Goal: Find specific page/section: Find specific page/section

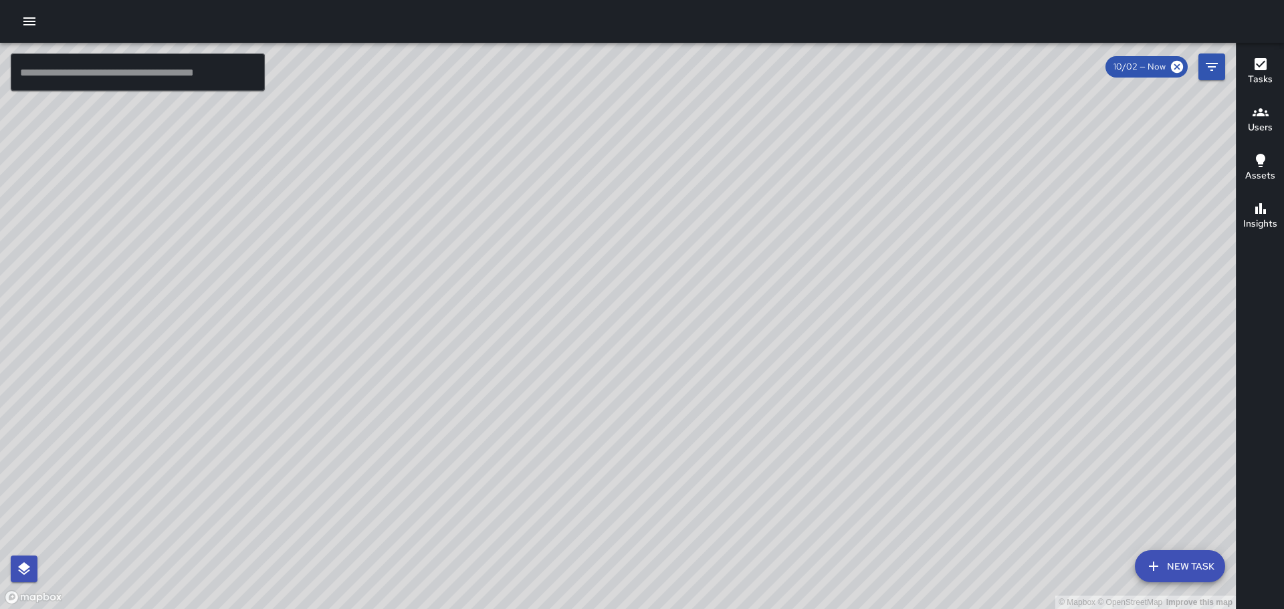
drag, startPoint x: 342, startPoint y: 197, endPoint x: 369, endPoint y: 340, distance: 146.3
click at [368, 340] on div "© Mapbox © OpenStreetMap Improve this map" at bounding box center [617, 326] width 1235 height 566
drag, startPoint x: 298, startPoint y: 318, endPoint x: 431, endPoint y: 310, distance: 132.7
click at [429, 310] on div "© Mapbox © OpenStreetMap Improve this map" at bounding box center [617, 326] width 1235 height 566
drag, startPoint x: 326, startPoint y: 318, endPoint x: 396, endPoint y: 324, distance: 69.7
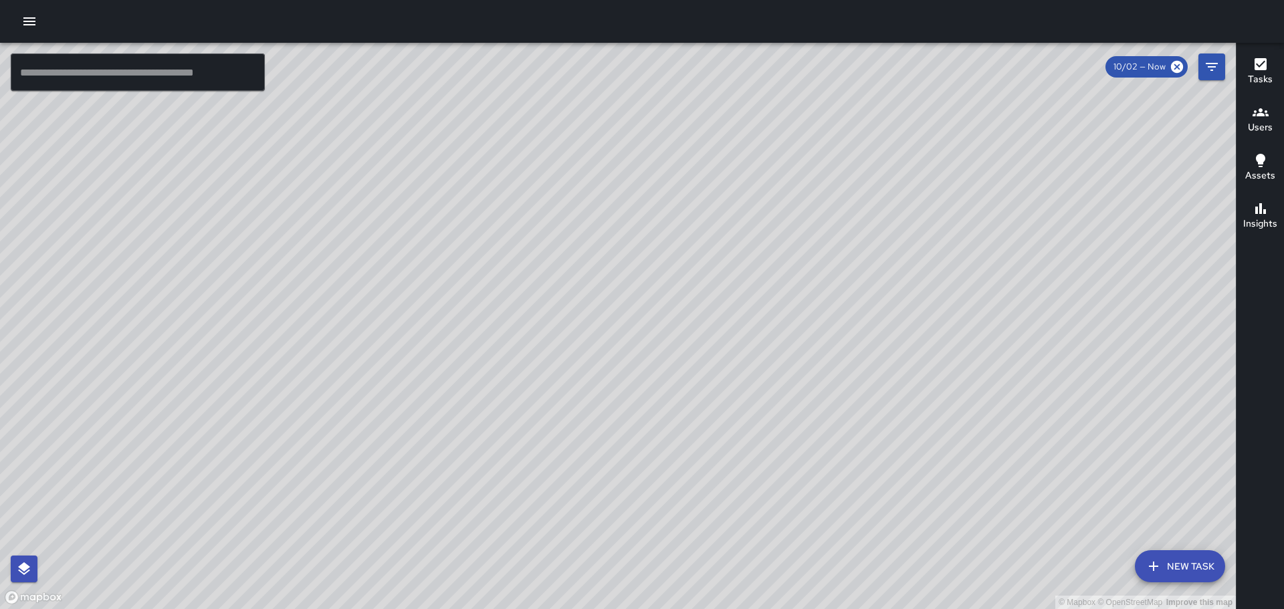
click at [396, 324] on div "© Mapbox © OpenStreetMap Improve this map" at bounding box center [617, 326] width 1235 height 566
drag, startPoint x: 564, startPoint y: 233, endPoint x: 611, endPoint y: 382, distance: 156.3
click at [607, 398] on div "© Mapbox © OpenStreetMap Improve this map" at bounding box center [617, 326] width 1235 height 566
drag, startPoint x: 995, startPoint y: 373, endPoint x: 775, endPoint y: 231, distance: 261.7
click at [783, 237] on div "© Mapbox © OpenStreetMap Improve this map AT [PERSON_NAME] [STREET_ADDRESS] Com…" at bounding box center [617, 326] width 1235 height 566
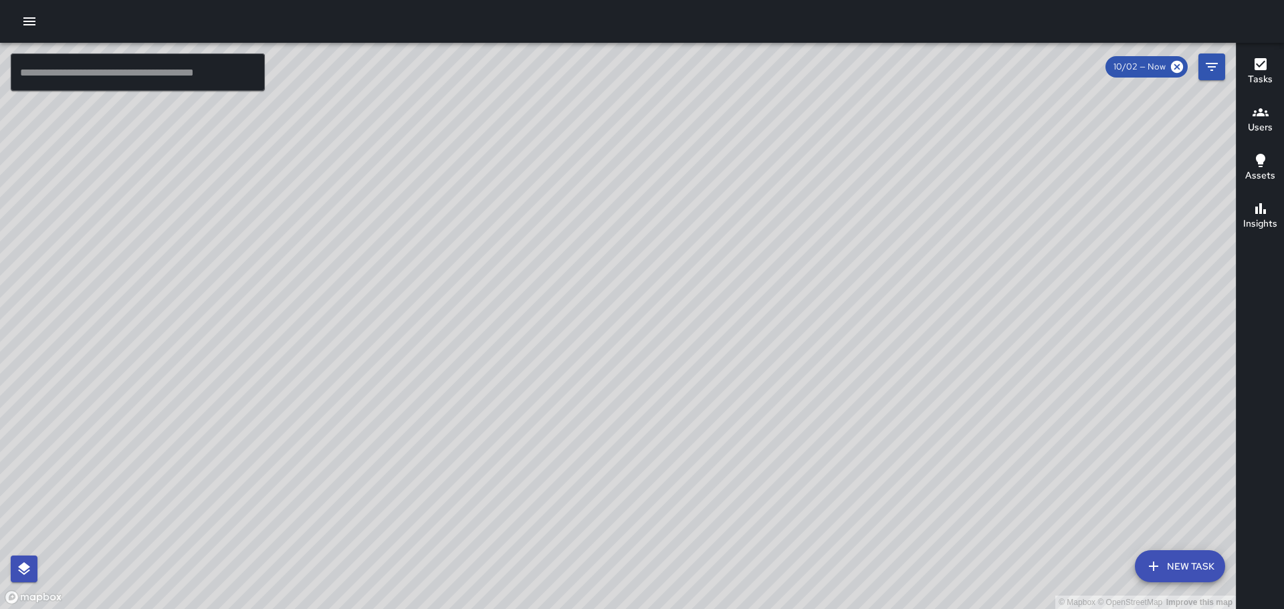
drag, startPoint x: 919, startPoint y: 362, endPoint x: 851, endPoint y: 295, distance: 95.0
click at [851, 295] on div "© Mapbox © OpenStreetMap Improve this map" at bounding box center [617, 326] width 1235 height 566
drag, startPoint x: 495, startPoint y: 293, endPoint x: 588, endPoint y: 445, distance: 177.4
click at [505, 490] on div "© Mapbox © OpenStreetMap Improve this map" at bounding box center [617, 326] width 1235 height 566
drag, startPoint x: 233, startPoint y: 384, endPoint x: 689, endPoint y: 310, distance: 461.9
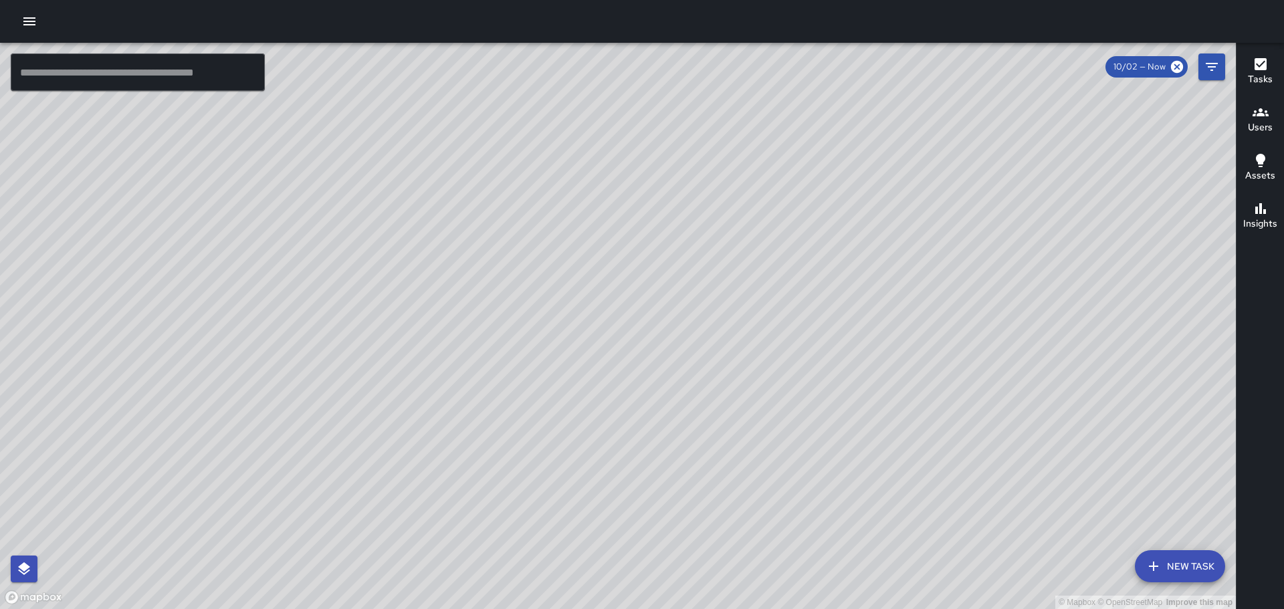
click at [689, 310] on div "© Mapbox © OpenStreetMap Improve this map" at bounding box center [617, 326] width 1235 height 566
drag, startPoint x: 443, startPoint y: 335, endPoint x: 610, endPoint y: 348, distance: 167.6
click at [588, 346] on div "© Mapbox © OpenStreetMap Improve this map" at bounding box center [617, 326] width 1235 height 566
drag, startPoint x: 355, startPoint y: 252, endPoint x: 547, endPoint y: 418, distance: 254.0
click at [558, 475] on div "© Mapbox © OpenStreetMap Improve this map" at bounding box center [617, 326] width 1235 height 566
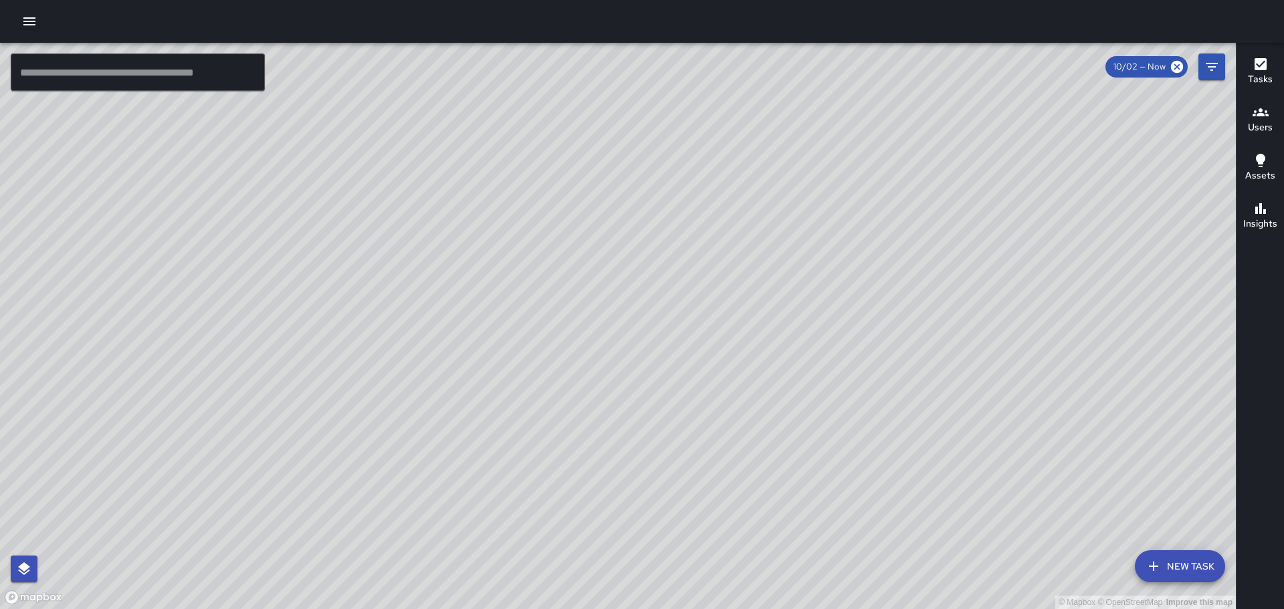
drag, startPoint x: 465, startPoint y: 338, endPoint x: 588, endPoint y: 429, distance: 152.4
click at [582, 429] on div "© Mapbox © OpenStreetMap Improve this map" at bounding box center [617, 326] width 1235 height 566
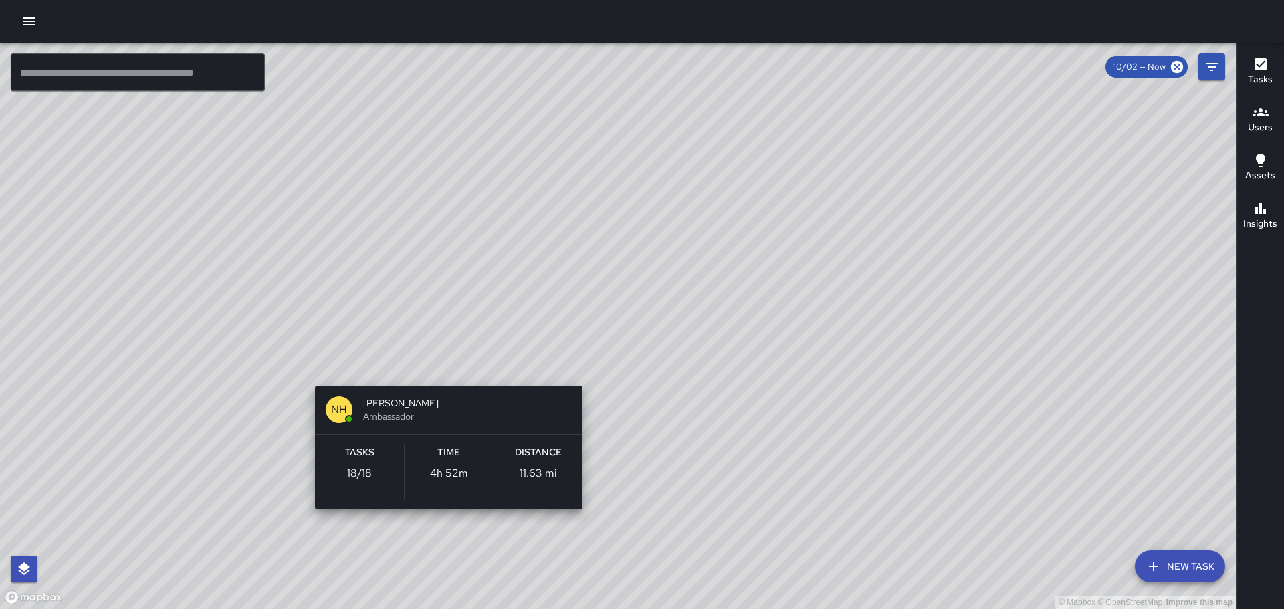
click at [441, 368] on div "© Mapbox © OpenStreetMap Improve this map NH [PERSON_NAME] Ambassador Tasks 18 …" at bounding box center [617, 326] width 1235 height 566
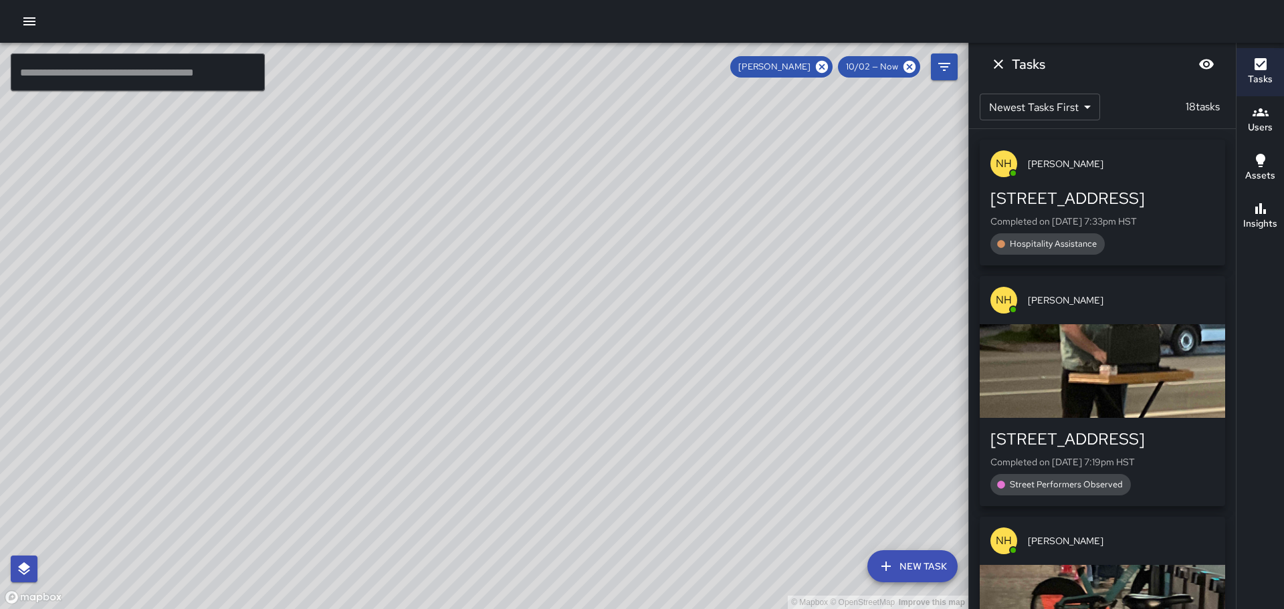
drag, startPoint x: 592, startPoint y: 431, endPoint x: 539, endPoint y: 258, distance: 180.6
click at [539, 258] on div "© Mapbox © OpenStreetMap Improve this map" at bounding box center [484, 326] width 968 height 566
drag, startPoint x: 445, startPoint y: 249, endPoint x: 535, endPoint y: 431, distance: 202.1
click at [546, 451] on div "© Mapbox © OpenStreetMap Improve this map" at bounding box center [484, 326] width 968 height 566
drag, startPoint x: 788, startPoint y: 444, endPoint x: 685, endPoint y: 330, distance: 153.4
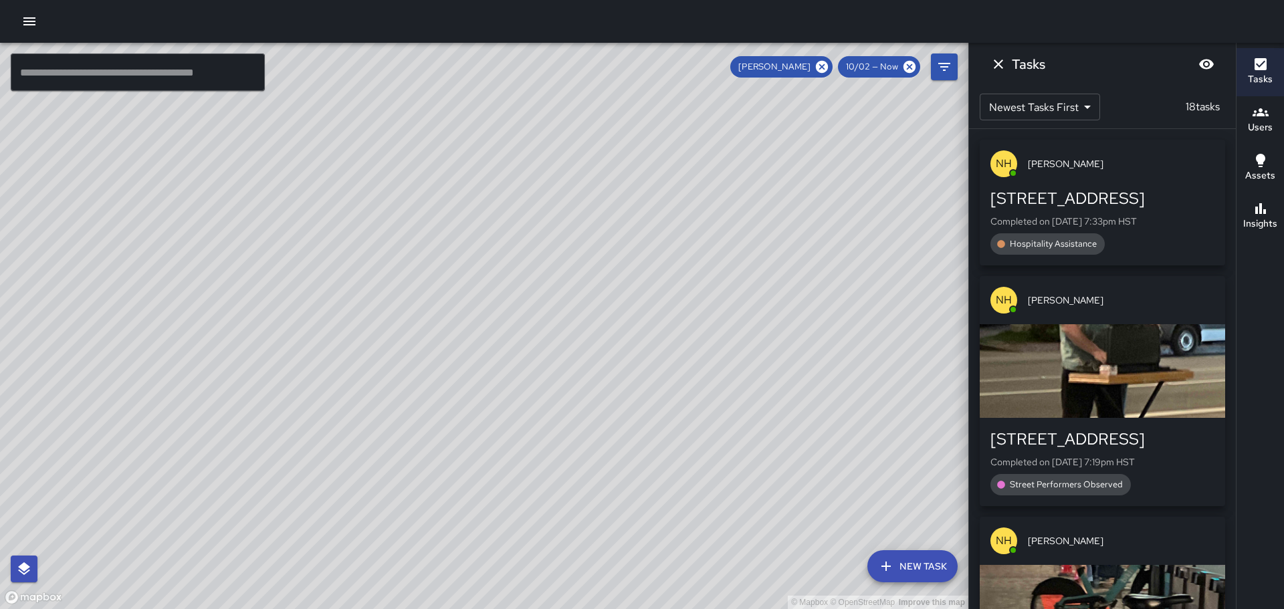
click at [686, 330] on div "© Mapbox © OpenStreetMap Improve this map" at bounding box center [484, 326] width 968 height 566
drag, startPoint x: 802, startPoint y: 426, endPoint x: 765, endPoint y: 384, distance: 55.9
click at [765, 384] on div "© Mapbox © OpenStreetMap Improve this map" at bounding box center [484, 326] width 968 height 566
drag, startPoint x: 810, startPoint y: 444, endPoint x: 802, endPoint y: 421, distance: 24.3
click at [802, 421] on div "© Mapbox © OpenStreetMap Improve this map" at bounding box center [484, 326] width 968 height 566
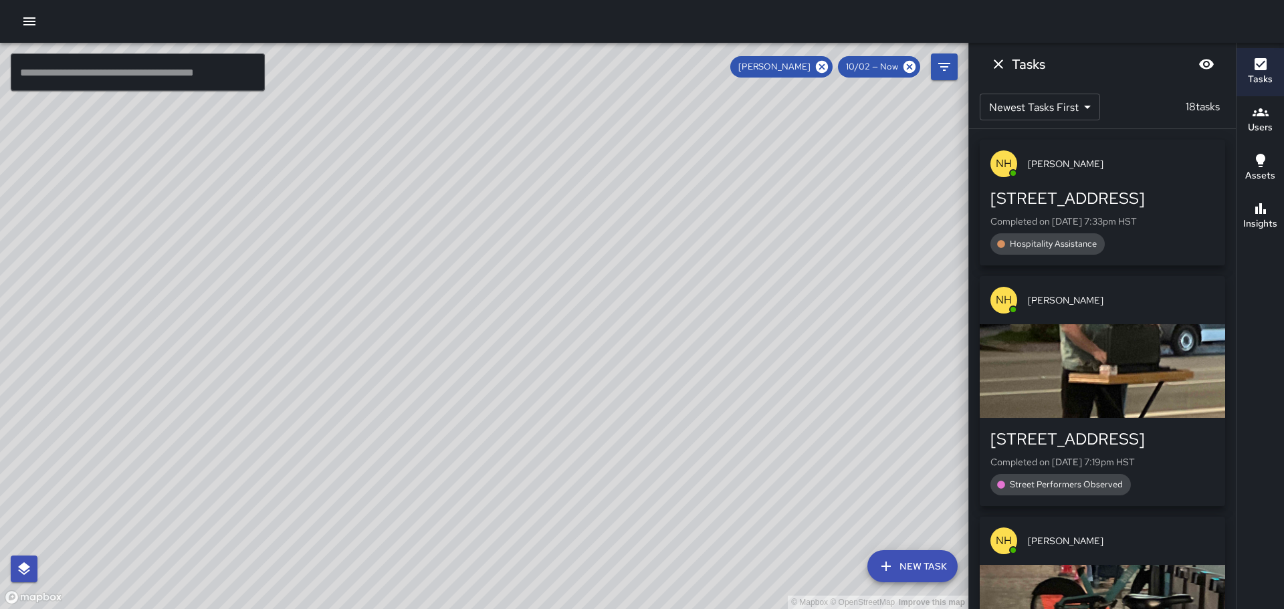
drag, startPoint x: 708, startPoint y: 394, endPoint x: 764, endPoint y: 484, distance: 106.3
click at [764, 485] on div "© Mapbox © OpenStreetMap Improve this map" at bounding box center [484, 326] width 968 height 566
click at [823, 62] on icon at bounding box center [822, 67] width 12 height 12
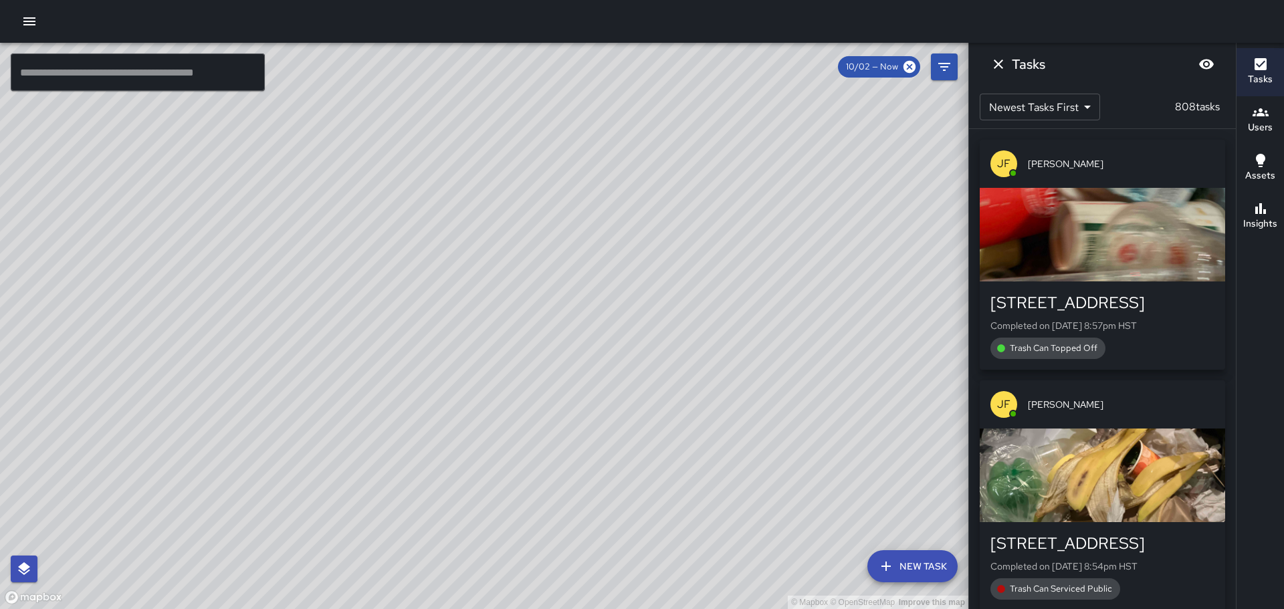
drag, startPoint x: 437, startPoint y: 238, endPoint x: 515, endPoint y: 291, distance: 94.9
click at [514, 295] on div "© Mapbox © OpenStreetMap Improve this map NH [PERSON_NAME] [STREET_ADDRESS] Com…" at bounding box center [484, 326] width 968 height 566
drag, startPoint x: 436, startPoint y: 259, endPoint x: 515, endPoint y: 304, distance: 91.0
click at [521, 314] on div "© Mapbox © OpenStreetMap Improve this map" at bounding box center [484, 326] width 968 height 566
drag, startPoint x: 370, startPoint y: 194, endPoint x: 429, endPoint y: 240, distance: 74.8
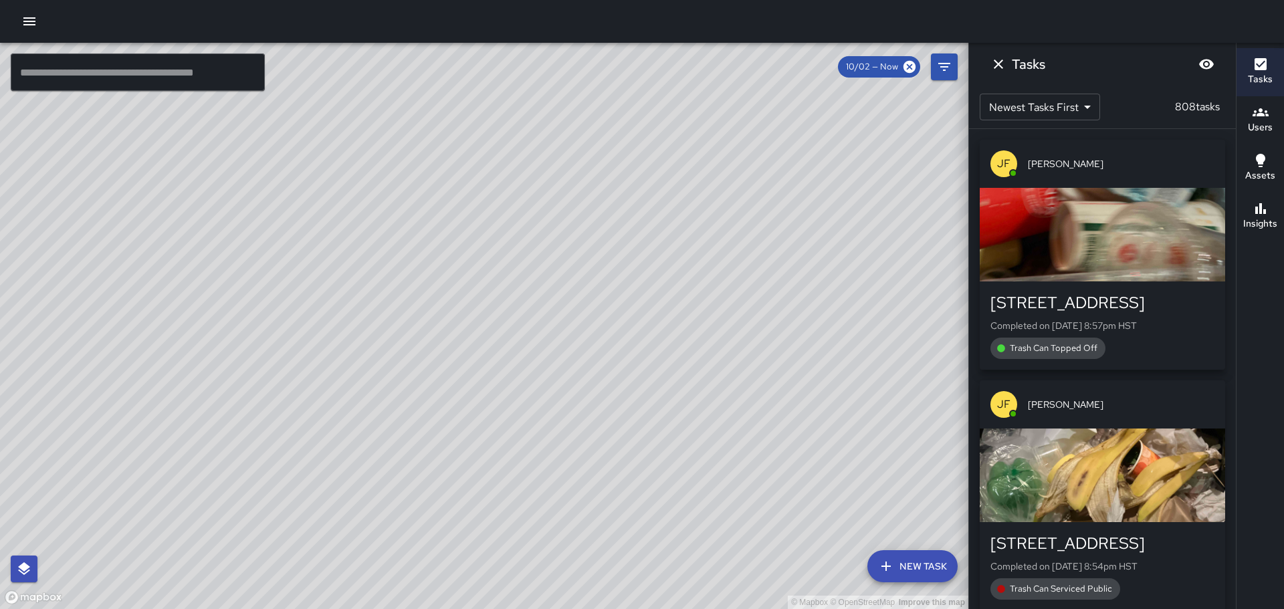
click at [433, 244] on div "© Mapbox © OpenStreetMap Improve this map" at bounding box center [484, 326] width 968 height 566
drag, startPoint x: 397, startPoint y: 201, endPoint x: 439, endPoint y: 234, distance: 53.8
click at [435, 239] on div "© Mapbox © OpenStreetMap Improve this map" at bounding box center [484, 326] width 968 height 566
drag, startPoint x: 416, startPoint y: 232, endPoint x: 499, endPoint y: 262, distance: 88.2
click at [501, 271] on div "© Mapbox © OpenStreetMap Improve this map" at bounding box center [484, 326] width 968 height 566
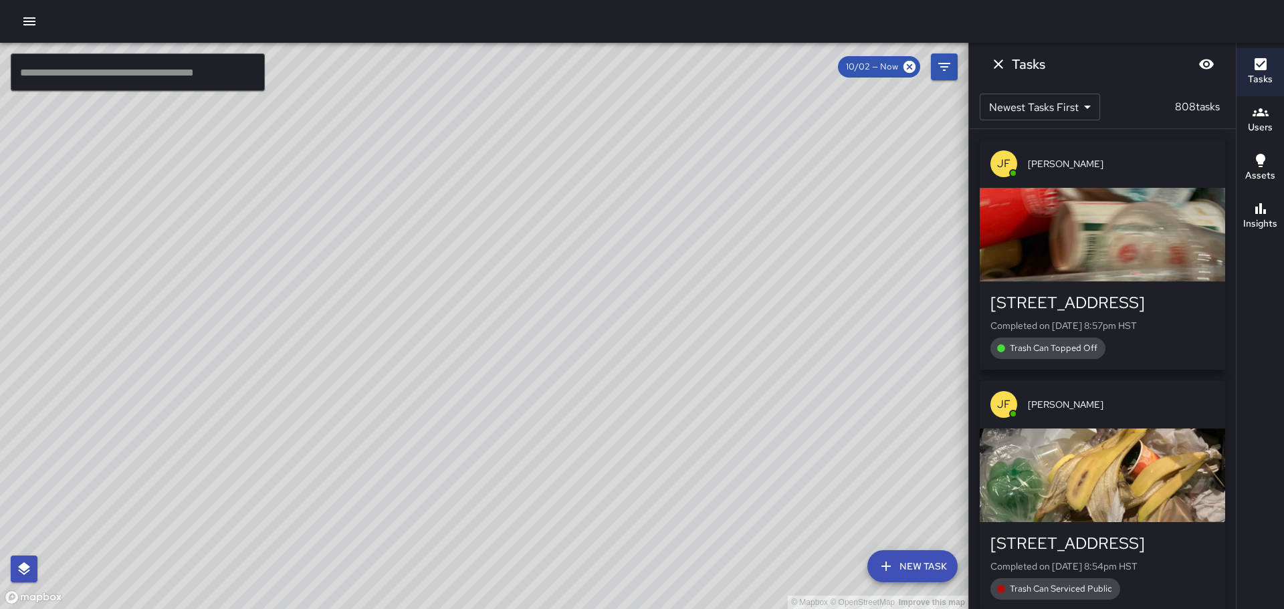
drag, startPoint x: 421, startPoint y: 194, endPoint x: 493, endPoint y: 387, distance: 206.5
click at [493, 387] on div "© Mapbox © OpenStreetMap Improve this map" at bounding box center [484, 326] width 968 height 566
drag, startPoint x: 493, startPoint y: 314, endPoint x: 506, endPoint y: 307, distance: 14.9
click at [495, 336] on div "© Mapbox © OpenStreetMap Improve this map" at bounding box center [484, 326] width 968 height 566
drag, startPoint x: 642, startPoint y: 402, endPoint x: 558, endPoint y: 193, distance: 225.8
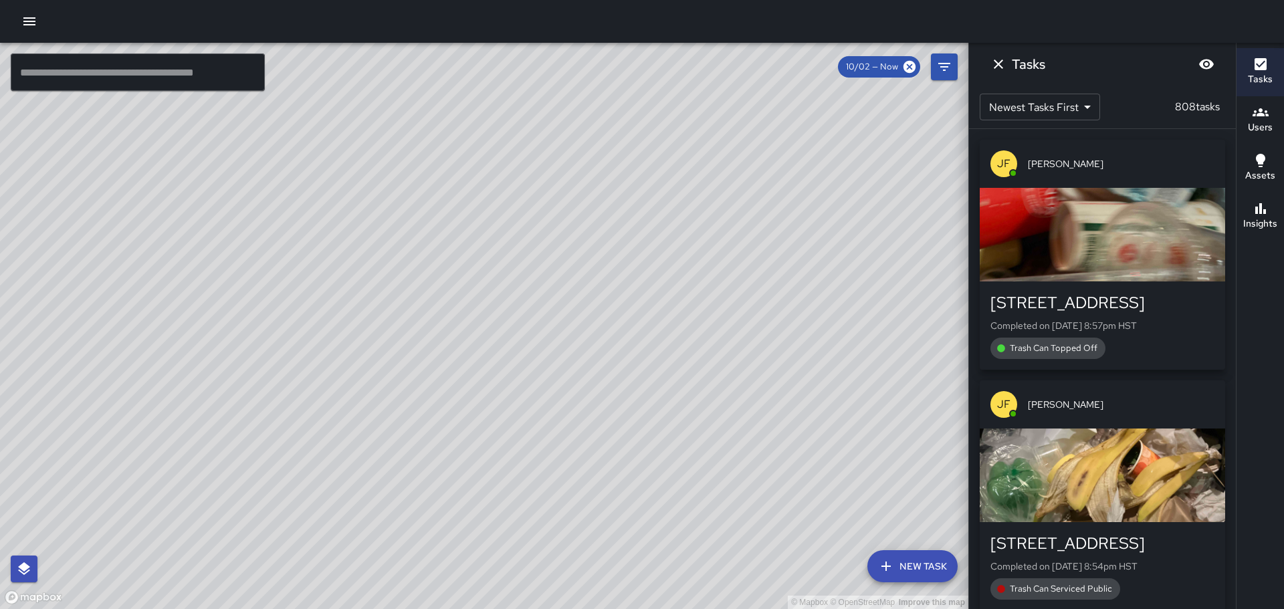
click at [564, 205] on div "© Mapbox © OpenStreetMap Improve this map" at bounding box center [484, 326] width 968 height 566
drag, startPoint x: 653, startPoint y: 302, endPoint x: 655, endPoint y: 213, distance: 88.9
click at [654, 217] on div "© Mapbox © OpenStreetMap Improve this map" at bounding box center [484, 326] width 968 height 566
drag, startPoint x: 590, startPoint y: 258, endPoint x: 606, endPoint y: 352, distance: 95.0
click at [556, 518] on div "© Mapbox © OpenStreetMap Improve this map" at bounding box center [484, 326] width 968 height 566
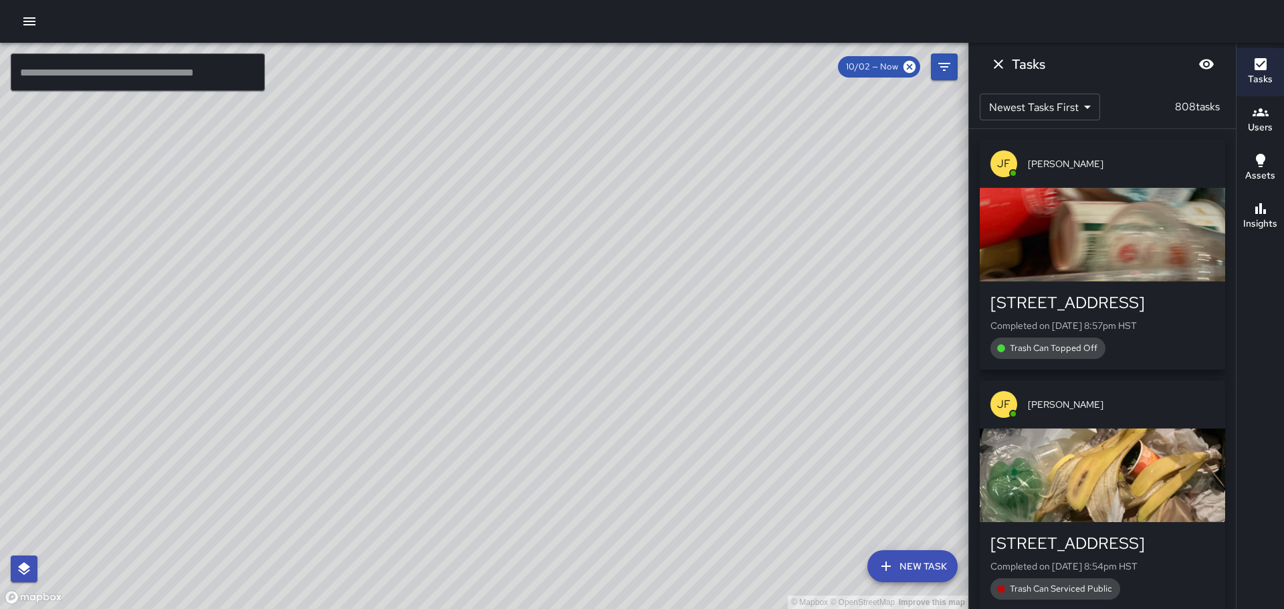
drag, startPoint x: 482, startPoint y: 295, endPoint x: 493, endPoint y: 336, distance: 41.5
click at [493, 336] on div "© Mapbox © OpenStreetMap Improve this map" at bounding box center [484, 326] width 968 height 566
drag, startPoint x: 453, startPoint y: 283, endPoint x: 491, endPoint y: 349, distance: 76.4
click at [491, 349] on div "© Mapbox © OpenStreetMap Improve this map" at bounding box center [484, 326] width 968 height 566
click at [1000, 66] on icon "Dismiss" at bounding box center [997, 63] width 9 height 9
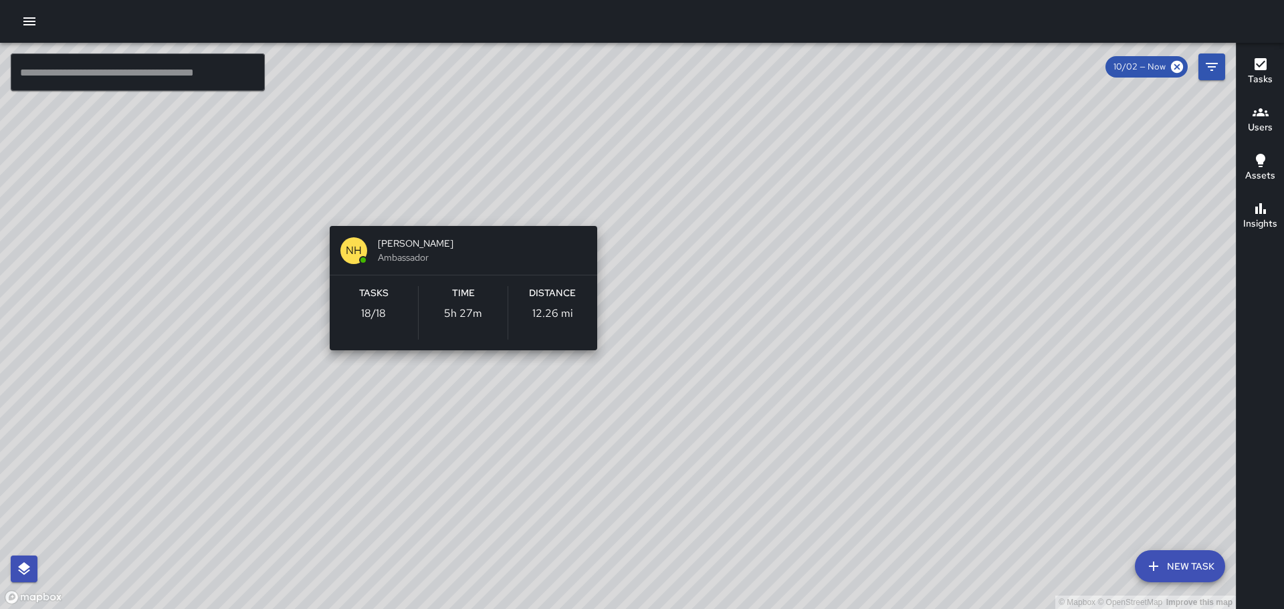
click at [593, 212] on div "© Mapbox © OpenStreetMap Improve this map NH [PERSON_NAME] Ambassador Tasks 18 …" at bounding box center [617, 326] width 1235 height 566
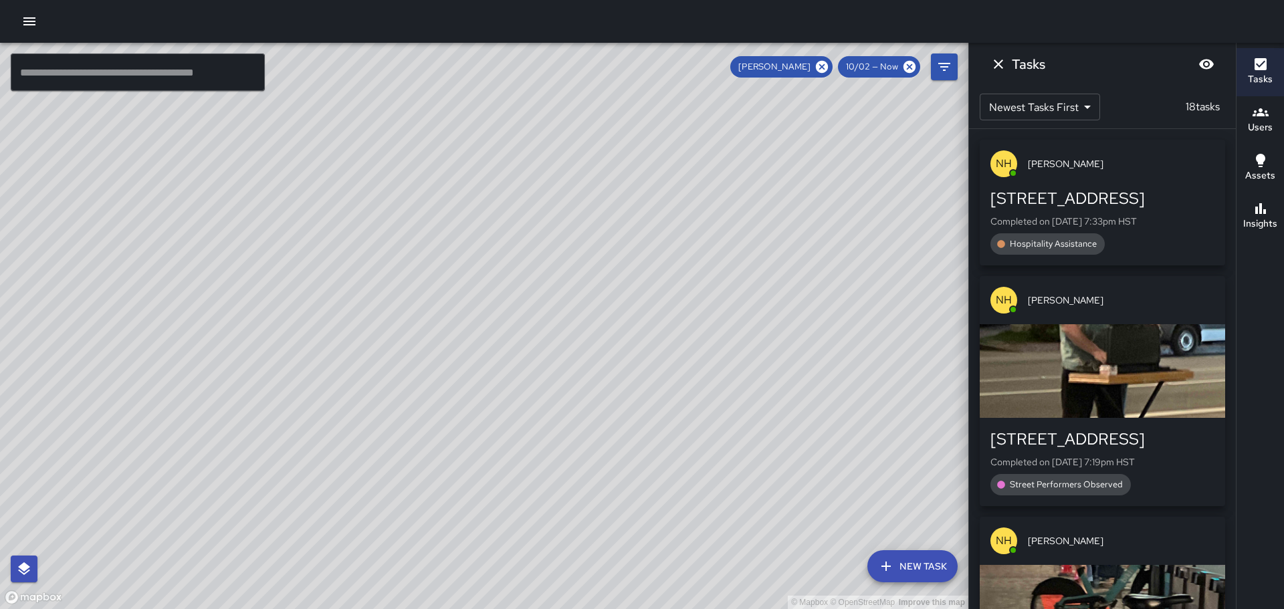
drag, startPoint x: 663, startPoint y: 209, endPoint x: 656, endPoint y: 204, distance: 8.1
click at [661, 207] on div "© Mapbox © OpenStreetMap Improve this map" at bounding box center [484, 326] width 968 height 566
drag, startPoint x: 657, startPoint y: 223, endPoint x: 649, endPoint y: 209, distance: 16.8
click at [649, 209] on div "© Mapbox © OpenStreetMap Improve this map" at bounding box center [484, 326] width 968 height 566
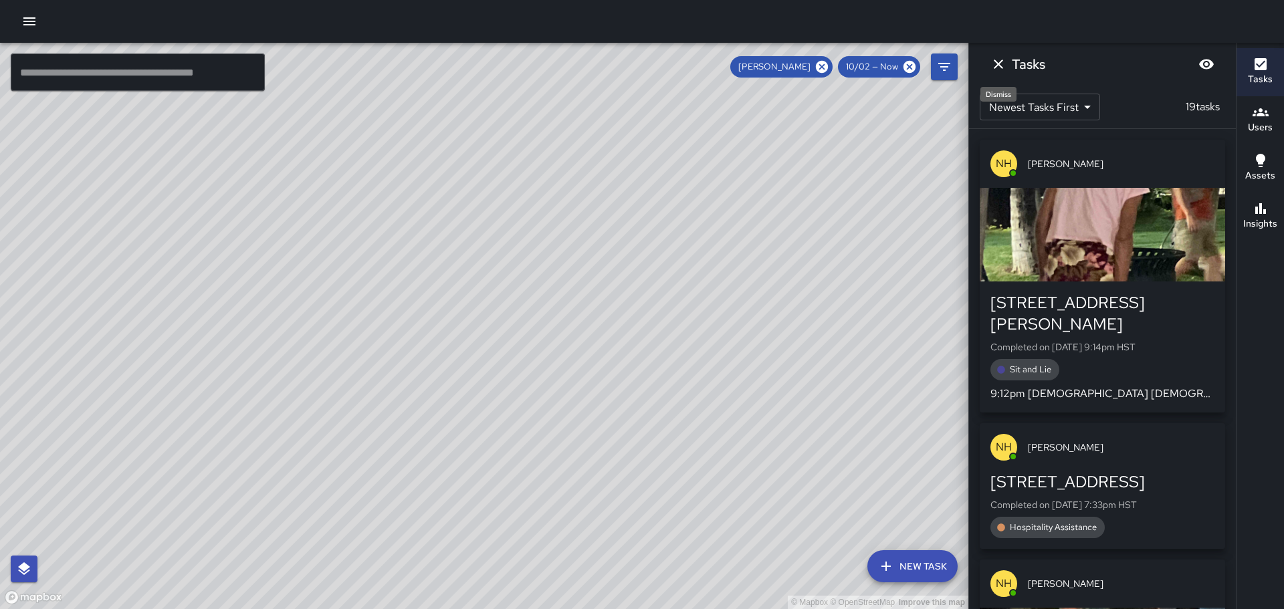
click at [997, 61] on icon "Dismiss" at bounding box center [998, 64] width 16 height 16
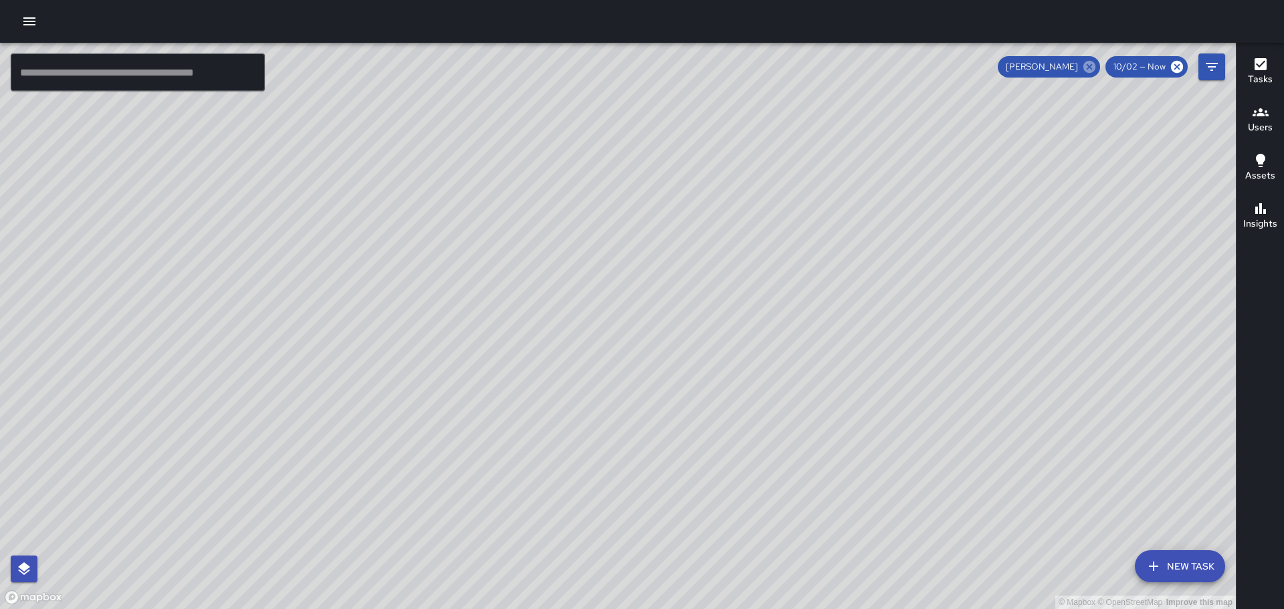
click at [1091, 66] on icon at bounding box center [1089, 67] width 12 height 12
drag, startPoint x: 598, startPoint y: 393, endPoint x: 741, endPoint y: 290, distance: 176.3
click at [740, 290] on div "© Mapbox © OpenStreetMap Improve this map" at bounding box center [617, 326] width 1235 height 566
drag, startPoint x: 693, startPoint y: 315, endPoint x: 757, endPoint y: 278, distance: 74.0
click at [756, 278] on div "© Mapbox © OpenStreetMap Improve this map" at bounding box center [617, 326] width 1235 height 566
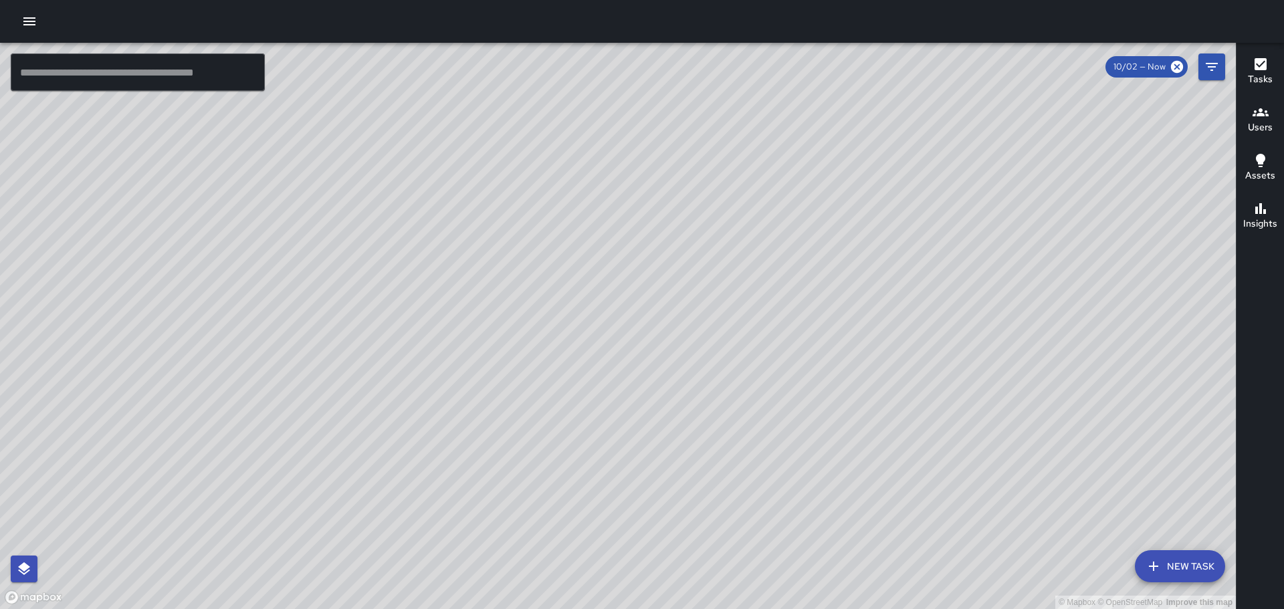
drag, startPoint x: 927, startPoint y: 352, endPoint x: 865, endPoint y: 194, distance: 170.0
click at [865, 194] on div "© Mapbox © OpenStreetMap Improve this map [PERSON_NAME] [STREET_ADDRESS] Comple…" at bounding box center [617, 326] width 1235 height 566
drag, startPoint x: 479, startPoint y: 348, endPoint x: 585, endPoint y: 355, distance: 106.5
click at [583, 355] on div "© Mapbox © OpenStreetMap Improve this map" at bounding box center [617, 326] width 1235 height 566
drag, startPoint x: 521, startPoint y: 258, endPoint x: 624, endPoint y: 333, distance: 127.8
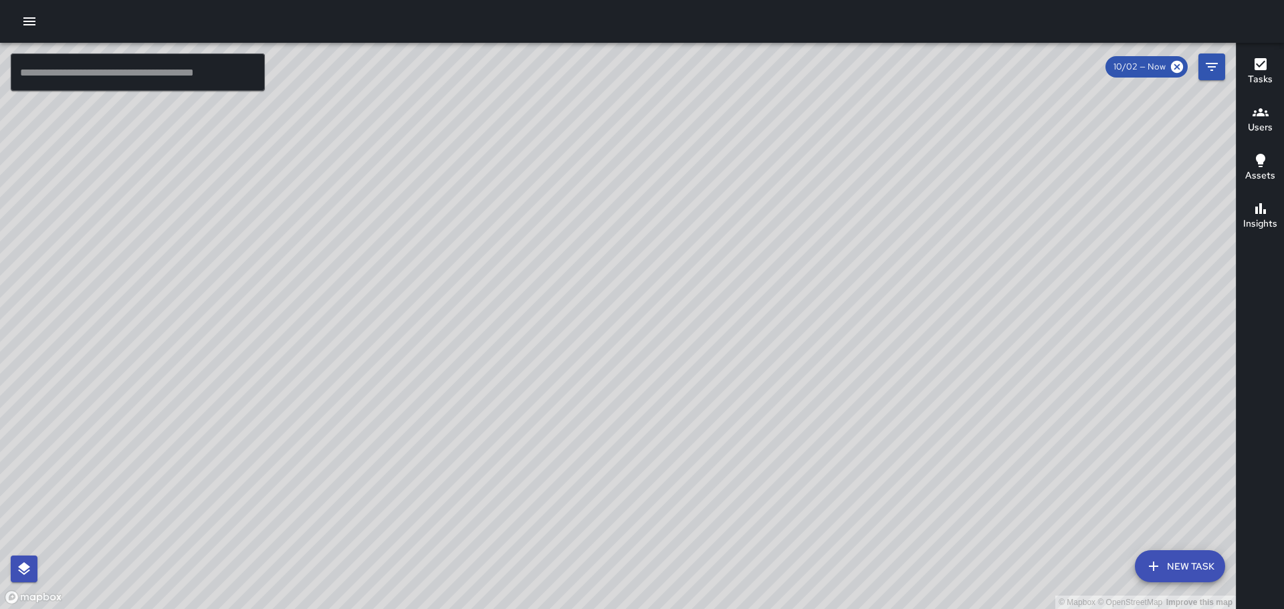
click at [618, 333] on div "© Mapbox © OpenStreetMap Improve this map" at bounding box center [617, 326] width 1235 height 566
drag, startPoint x: 597, startPoint y: 224, endPoint x: 561, endPoint y: 308, distance: 91.6
click at [564, 328] on div "© Mapbox © OpenStreetMap Improve this map" at bounding box center [617, 326] width 1235 height 566
click at [743, 234] on div "© Mapbox © OpenStreetMap Improve this map" at bounding box center [617, 326] width 1235 height 566
drag, startPoint x: 917, startPoint y: 417, endPoint x: 691, endPoint y: 378, distance: 229.3
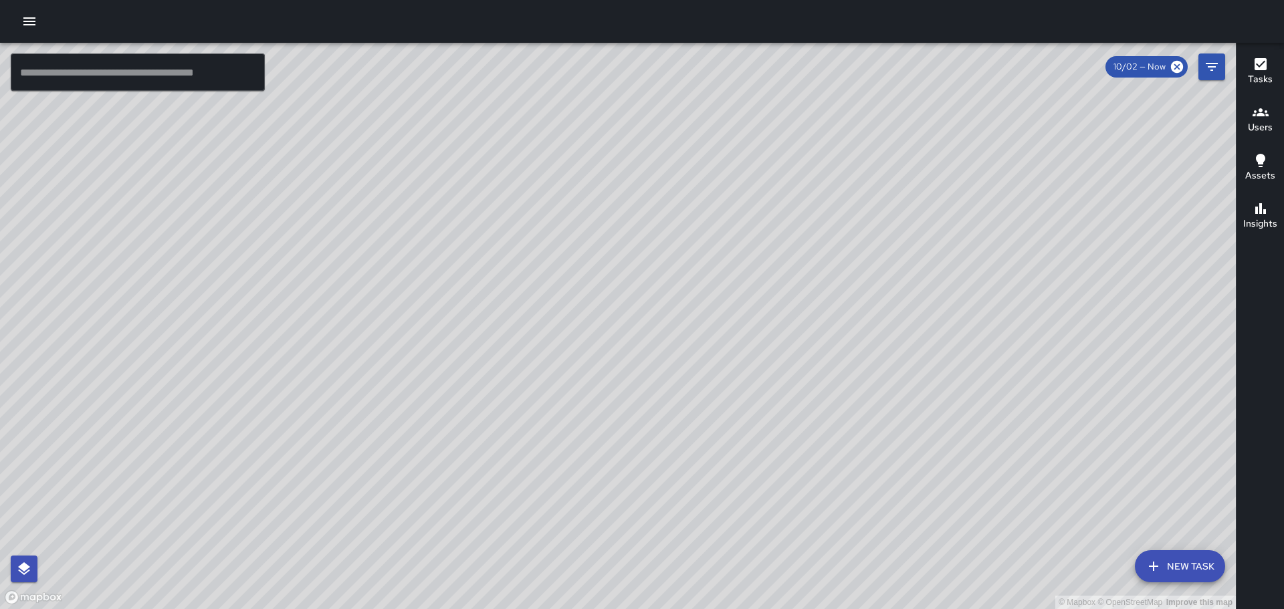
click at [704, 388] on div "© Mapbox © OpenStreetMap Improve this map" at bounding box center [617, 326] width 1235 height 566
drag, startPoint x: 441, startPoint y: 304, endPoint x: 475, endPoint y: 403, distance: 104.9
click at [475, 403] on div "© Mapbox © OpenStreetMap Improve this map" at bounding box center [617, 326] width 1235 height 566
drag, startPoint x: 583, startPoint y: 124, endPoint x: 658, endPoint y: 324, distance: 212.8
click at [658, 326] on div "© Mapbox © OpenStreetMap Improve this map" at bounding box center [617, 326] width 1235 height 566
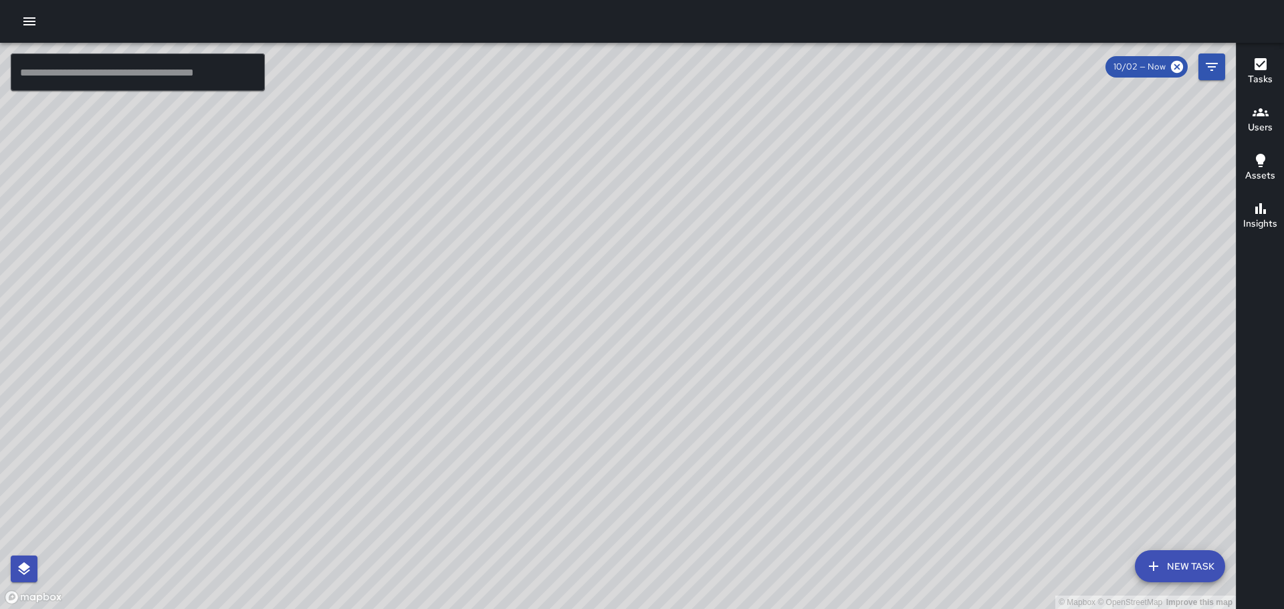
drag, startPoint x: 409, startPoint y: 266, endPoint x: 580, endPoint y: 304, distance: 175.2
click at [578, 304] on div "© Mapbox © OpenStreetMap Improve this map" at bounding box center [617, 326] width 1235 height 566
drag, startPoint x: 420, startPoint y: 337, endPoint x: 606, endPoint y: 266, distance: 199.5
click at [598, 271] on div "© Mapbox © OpenStreetMap Improve this map" at bounding box center [617, 326] width 1235 height 566
drag, startPoint x: 523, startPoint y: 332, endPoint x: 574, endPoint y: 302, distance: 60.0
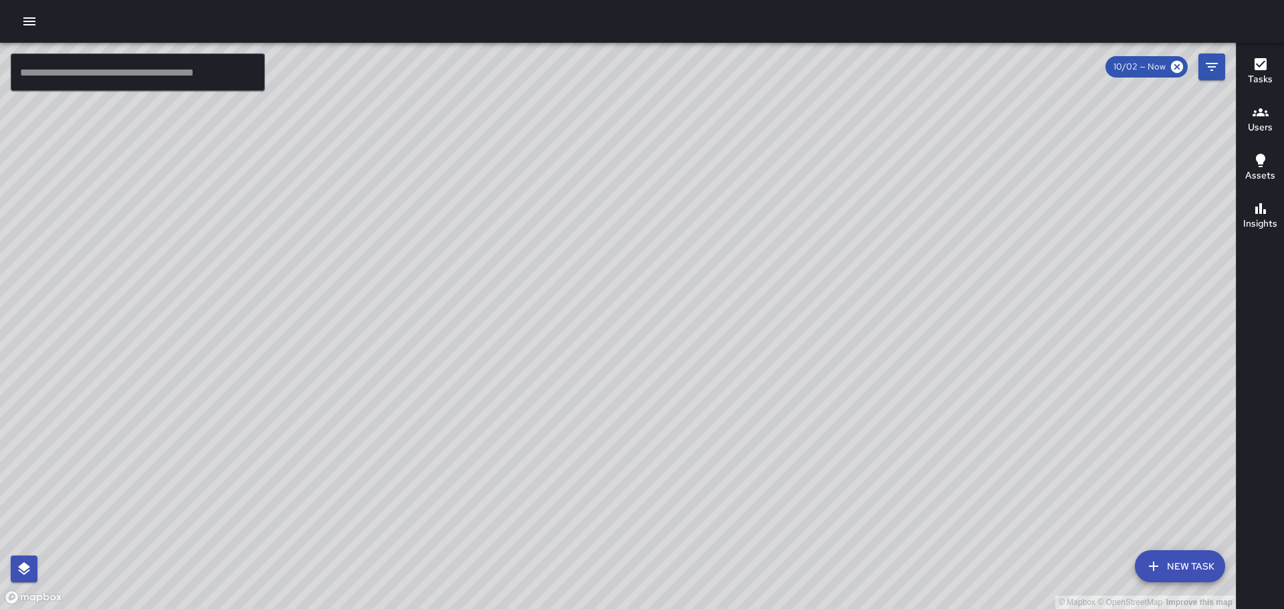
click at [574, 302] on div "© Mapbox © OpenStreetMap Improve this map" at bounding box center [617, 326] width 1235 height 566
drag, startPoint x: 476, startPoint y: 444, endPoint x: 601, endPoint y: 285, distance: 201.8
click at [587, 304] on div "© Mapbox © OpenStreetMap Improve this map" at bounding box center [617, 326] width 1235 height 566
drag, startPoint x: 968, startPoint y: 341, endPoint x: 852, endPoint y: 209, distance: 175.7
click at [856, 211] on div "© Mapbox © OpenStreetMap Improve this map" at bounding box center [617, 326] width 1235 height 566
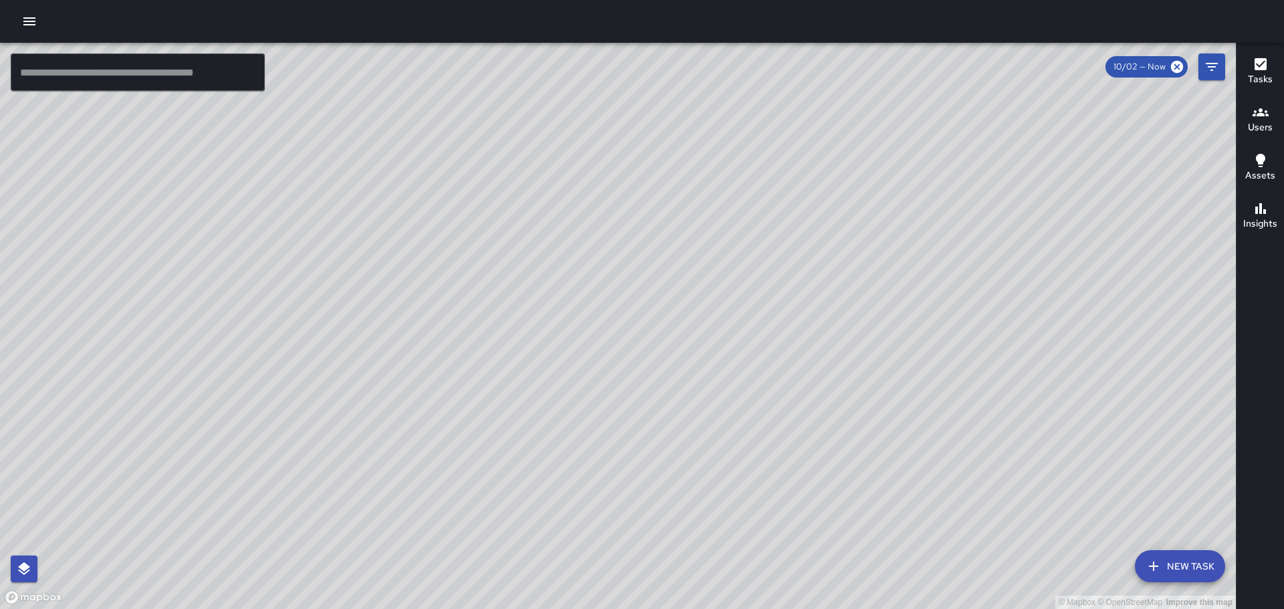
drag, startPoint x: 904, startPoint y: 336, endPoint x: 783, endPoint y: 192, distance: 188.4
click at [805, 206] on div "© Mapbox © OpenStreetMap Improve this map" at bounding box center [617, 326] width 1235 height 566
drag, startPoint x: 924, startPoint y: 374, endPoint x: 843, endPoint y: 247, distance: 150.6
click at [848, 255] on div "© Mapbox © OpenStreetMap Improve this map" at bounding box center [617, 326] width 1235 height 566
drag, startPoint x: 366, startPoint y: 262, endPoint x: 604, endPoint y: 411, distance: 280.8
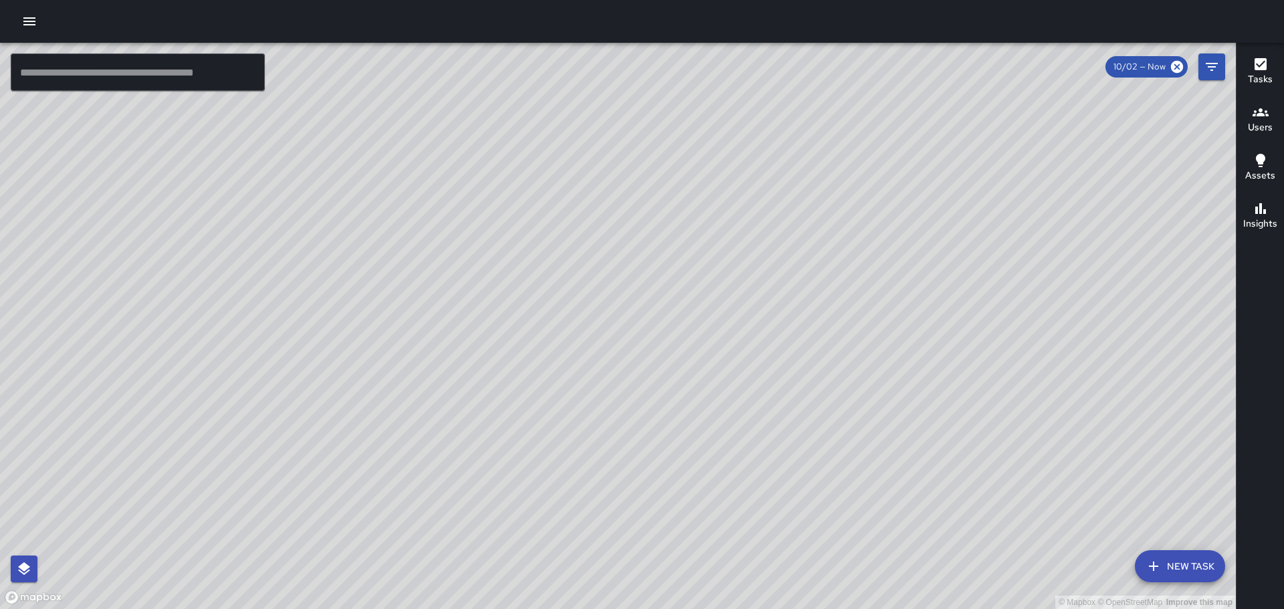
click at [601, 414] on div "© Mapbox © OpenStreetMap Improve this map" at bounding box center [617, 326] width 1235 height 566
drag, startPoint x: 572, startPoint y: 325, endPoint x: 648, endPoint y: 367, distance: 87.7
click at [590, 391] on div "© Mapbox © OpenStreetMap Improve this map" at bounding box center [617, 326] width 1235 height 566
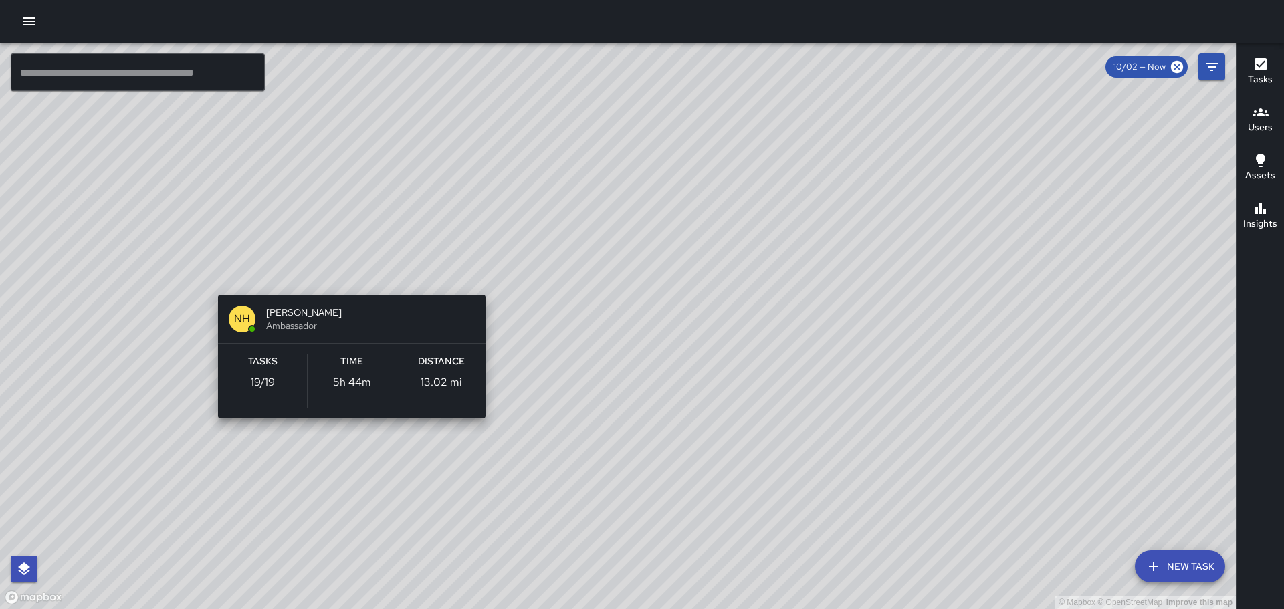
click at [347, 272] on div "© Mapbox © OpenStreetMap Improve this map NH [PERSON_NAME] Ambassador Tasks 19 …" at bounding box center [617, 326] width 1235 height 566
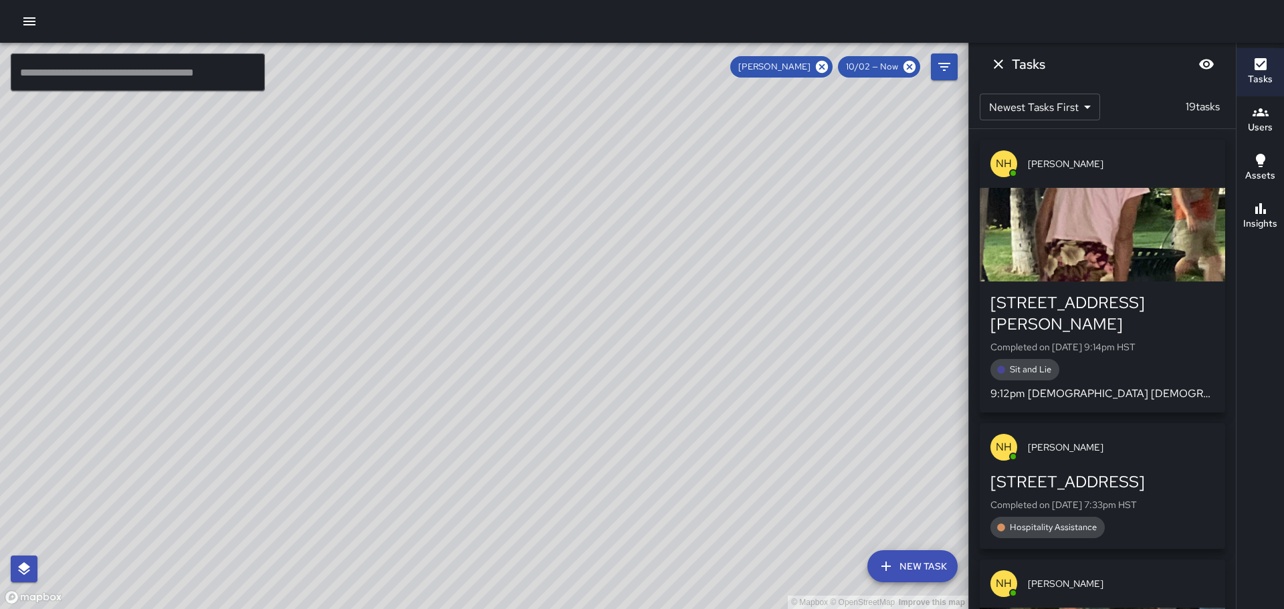
drag, startPoint x: 716, startPoint y: 358, endPoint x: 689, endPoint y: 345, distance: 30.5
click at [689, 345] on div "© Mapbox © OpenStreetMap Improve this map" at bounding box center [484, 326] width 968 height 566
click at [824, 66] on icon at bounding box center [822, 67] width 12 height 12
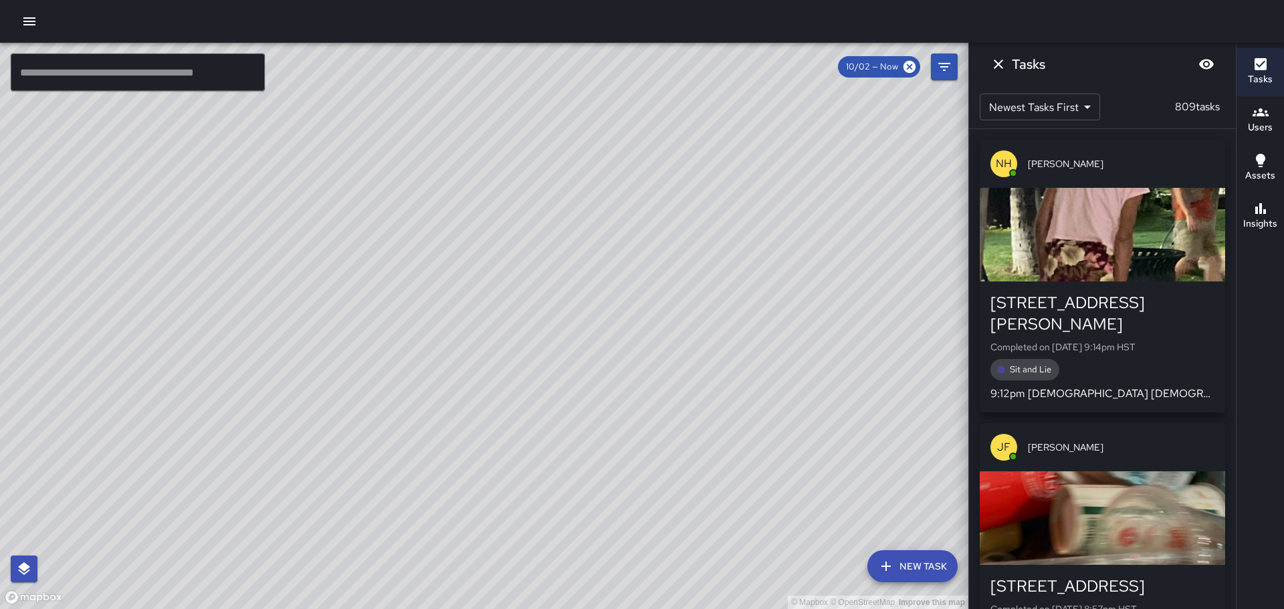
drag, startPoint x: 769, startPoint y: 354, endPoint x: 498, endPoint y: 265, distance: 285.8
click at [499, 267] on div "© Mapbox © OpenStreetMap Improve this map" at bounding box center [484, 326] width 968 height 566
drag, startPoint x: 733, startPoint y: 239, endPoint x: 626, endPoint y: 224, distance: 108.0
click at [653, 224] on div "© Mapbox © OpenStreetMap Improve this map" at bounding box center [484, 326] width 968 height 566
drag, startPoint x: 669, startPoint y: 416, endPoint x: 585, endPoint y: 233, distance: 201.6
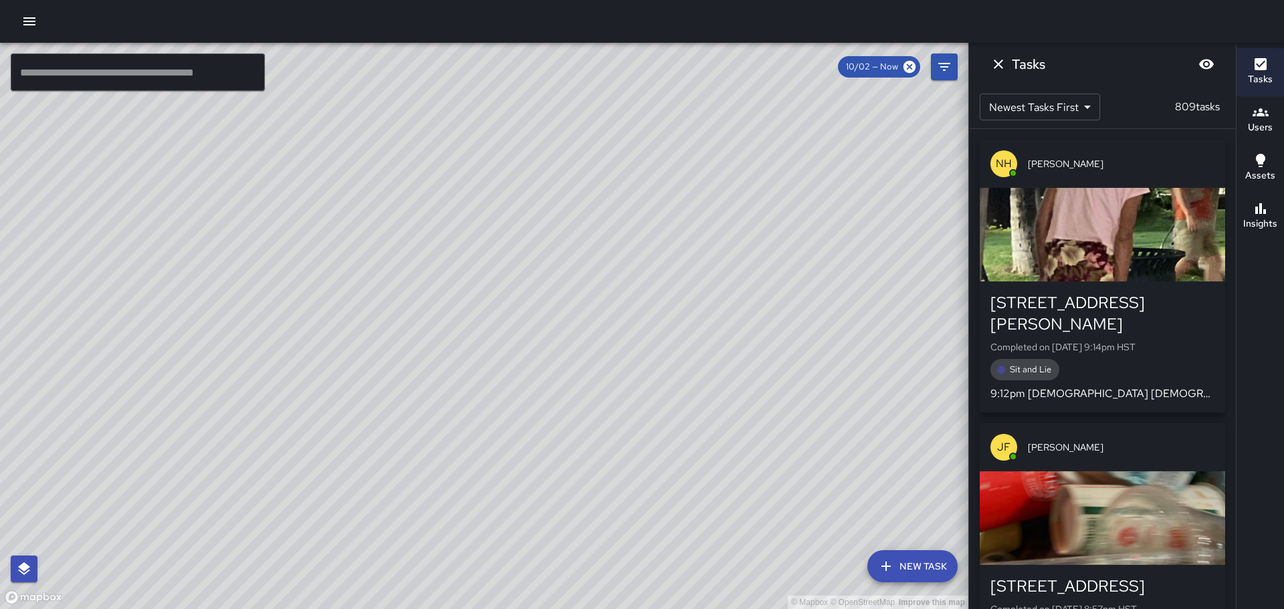
click at [599, 251] on div "© Mapbox © OpenStreetMap Improve this map" at bounding box center [484, 326] width 968 height 566
drag, startPoint x: 802, startPoint y: 272, endPoint x: 612, endPoint y: 173, distance: 213.5
click at [612, 173] on div "© Mapbox © OpenStreetMap Improve this map" at bounding box center [484, 326] width 968 height 566
drag, startPoint x: 642, startPoint y: 296, endPoint x: 670, endPoint y: 394, distance: 102.0
click at [650, 397] on div "© Mapbox © OpenStreetMap Improve this map" at bounding box center [484, 326] width 968 height 566
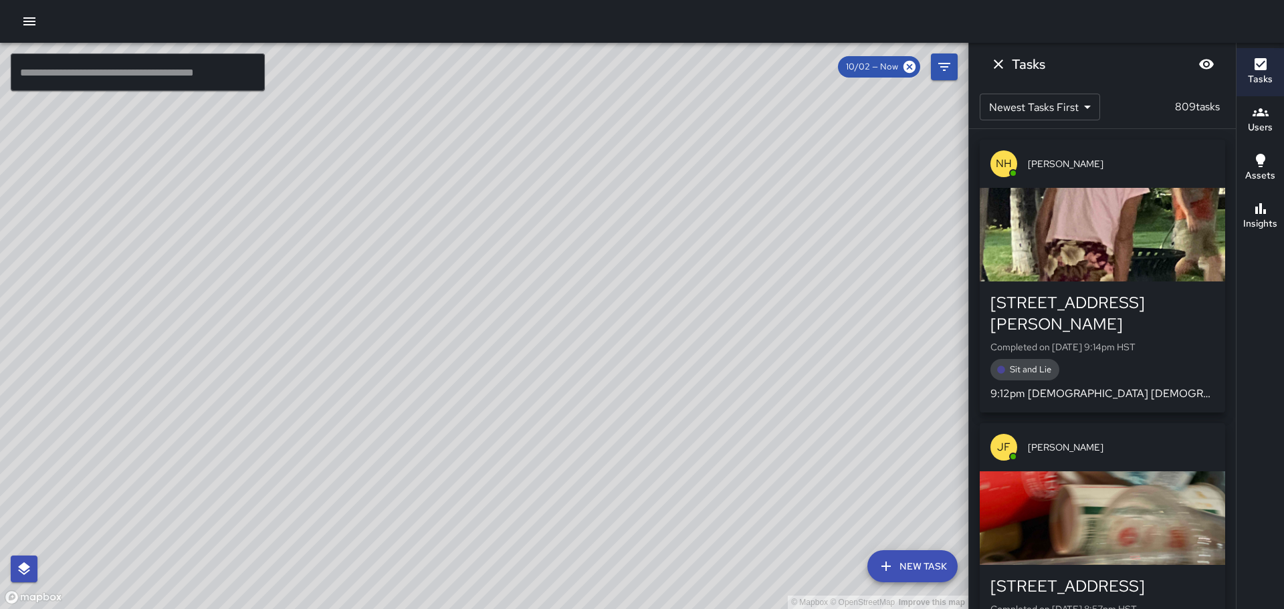
drag, startPoint x: 450, startPoint y: 262, endPoint x: 911, endPoint y: 434, distance: 491.6
click at [911, 435] on div "© Mapbox © OpenStreetMap Improve this map" at bounding box center [484, 326] width 968 height 566
drag, startPoint x: 231, startPoint y: 188, endPoint x: 417, endPoint y: 325, distance: 231.5
click at [399, 337] on div "© Mapbox © OpenStreetMap Improve this map" at bounding box center [484, 326] width 968 height 566
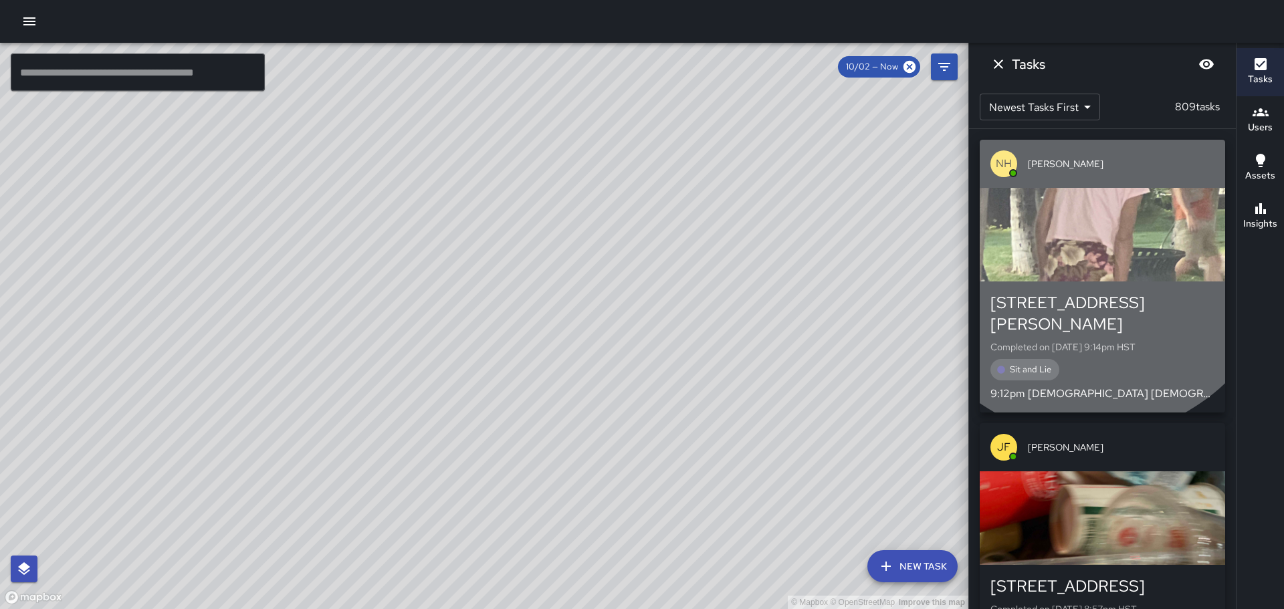
click at [1090, 241] on div "button" at bounding box center [1101, 235] width 245 height 94
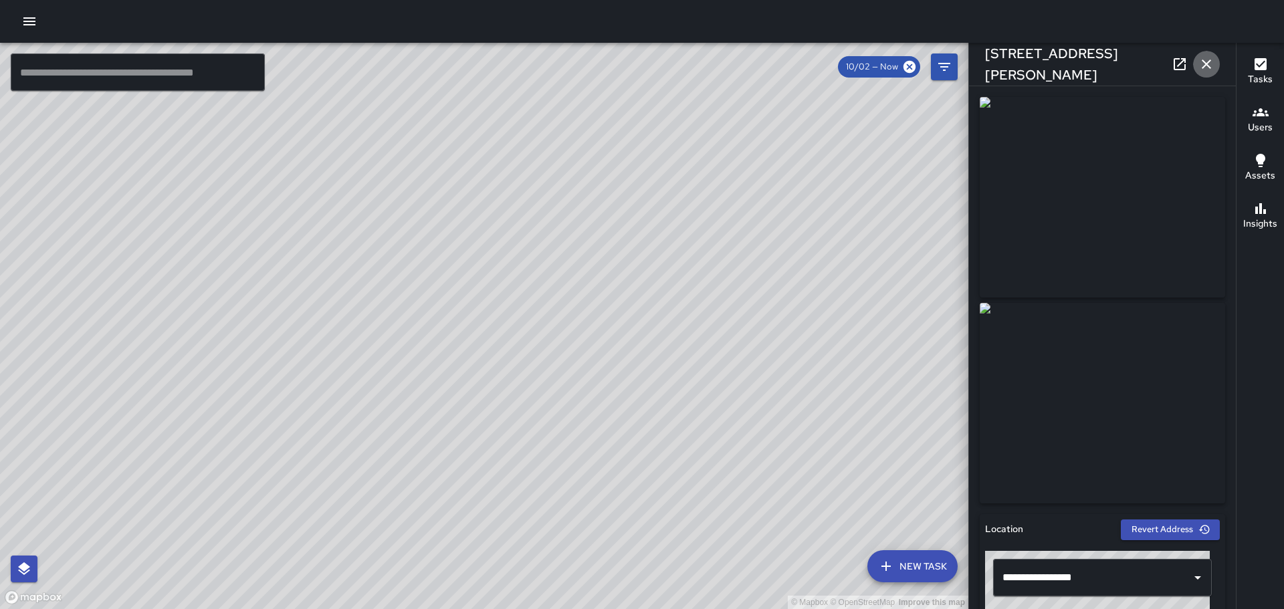
click at [1206, 62] on icon "button" at bounding box center [1206, 64] width 16 height 16
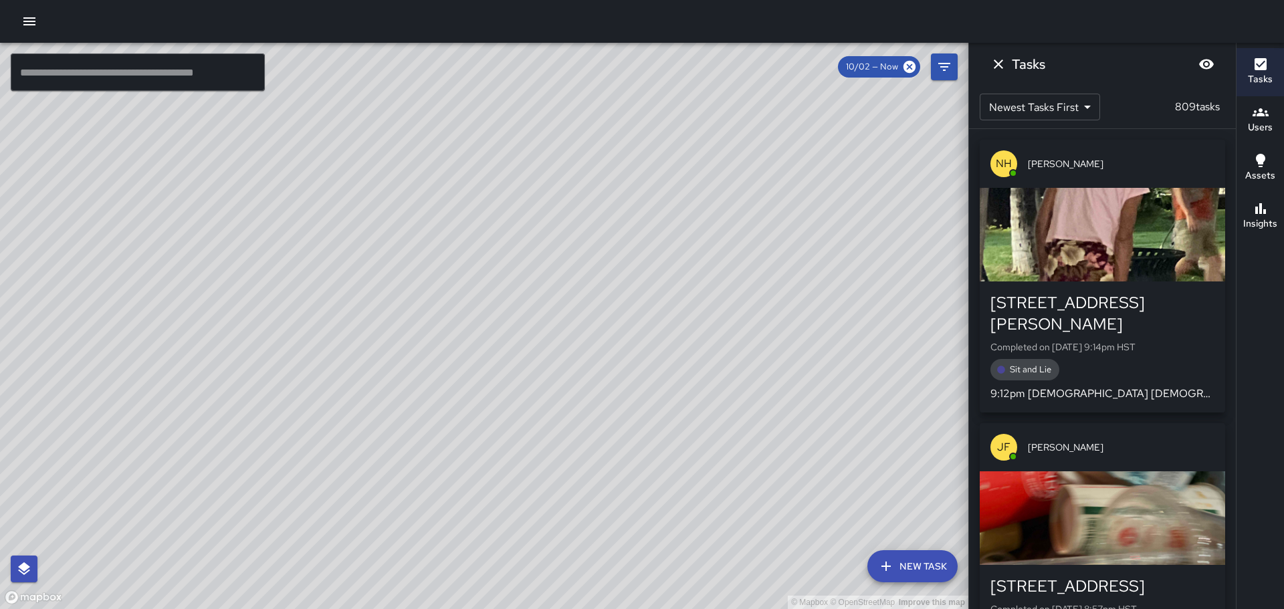
drag, startPoint x: 423, startPoint y: 361, endPoint x: 586, endPoint y: 221, distance: 214.8
click at [588, 214] on div "© Mapbox © OpenStreetMap Improve this map" at bounding box center [484, 326] width 968 height 566
drag, startPoint x: 639, startPoint y: 352, endPoint x: 745, endPoint y: 151, distance: 226.7
click at [736, 162] on div "© Mapbox © OpenStreetMap Improve this map" at bounding box center [484, 326] width 968 height 566
drag, startPoint x: 639, startPoint y: 435, endPoint x: 650, endPoint y: 356, distance: 80.4
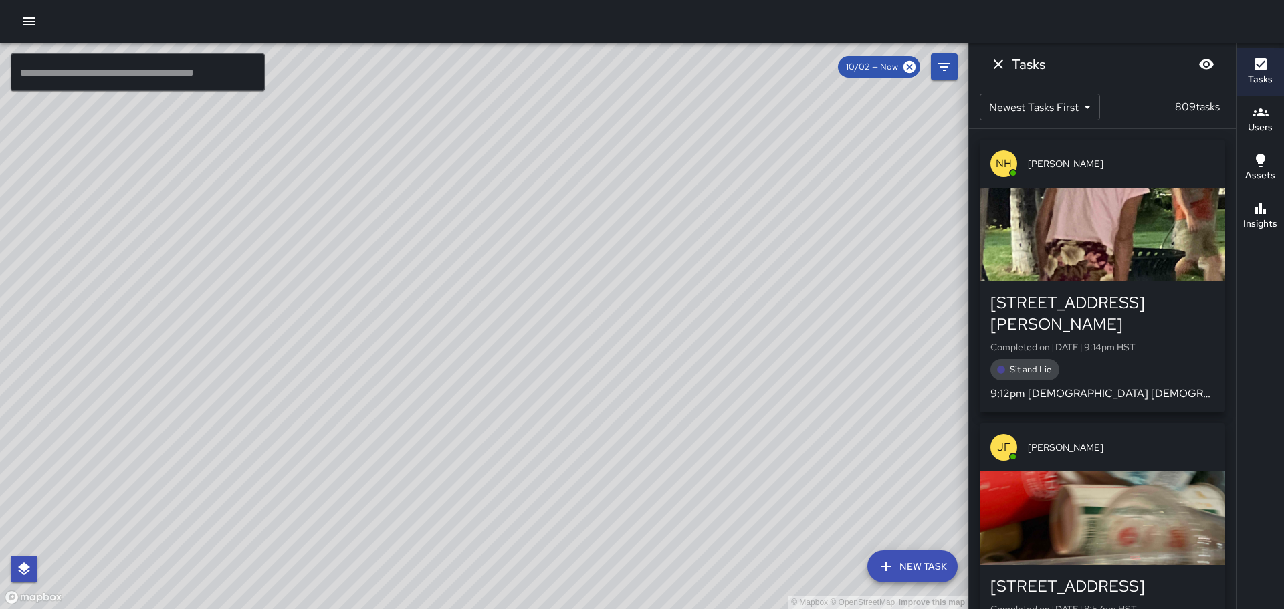
click at [650, 356] on div "© Mapbox © OpenStreetMap Improve this map" at bounding box center [484, 326] width 968 height 566
drag, startPoint x: 481, startPoint y: 280, endPoint x: 610, endPoint y: 445, distance: 209.1
click at [596, 511] on div "© Mapbox © OpenStreetMap Improve this map" at bounding box center [484, 326] width 968 height 566
drag, startPoint x: 637, startPoint y: 338, endPoint x: 630, endPoint y: 415, distance: 77.2
click at [632, 429] on div "© Mapbox © OpenStreetMap Improve this map" at bounding box center [484, 326] width 968 height 566
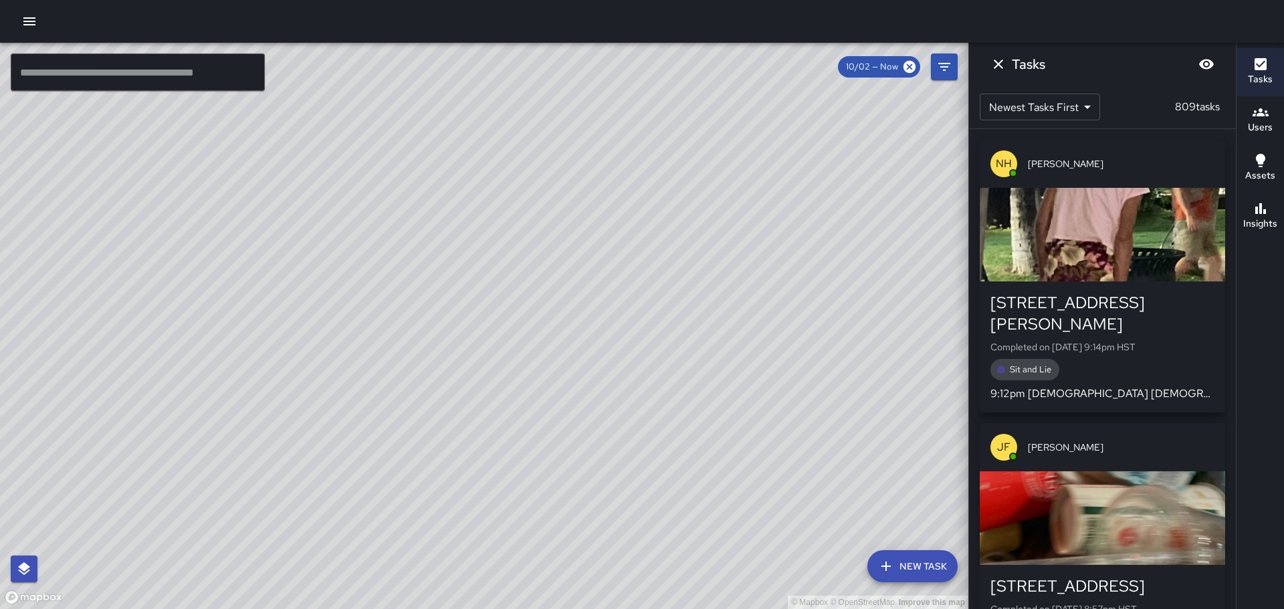
drag, startPoint x: 628, startPoint y: 316, endPoint x: 585, endPoint y: 404, distance: 98.4
click at [585, 404] on div "© Mapbox © OpenStreetMap Improve this map" at bounding box center [484, 326] width 968 height 566
click at [449, 260] on div "© Mapbox © OpenStreetMap Improve this map [PERSON_NAME] Ambassador Tasks 65 / 6…" at bounding box center [484, 326] width 968 height 566
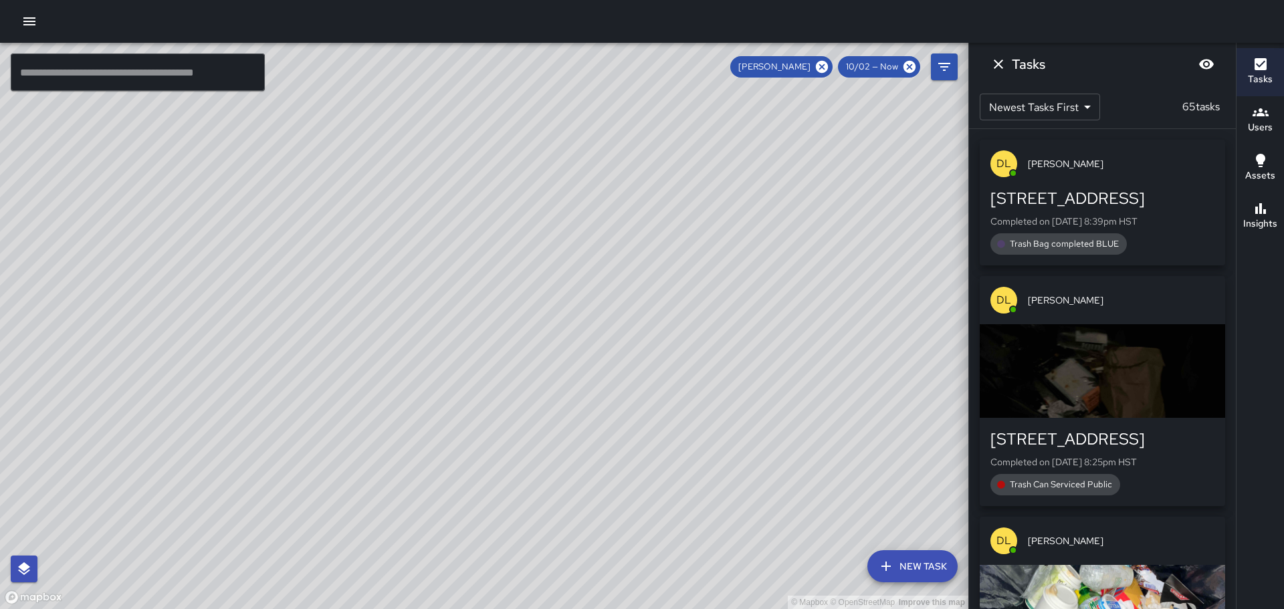
drag, startPoint x: 753, startPoint y: 280, endPoint x: 725, endPoint y: 365, distance: 89.2
click at [708, 436] on div "© Mapbox © OpenStreetMap Improve this map" at bounding box center [484, 326] width 968 height 566
drag, startPoint x: 810, startPoint y: 303, endPoint x: 562, endPoint y: 366, distance: 255.9
click at [552, 377] on div "© Mapbox © OpenStreetMap Improve this map" at bounding box center [484, 326] width 968 height 566
drag, startPoint x: 269, startPoint y: 331, endPoint x: 302, endPoint y: 412, distance: 87.5
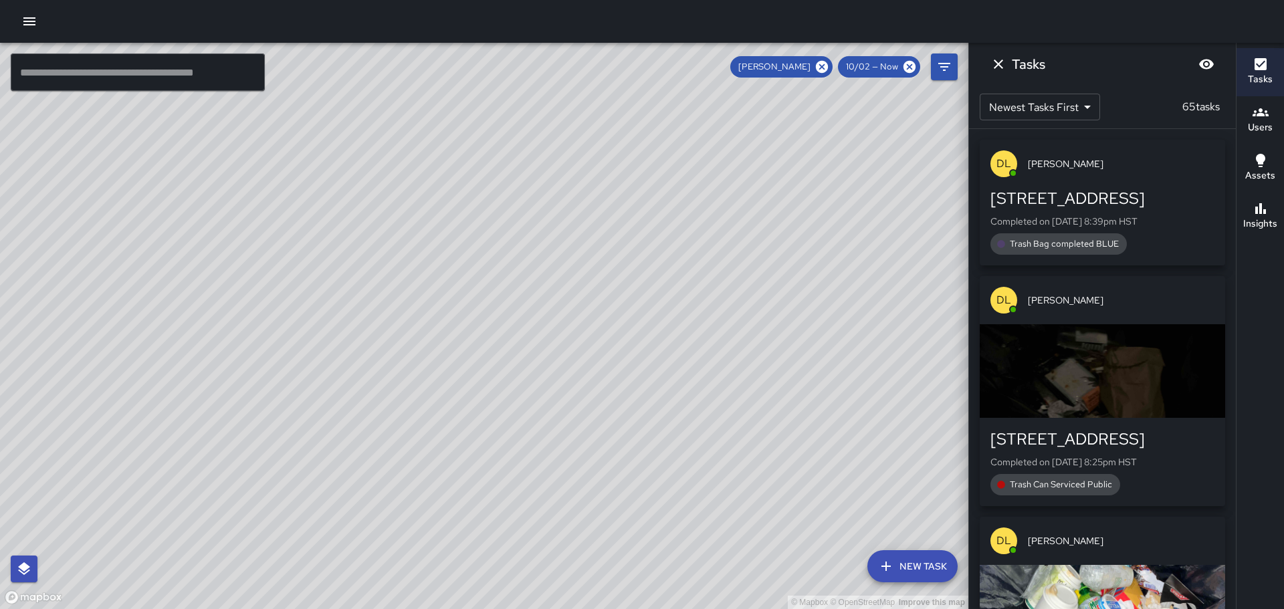
click at [302, 412] on div "© Mapbox © OpenStreetMap Improve this map" at bounding box center [484, 326] width 968 height 566
drag, startPoint x: 486, startPoint y: 348, endPoint x: 477, endPoint y: 346, distance: 9.1
click at [477, 346] on div "© Mapbox © OpenStreetMap Improve this map" at bounding box center [484, 326] width 968 height 566
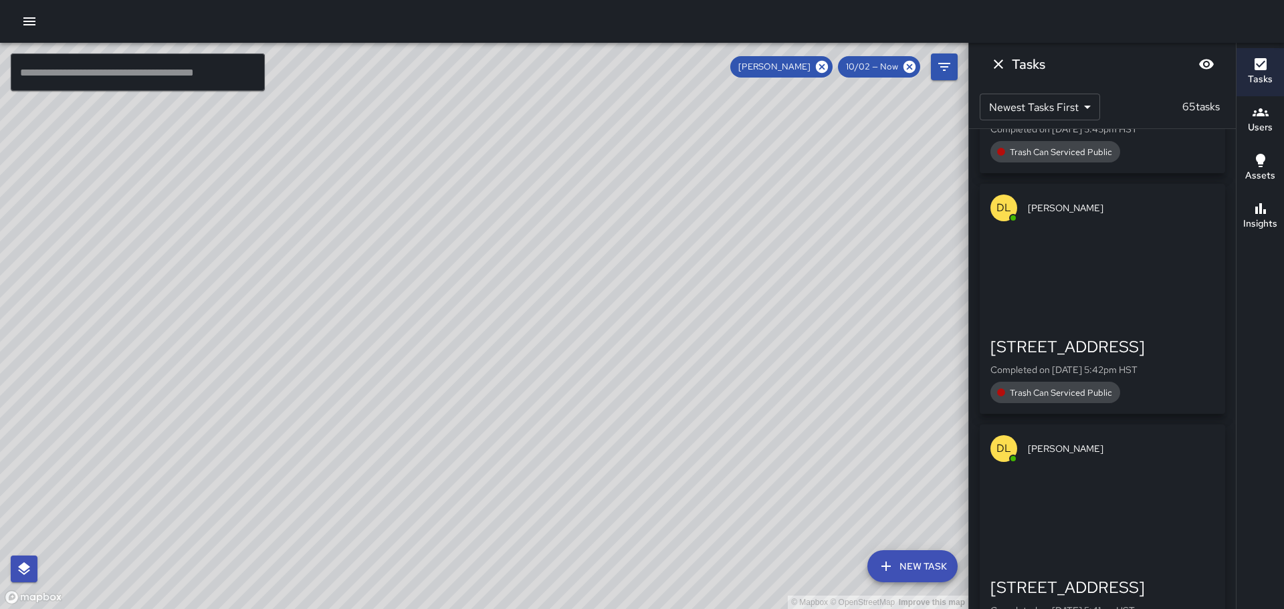
scroll to position [7949, 0]
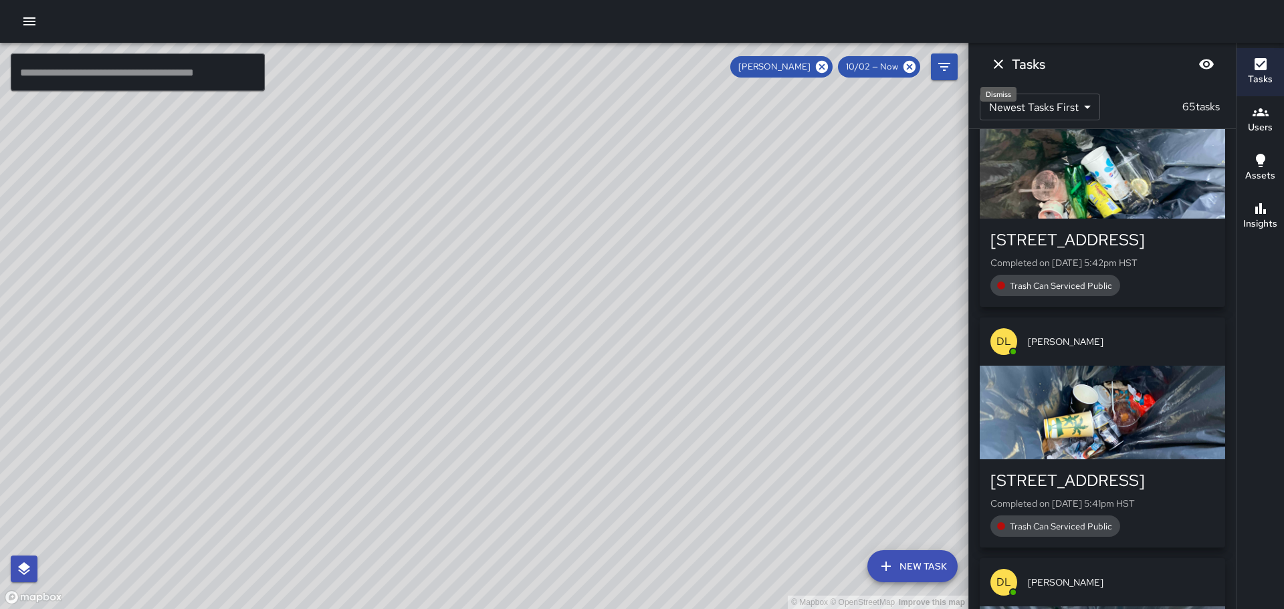
click at [1003, 62] on icon "Dismiss" at bounding box center [998, 64] width 16 height 16
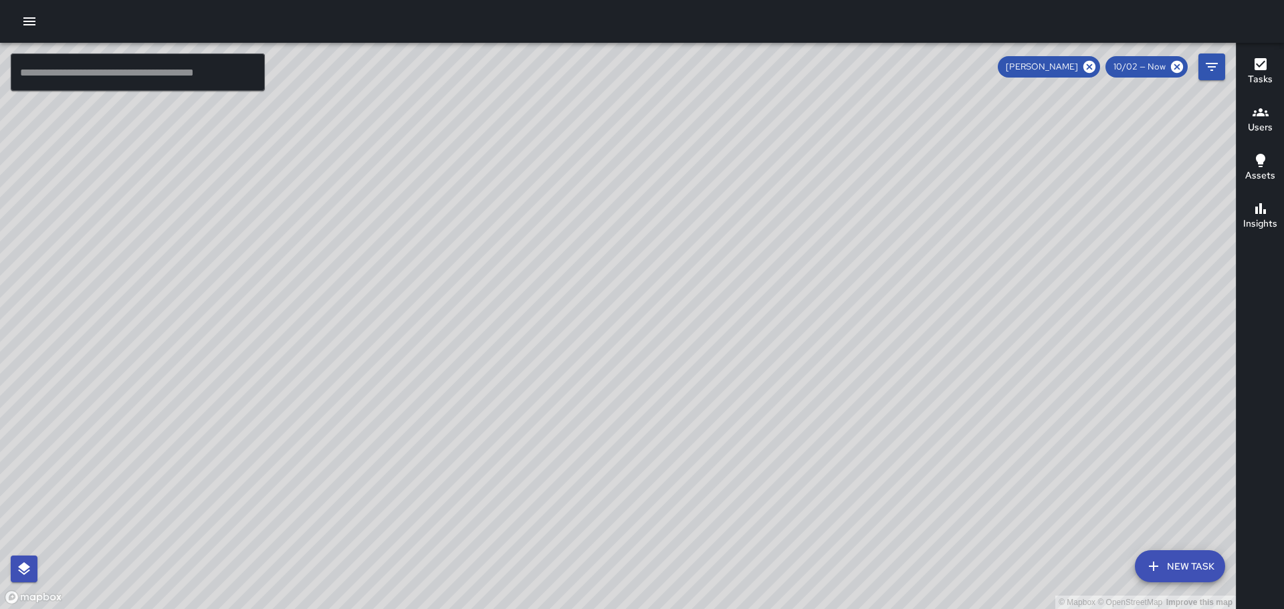
drag, startPoint x: 835, startPoint y: 387, endPoint x: 806, endPoint y: 328, distance: 65.5
click at [807, 330] on div "© Mapbox © OpenStreetMap Improve this map" at bounding box center [617, 326] width 1235 height 566
drag, startPoint x: 1098, startPoint y: 358, endPoint x: 921, endPoint y: 211, distance: 230.3
click at [924, 213] on div "© Mapbox © OpenStreetMap Improve this map" at bounding box center [617, 326] width 1235 height 566
drag, startPoint x: 952, startPoint y: 316, endPoint x: 870, endPoint y: 199, distance: 142.6
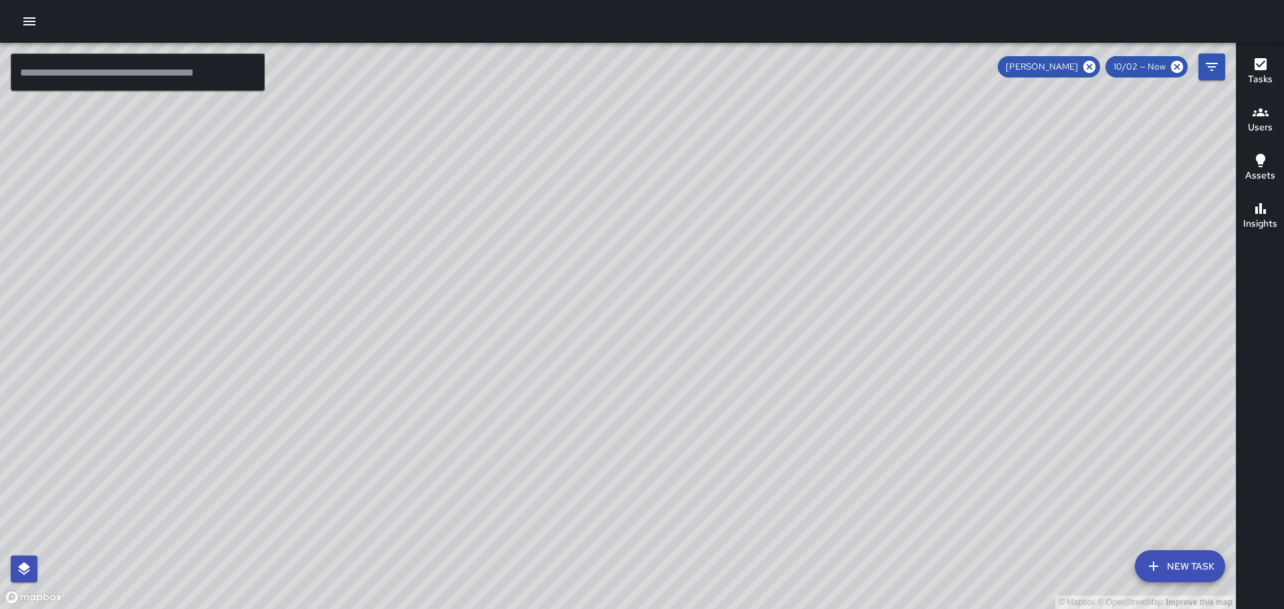
click at [870, 199] on div "© Mapbox © OpenStreetMap Improve this map" at bounding box center [617, 326] width 1235 height 566
drag, startPoint x: 878, startPoint y: 340, endPoint x: 973, endPoint y: 489, distance: 176.2
click at [973, 489] on div "© Mapbox © OpenStreetMap Improve this map" at bounding box center [617, 326] width 1235 height 566
drag, startPoint x: 868, startPoint y: 346, endPoint x: 941, endPoint y: 419, distance: 103.1
click at [940, 432] on div "© Mapbox © OpenStreetMap Improve this map" at bounding box center [617, 326] width 1235 height 566
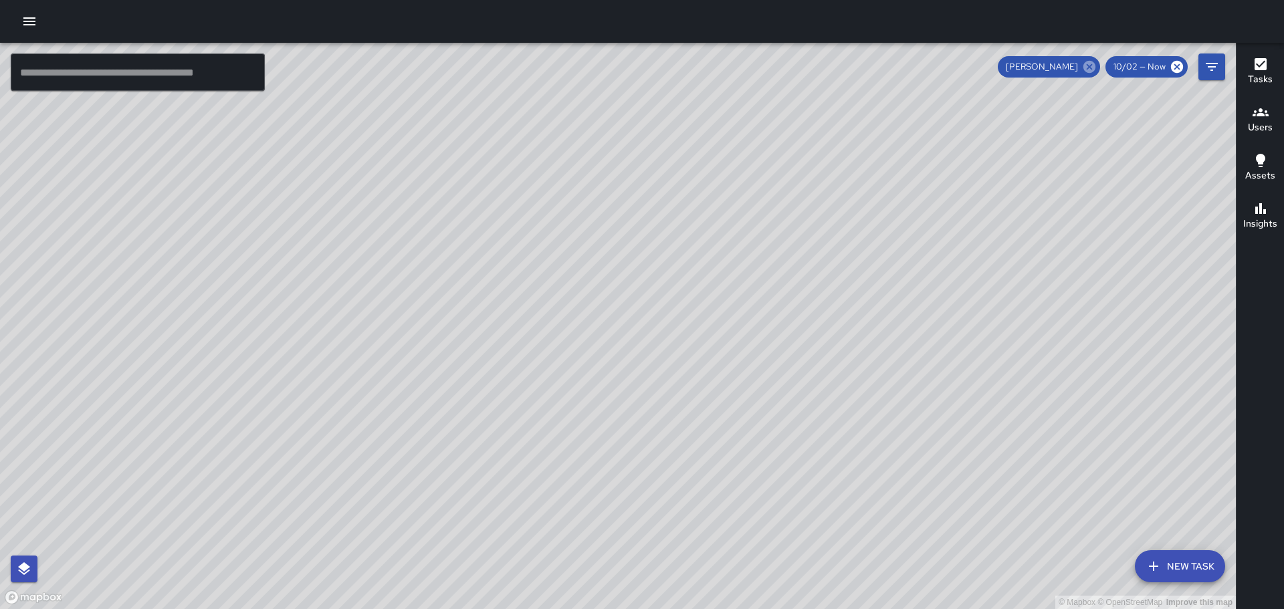
click at [1090, 65] on icon at bounding box center [1089, 66] width 15 height 15
drag, startPoint x: 342, startPoint y: 257, endPoint x: 1002, endPoint y: 205, distance: 661.9
click at [1015, 198] on div "© Mapbox © OpenStreetMap Improve this map" at bounding box center [617, 326] width 1235 height 566
drag, startPoint x: 620, startPoint y: 233, endPoint x: 668, endPoint y: 193, distance: 62.1
click at [664, 197] on div "© Mapbox © OpenStreetMap Improve this map" at bounding box center [617, 326] width 1235 height 566
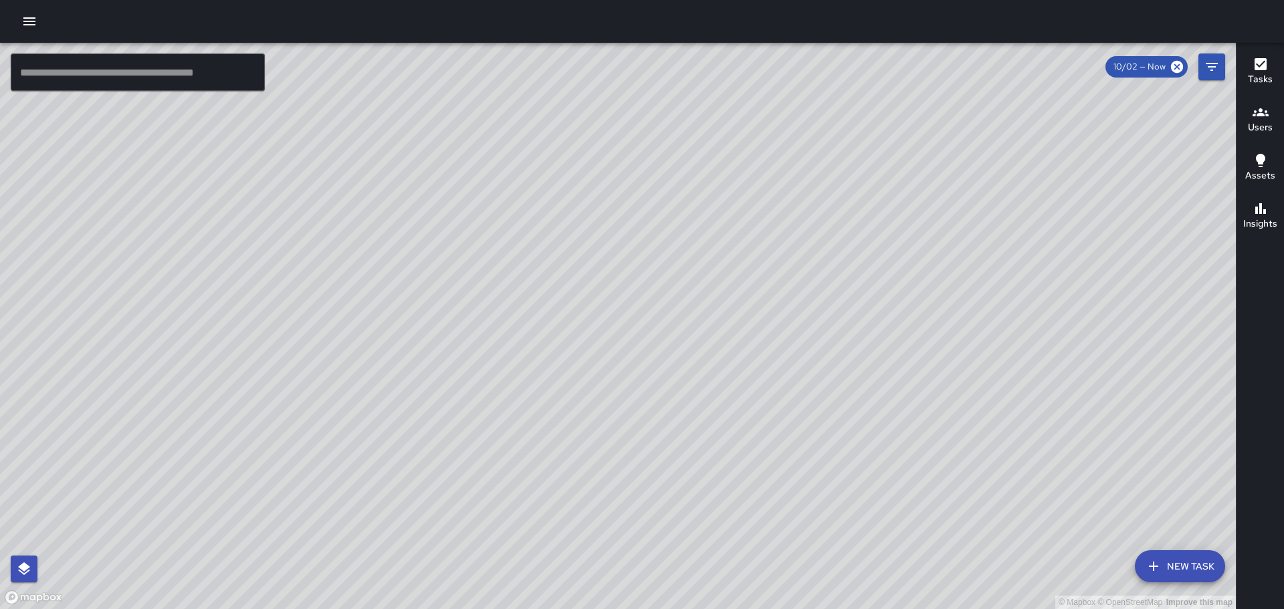
drag, startPoint x: 808, startPoint y: 448, endPoint x: 595, endPoint y: 344, distance: 237.1
click at [674, 374] on div "© Mapbox © OpenStreetMap Improve this map" at bounding box center [617, 326] width 1235 height 566
drag, startPoint x: 510, startPoint y: 374, endPoint x: 565, endPoint y: 519, distance: 154.5
click at [562, 523] on div "© Mapbox © OpenStreetMap Improve this map" at bounding box center [617, 326] width 1235 height 566
drag, startPoint x: 326, startPoint y: 381, endPoint x: 688, endPoint y: 297, distance: 371.2
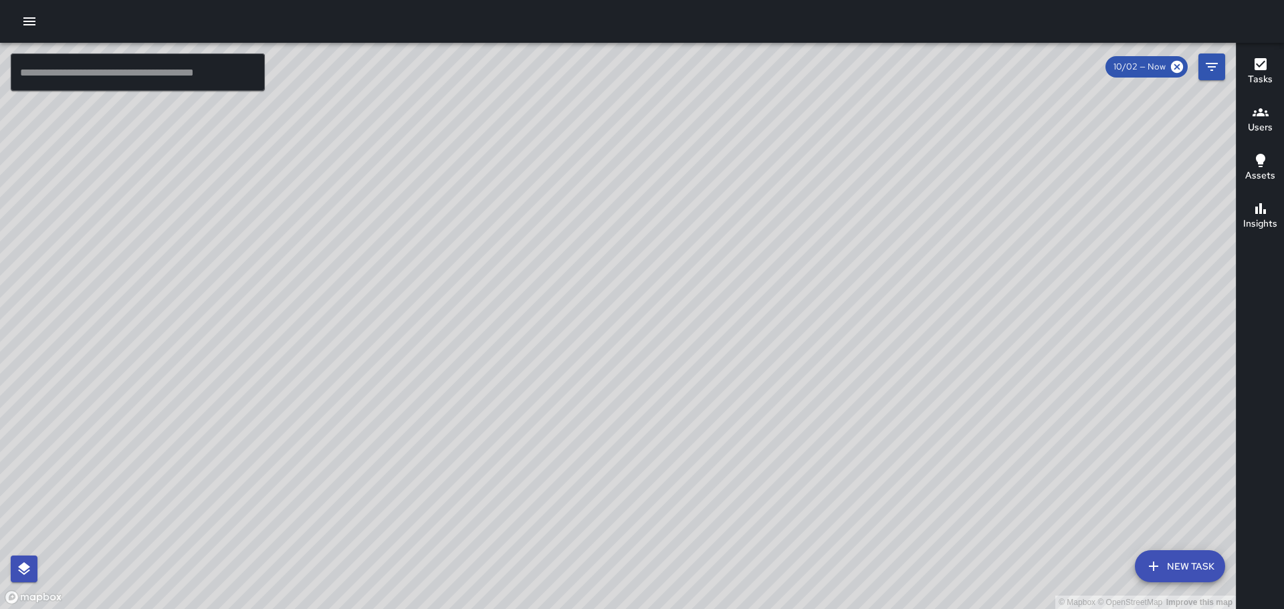
click at [688, 297] on div "© Mapbox © OpenStreetMap Improve this map" at bounding box center [617, 326] width 1235 height 566
drag, startPoint x: 553, startPoint y: 303, endPoint x: 615, endPoint y: 308, distance: 62.4
click at [615, 308] on div "© Mapbox © OpenStreetMap Improve this map" at bounding box center [617, 326] width 1235 height 566
drag, startPoint x: 534, startPoint y: 328, endPoint x: 575, endPoint y: 316, distance: 42.5
click at [575, 316] on div "© Mapbox © OpenStreetMap Improve this map" at bounding box center [617, 326] width 1235 height 566
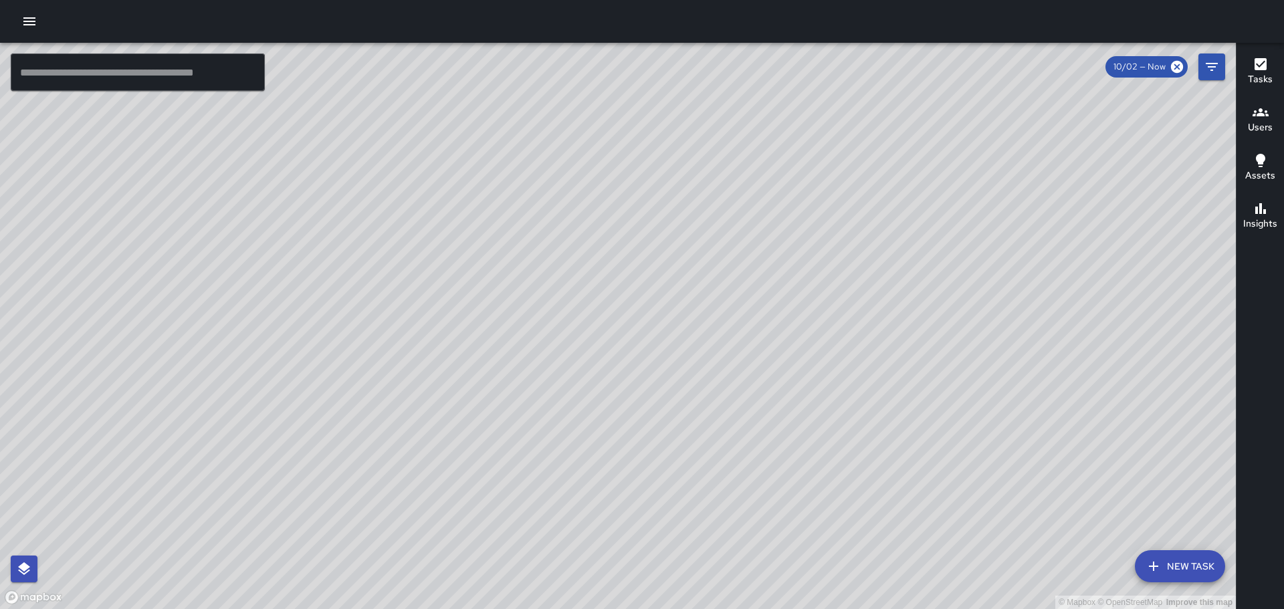
drag, startPoint x: 562, startPoint y: 301, endPoint x: 669, endPoint y: 306, distance: 107.7
click at [669, 306] on div "© Mapbox © OpenStreetMap Improve this map" at bounding box center [617, 326] width 1235 height 566
drag, startPoint x: 892, startPoint y: 392, endPoint x: 744, endPoint y: 196, distance: 245.3
click at [747, 199] on div "© Mapbox © OpenStreetMap Improve this map" at bounding box center [617, 326] width 1235 height 566
drag, startPoint x: 872, startPoint y: 344, endPoint x: 747, endPoint y: 176, distance: 210.2
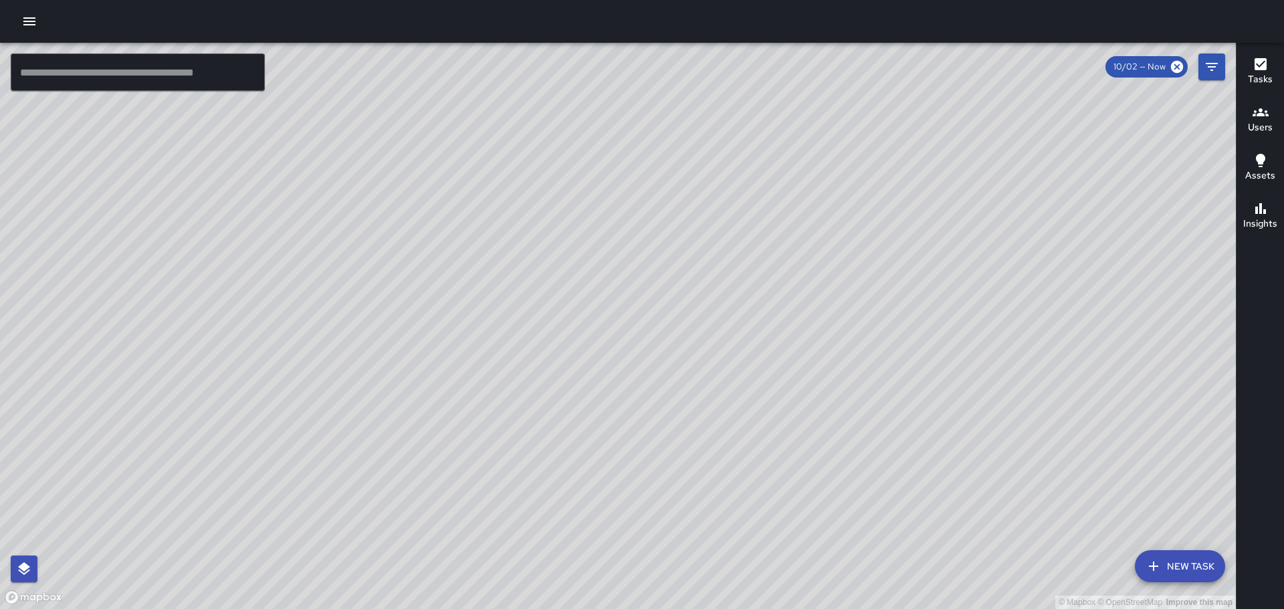
click at [755, 187] on div "© Mapbox © OpenStreetMap Improve this map" at bounding box center [617, 326] width 1235 height 566
drag, startPoint x: 884, startPoint y: 424, endPoint x: 790, endPoint y: 546, distance: 153.9
click at [784, 543] on div "© Mapbox © OpenStreetMap Improve this map" at bounding box center [617, 326] width 1235 height 566
drag, startPoint x: 652, startPoint y: 359, endPoint x: 668, endPoint y: 354, distance: 16.1
click at [697, 408] on div "© Mapbox © OpenStreetMap Improve this map" at bounding box center [617, 326] width 1235 height 566
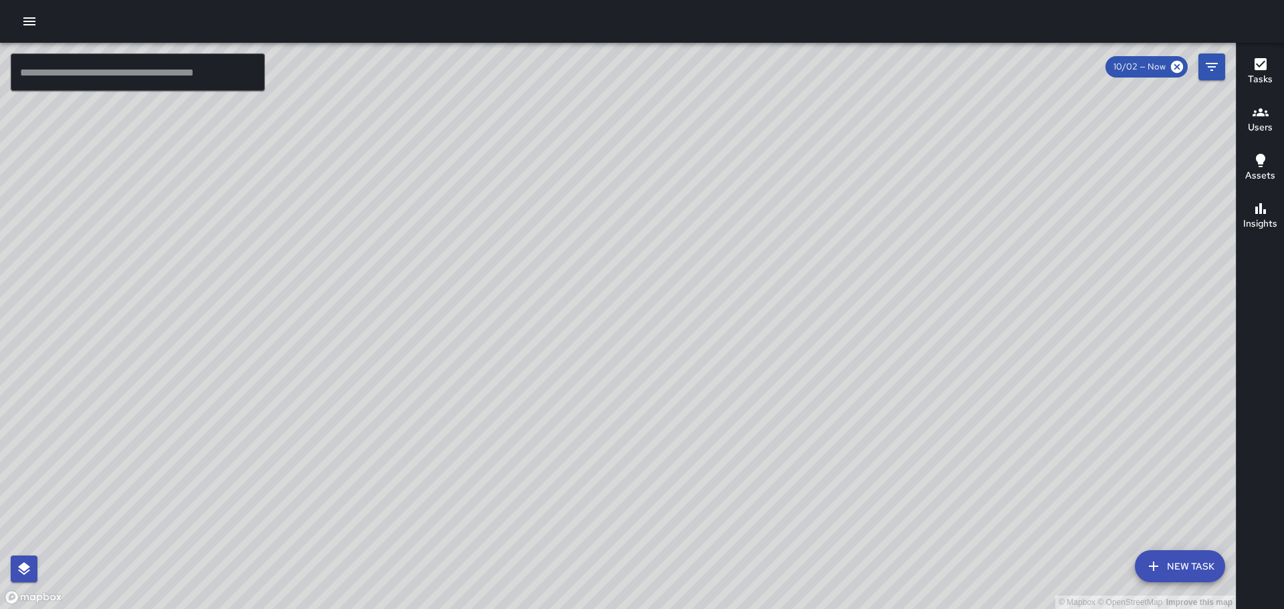
click at [614, 311] on div "© Mapbox © OpenStreetMap Improve this map" at bounding box center [617, 326] width 1235 height 566
drag, startPoint x: 197, startPoint y: 203, endPoint x: 448, endPoint y: 334, distance: 282.9
click at [437, 341] on div "© Mapbox © OpenStreetMap Improve this map" at bounding box center [617, 326] width 1235 height 566
drag, startPoint x: 456, startPoint y: 260, endPoint x: 511, endPoint y: 271, distance: 56.5
click at [510, 271] on div "© Mapbox © OpenStreetMap Improve this map" at bounding box center [617, 326] width 1235 height 566
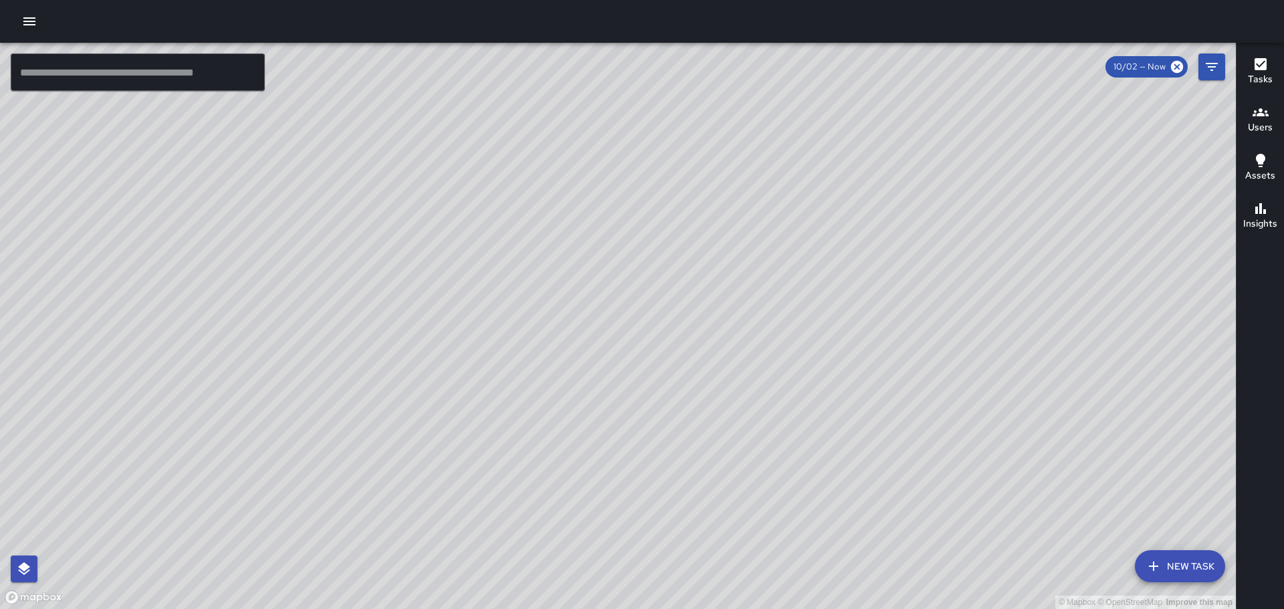
drag, startPoint x: 340, startPoint y: 233, endPoint x: 572, endPoint y: 347, distance: 258.6
click at [566, 348] on div "© Mapbox © OpenStreetMap Improve this map" at bounding box center [617, 326] width 1235 height 566
click at [325, 283] on div "© Mapbox © OpenStreetMap Improve this map [PERSON_NAME] Supervisor Tasks 0 / 0 …" at bounding box center [617, 326] width 1235 height 566
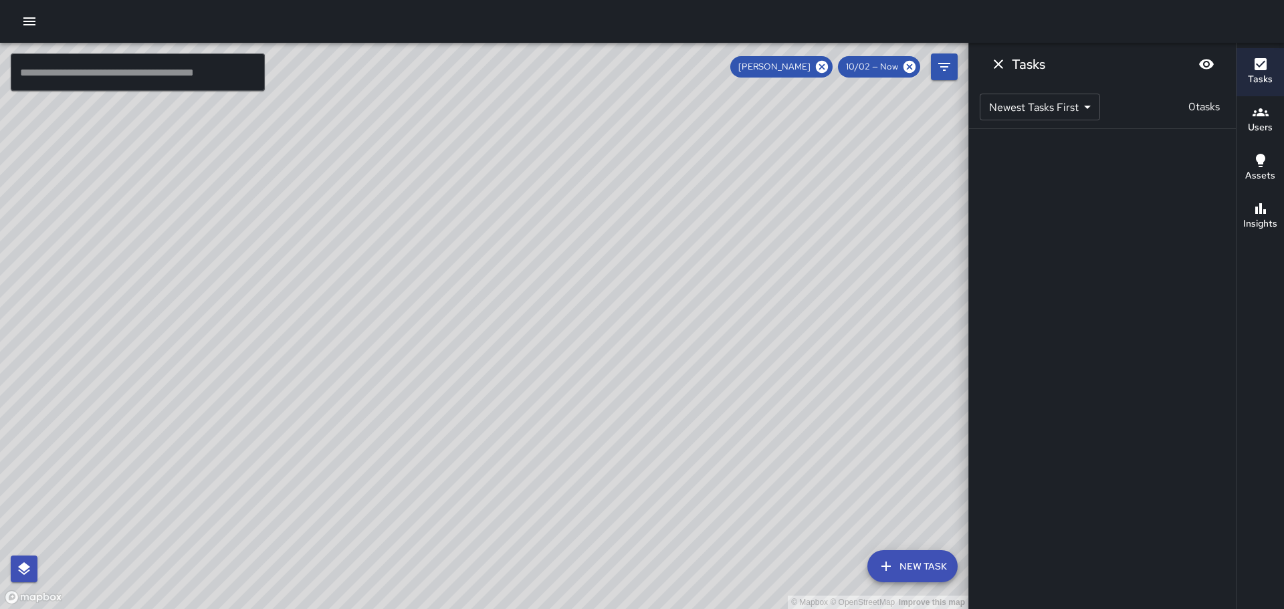
scroll to position [0, 0]
click at [995, 60] on icon "Dismiss" at bounding box center [998, 64] width 16 height 16
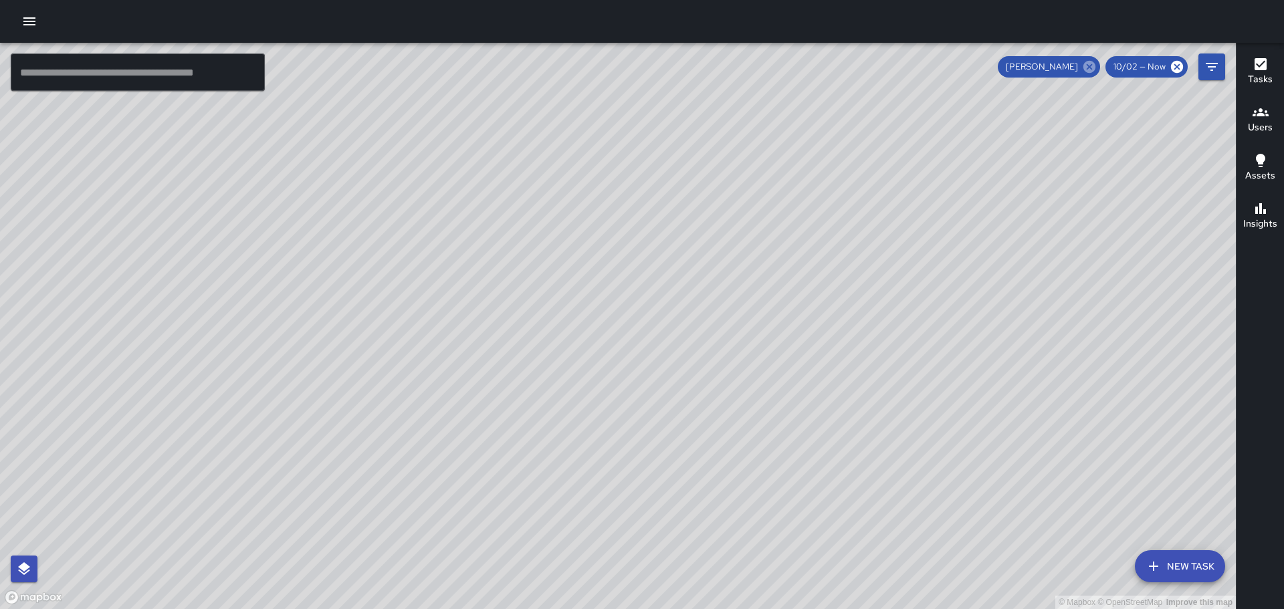
click at [1090, 66] on icon at bounding box center [1089, 66] width 15 height 15
drag, startPoint x: 555, startPoint y: 218, endPoint x: 740, endPoint y: 196, distance: 186.5
click at [739, 196] on div "© Mapbox © OpenStreetMap Improve this map" at bounding box center [617, 326] width 1235 height 566
drag, startPoint x: 785, startPoint y: 327, endPoint x: 775, endPoint y: 223, distance: 104.7
click at [775, 223] on div "© Mapbox © OpenStreetMap Improve this map" at bounding box center [617, 326] width 1235 height 566
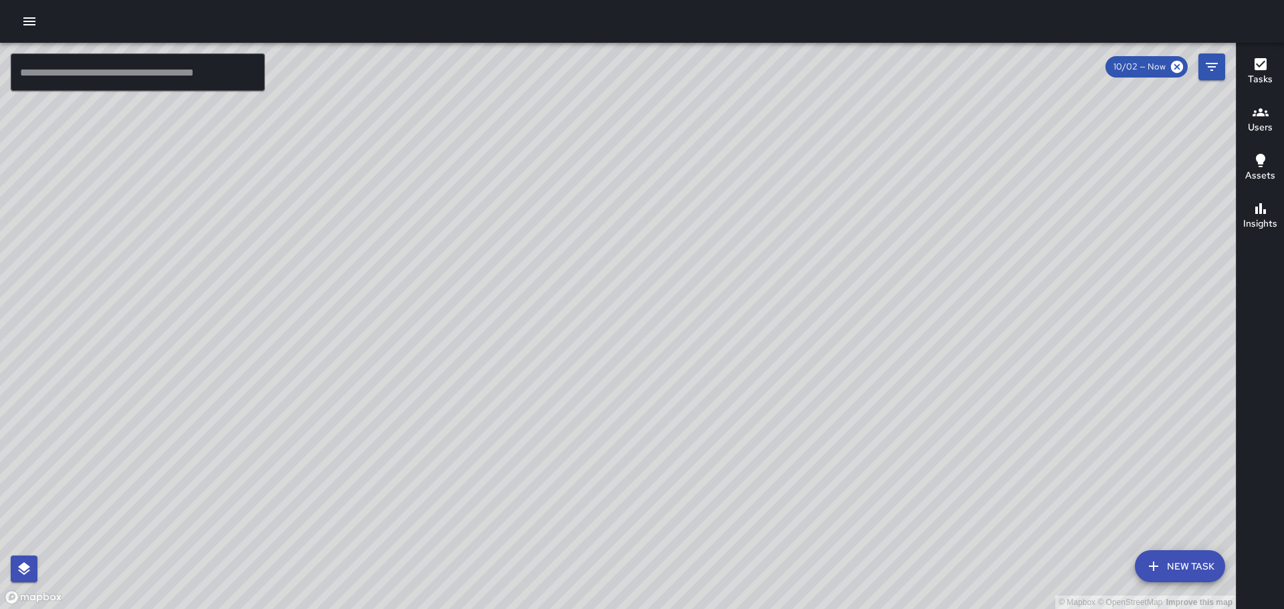
drag, startPoint x: 515, startPoint y: 197, endPoint x: 818, endPoint y: 315, distance: 324.9
click at [817, 315] on div "© Mapbox © OpenStreetMap Improve this map" at bounding box center [617, 326] width 1235 height 566
drag, startPoint x: 985, startPoint y: 355, endPoint x: 686, endPoint y: 211, distance: 331.6
click at [692, 209] on div "© Mapbox © OpenStreetMap Improve this map" at bounding box center [617, 326] width 1235 height 566
drag, startPoint x: 855, startPoint y: 282, endPoint x: 753, endPoint y: 287, distance: 101.7
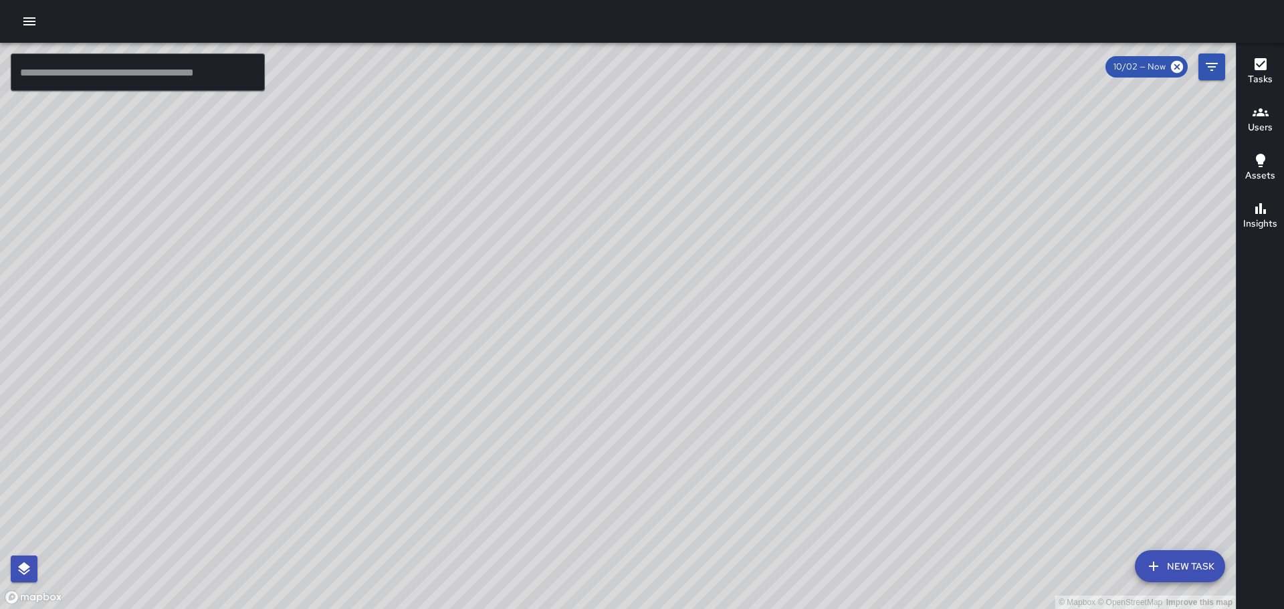
click at [758, 285] on div "© Mapbox © OpenStreetMap Improve this map" at bounding box center [617, 326] width 1235 height 566
click at [1253, 114] on icon "button" at bounding box center [1260, 112] width 16 height 16
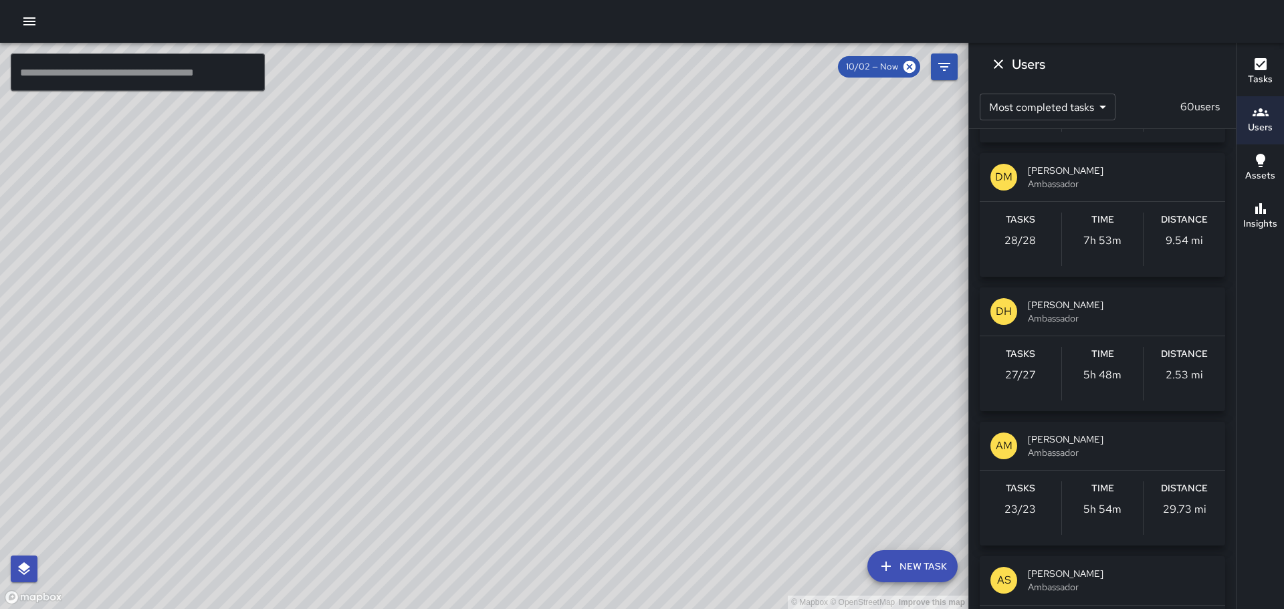
scroll to position [1604, 0]
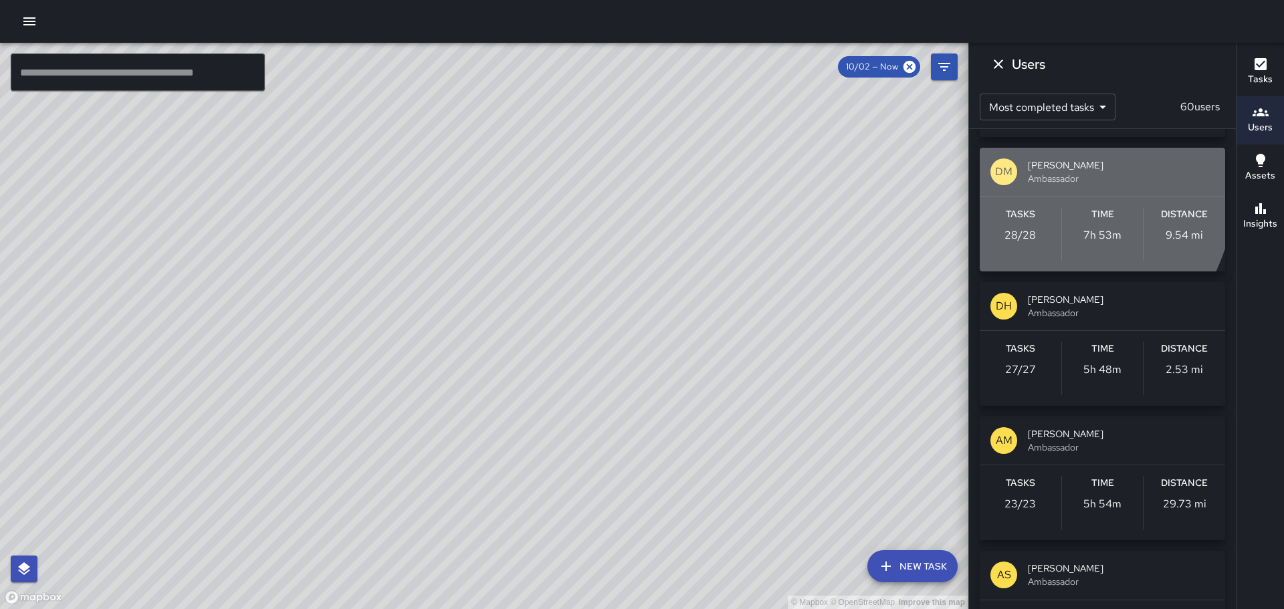
click at [1003, 174] on p "DM" at bounding box center [1003, 172] width 17 height 16
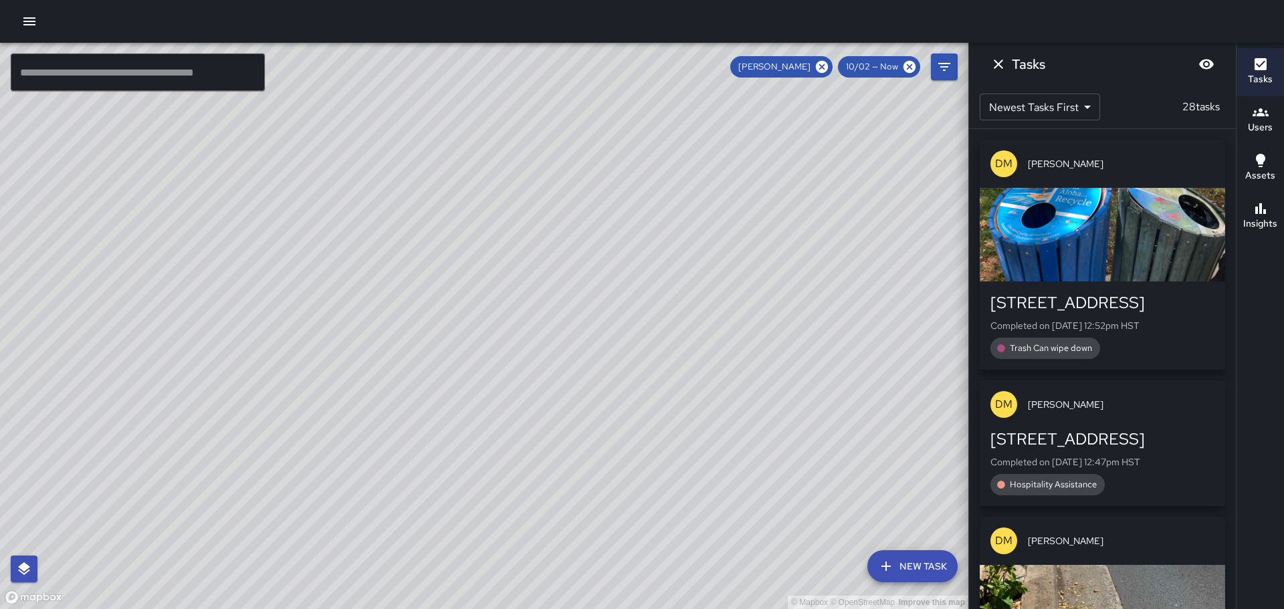
scroll to position [0, 0]
drag, startPoint x: 760, startPoint y: 197, endPoint x: 756, endPoint y: 306, distance: 109.7
click at [757, 306] on div "© Mapbox © OpenStreetMap Improve this map" at bounding box center [484, 326] width 968 height 566
drag, startPoint x: 640, startPoint y: 231, endPoint x: 677, endPoint y: 297, distance: 75.4
click at [675, 296] on div "© Mapbox © OpenStreetMap Improve this map" at bounding box center [484, 326] width 968 height 566
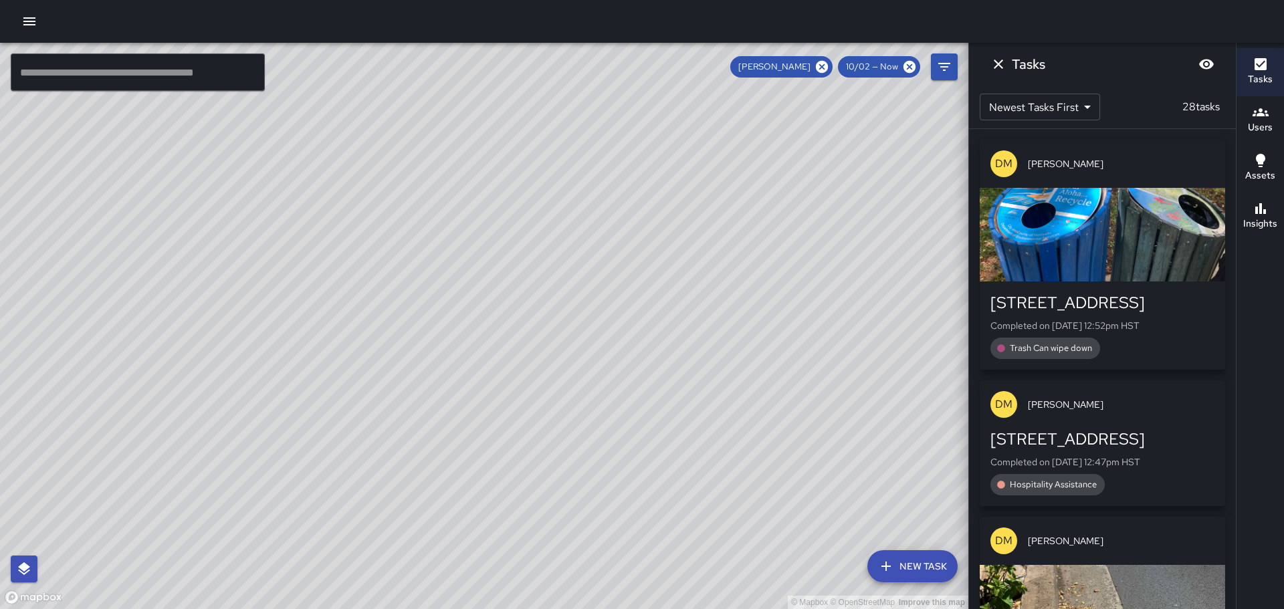
drag, startPoint x: 360, startPoint y: 371, endPoint x: 531, endPoint y: 318, distance: 179.7
click at [531, 318] on div "© Mapbox © OpenStreetMap Improve this map" at bounding box center [484, 326] width 968 height 566
drag, startPoint x: 568, startPoint y: 267, endPoint x: 685, endPoint y: 299, distance: 121.1
click at [685, 299] on div "© Mapbox © OpenStreetMap Improve this map" at bounding box center [484, 326] width 968 height 566
drag, startPoint x: 886, startPoint y: 365, endPoint x: 836, endPoint y: 303, distance: 79.5
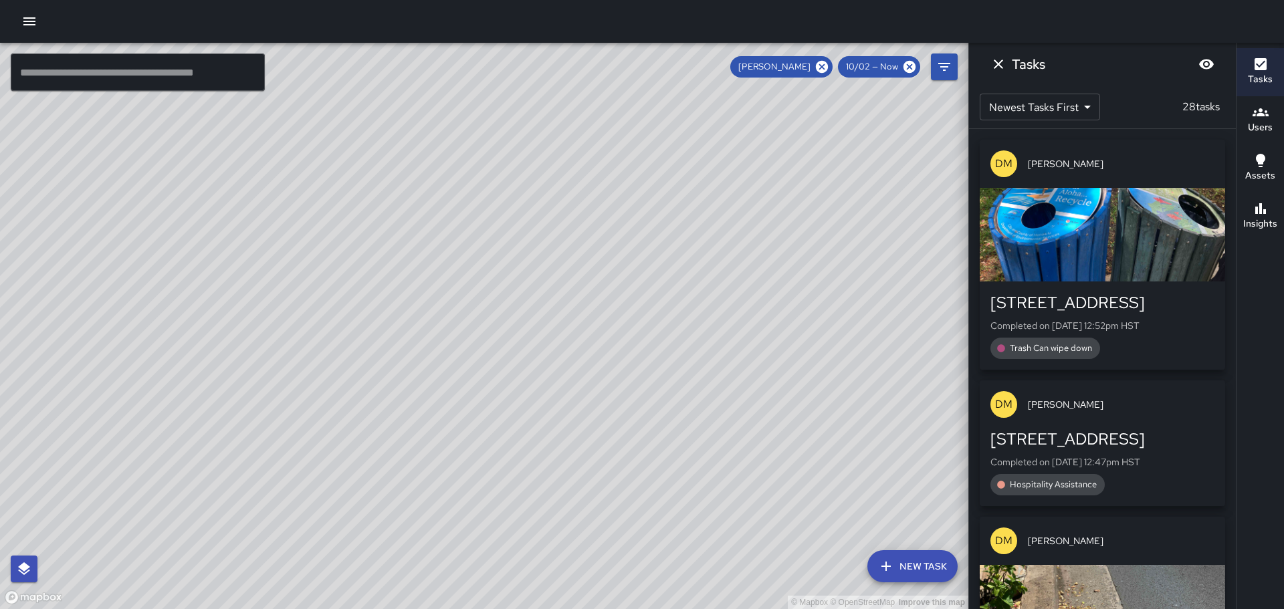
click at [836, 303] on div "© Mapbox © OpenStreetMap Improve this map" at bounding box center [484, 326] width 968 height 566
drag, startPoint x: 850, startPoint y: 316, endPoint x: 822, endPoint y: 374, distance: 65.2
click at [822, 374] on div "© Mapbox © OpenStreetMap Improve this map" at bounding box center [484, 326] width 968 height 566
drag, startPoint x: 429, startPoint y: 279, endPoint x: 460, endPoint y: 334, distance: 63.4
click at [460, 334] on div "© Mapbox © OpenStreetMap Improve this map" at bounding box center [484, 326] width 968 height 566
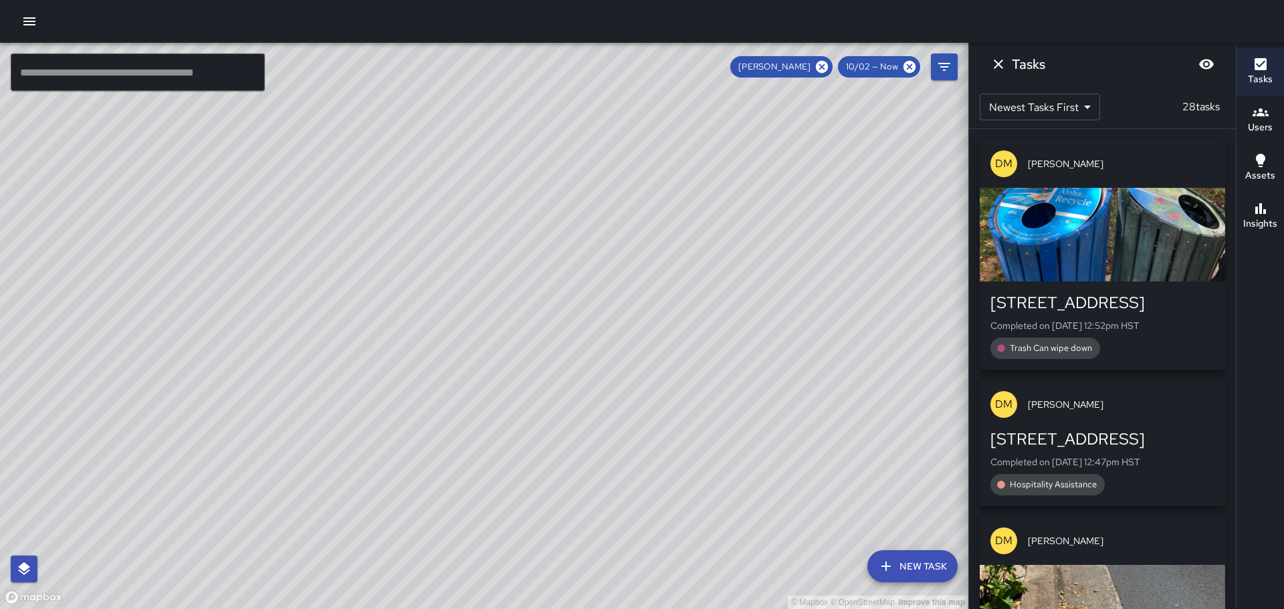
drag, startPoint x: 414, startPoint y: 188, endPoint x: 469, endPoint y: 264, distance: 93.9
click at [469, 266] on div "© Mapbox © OpenStreetMap Improve this map" at bounding box center [484, 326] width 968 height 566
drag, startPoint x: 529, startPoint y: 387, endPoint x: 484, endPoint y: 265, distance: 130.3
click at [484, 265] on div "© Mapbox © OpenStreetMap Improve this map" at bounding box center [484, 326] width 968 height 566
drag, startPoint x: 574, startPoint y: 374, endPoint x: 548, endPoint y: 320, distance: 59.8
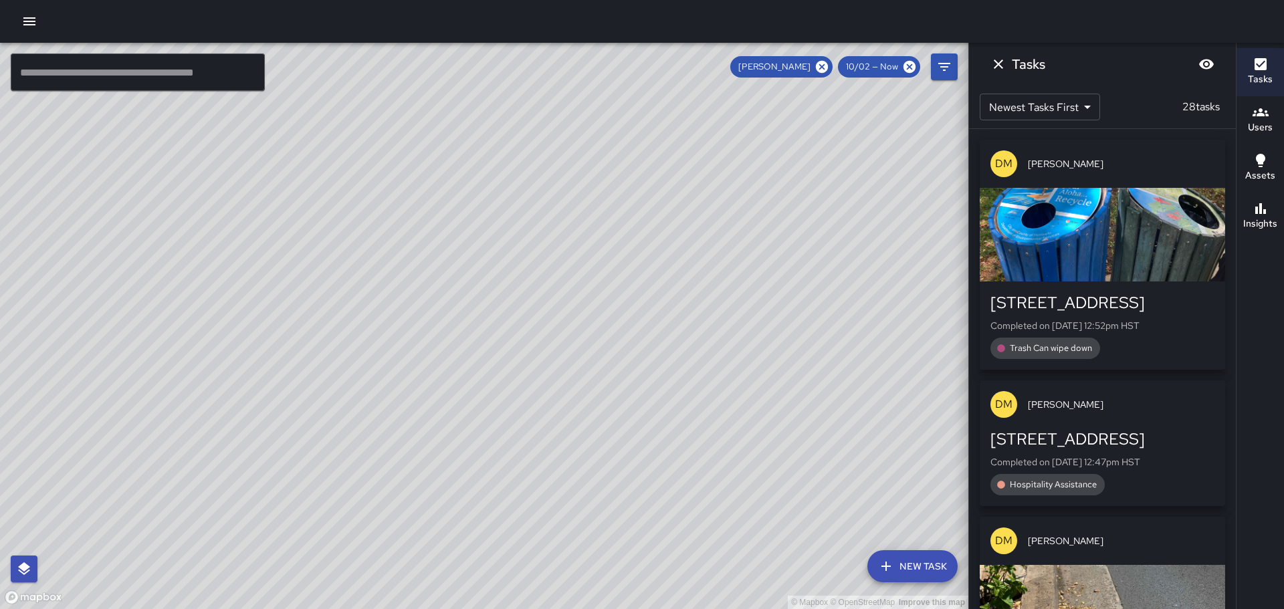
click at [548, 320] on div "© Mapbox © OpenStreetMap Improve this map" at bounding box center [484, 326] width 968 height 566
drag, startPoint x: 265, startPoint y: 243, endPoint x: 317, endPoint y: 260, distance: 54.8
click at [281, 262] on div "© Mapbox © OpenStreetMap Improve this map" at bounding box center [484, 326] width 968 height 566
drag, startPoint x: 810, startPoint y: 384, endPoint x: 614, endPoint y: 304, distance: 211.7
click at [644, 306] on div "© Mapbox © OpenStreetMap Improve this map" at bounding box center [484, 326] width 968 height 566
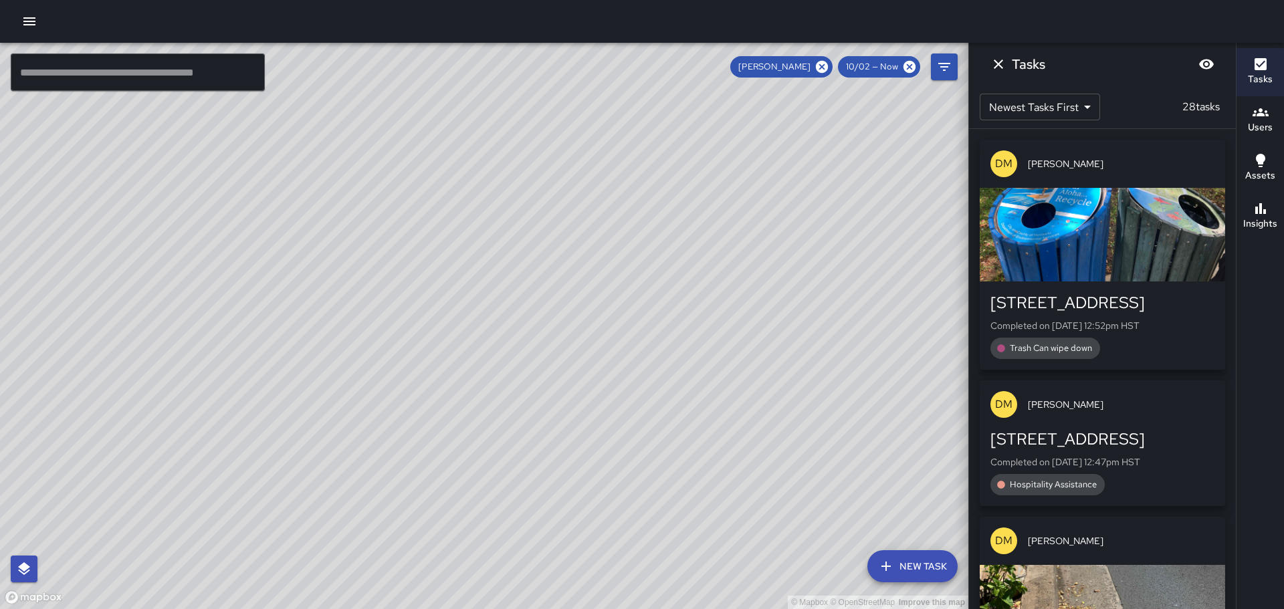
drag, startPoint x: 411, startPoint y: 259, endPoint x: 406, endPoint y: 365, distance: 105.7
click at [406, 365] on div "© Mapbox © OpenStreetMap Improve this map" at bounding box center [484, 326] width 968 height 566
drag, startPoint x: 461, startPoint y: 154, endPoint x: 445, endPoint y: 289, distance: 136.7
click at [445, 289] on div "© Mapbox © OpenStreetMap Improve this map" at bounding box center [484, 326] width 968 height 566
drag, startPoint x: 460, startPoint y: 268, endPoint x: 412, endPoint y: 257, distance: 48.8
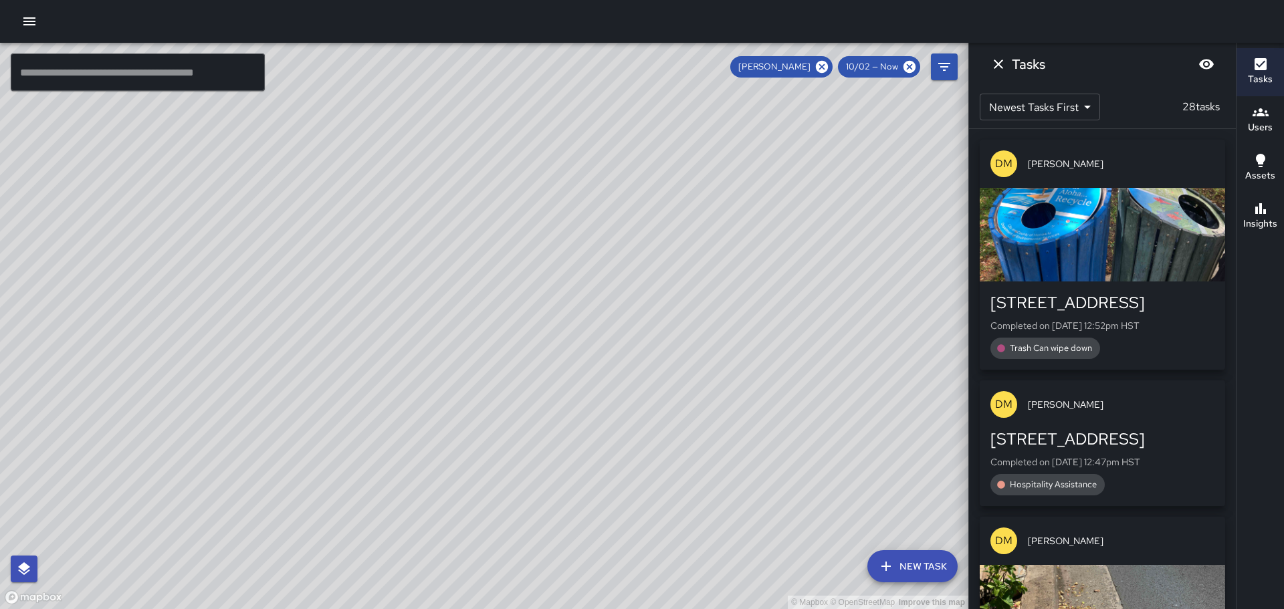
click at [412, 257] on div "© Mapbox © OpenStreetMap Improve this map" at bounding box center [484, 326] width 968 height 566
drag, startPoint x: 590, startPoint y: 420, endPoint x: 471, endPoint y: 259, distance: 200.2
click at [471, 259] on div "© Mapbox © OpenStreetMap Improve this map" at bounding box center [484, 326] width 968 height 566
drag, startPoint x: 493, startPoint y: 356, endPoint x: 442, endPoint y: 284, distance: 88.1
click at [442, 284] on div "© Mapbox © OpenStreetMap Improve this map" at bounding box center [484, 326] width 968 height 566
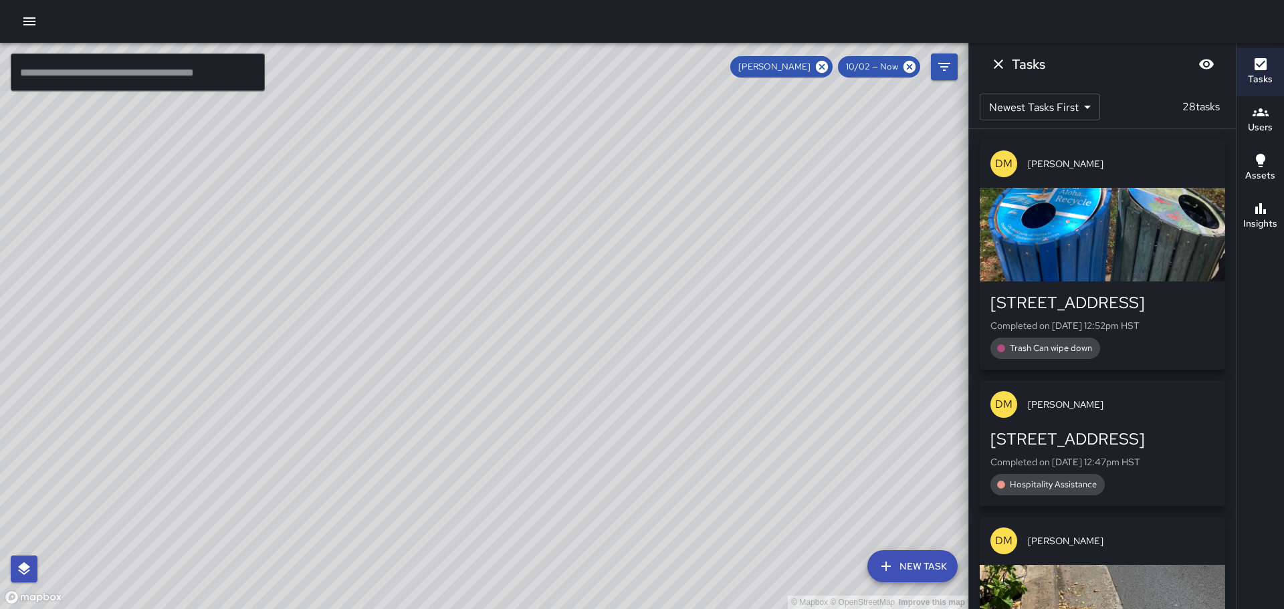
drag, startPoint x: 771, startPoint y: 390, endPoint x: 615, endPoint y: 354, distance: 160.5
click at [615, 354] on div "© Mapbox © OpenStreetMap Improve this map" at bounding box center [484, 326] width 968 height 566
drag, startPoint x: 439, startPoint y: 106, endPoint x: 571, endPoint y: 284, distance: 222.2
click at [571, 284] on div "© Mapbox © OpenStreetMap Improve this map" at bounding box center [484, 326] width 968 height 566
drag, startPoint x: 665, startPoint y: 350, endPoint x: 691, endPoint y: 331, distance: 33.0
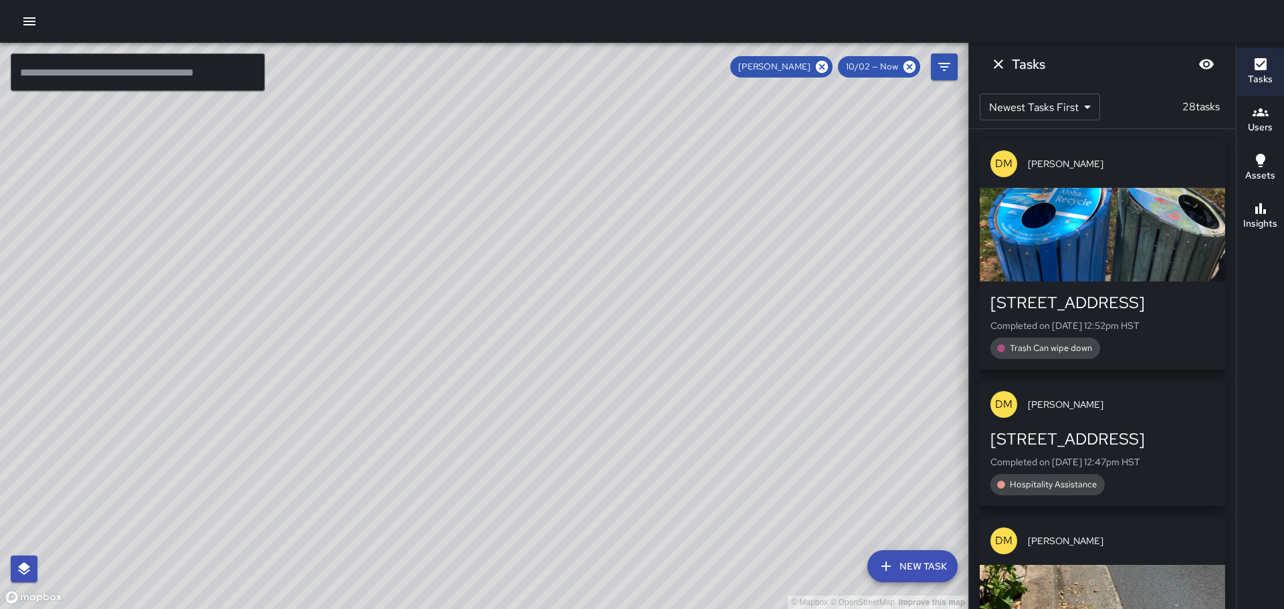
click at [690, 332] on div "© Mapbox © OpenStreetMap Improve this map" at bounding box center [484, 326] width 968 height 566
drag, startPoint x: 254, startPoint y: 243, endPoint x: 436, endPoint y: 312, distance: 194.4
click at [415, 397] on div "© Mapbox © OpenStreetMap Improve this map" at bounding box center [484, 326] width 968 height 566
drag, startPoint x: 483, startPoint y: 289, endPoint x: 553, endPoint y: 247, distance: 81.9
click at [549, 252] on div "© Mapbox © OpenStreetMap Improve this map" at bounding box center [484, 326] width 968 height 566
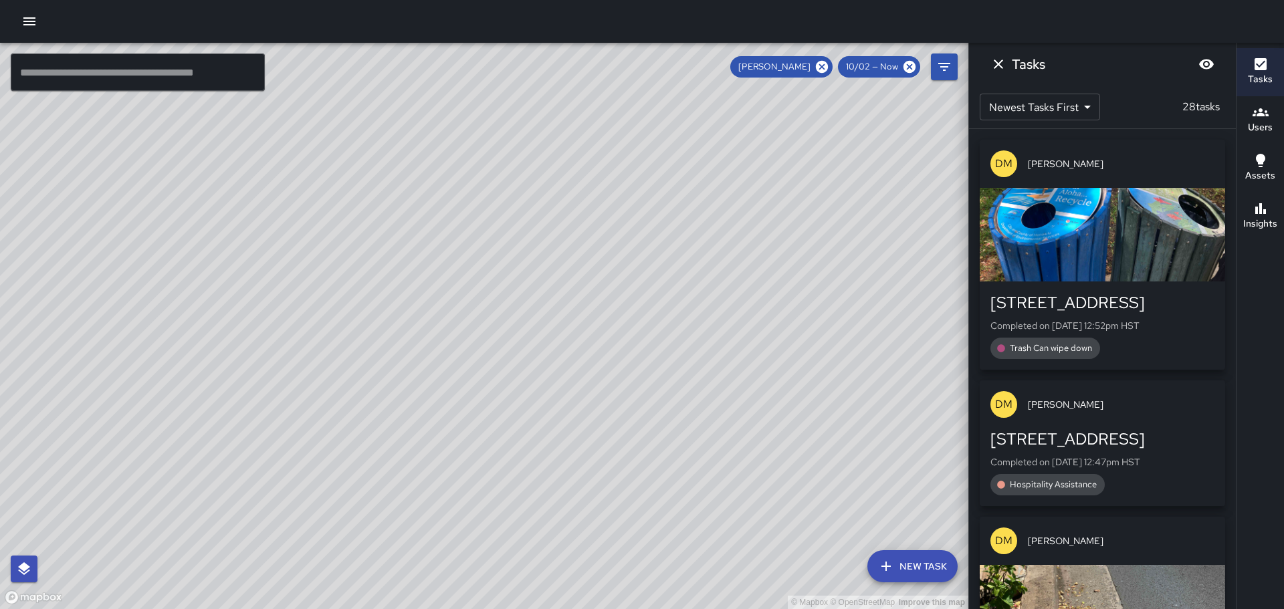
drag, startPoint x: 517, startPoint y: 261, endPoint x: 652, endPoint y: 415, distance: 205.1
click at [652, 415] on div "© Mapbox © OpenStreetMap Improve this map" at bounding box center [484, 326] width 968 height 566
drag, startPoint x: 718, startPoint y: 443, endPoint x: 709, endPoint y: 401, distance: 42.5
click at [721, 382] on div "© Mapbox © OpenStreetMap Improve this map" at bounding box center [484, 326] width 968 height 566
drag, startPoint x: 778, startPoint y: 414, endPoint x: 770, endPoint y: 400, distance: 16.8
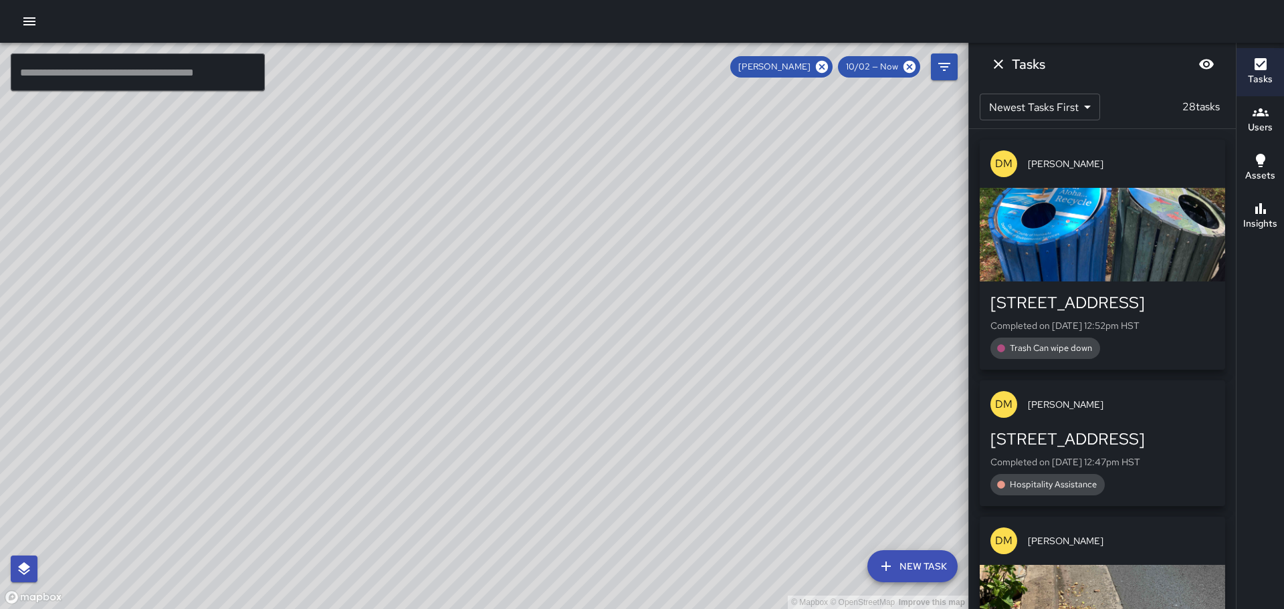
click at [771, 401] on div "© Mapbox © OpenStreetMap Improve this map" at bounding box center [484, 326] width 968 height 566
drag, startPoint x: 795, startPoint y: 479, endPoint x: 759, endPoint y: 429, distance: 62.3
click at [759, 429] on div "© Mapbox © OpenStreetMap Improve this map" at bounding box center [484, 326] width 968 height 566
drag, startPoint x: 560, startPoint y: 231, endPoint x: 598, endPoint y: 398, distance: 170.6
click at [598, 398] on div "© Mapbox © OpenStreetMap Improve this map DM [PERSON_NAME] Ambassador Tasks 28 …" at bounding box center [484, 326] width 968 height 566
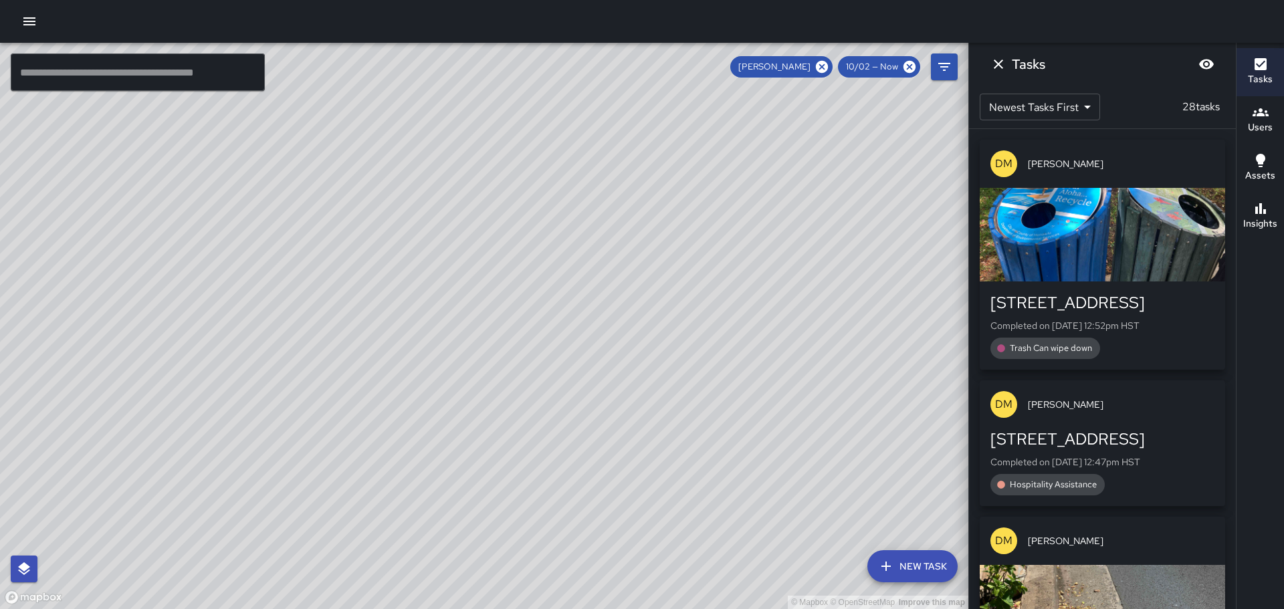
drag, startPoint x: 375, startPoint y: 239, endPoint x: 586, endPoint y: 381, distance: 254.4
click at [586, 381] on div "© Mapbox © OpenStreetMap Improve this map" at bounding box center [484, 326] width 968 height 566
drag, startPoint x: 626, startPoint y: 460, endPoint x: 615, endPoint y: 255, distance: 204.8
click at [615, 255] on div "© Mapbox © OpenStreetMap Improve this map" at bounding box center [484, 326] width 968 height 566
drag, startPoint x: 786, startPoint y: 400, endPoint x: 721, endPoint y: 227, distance: 184.3
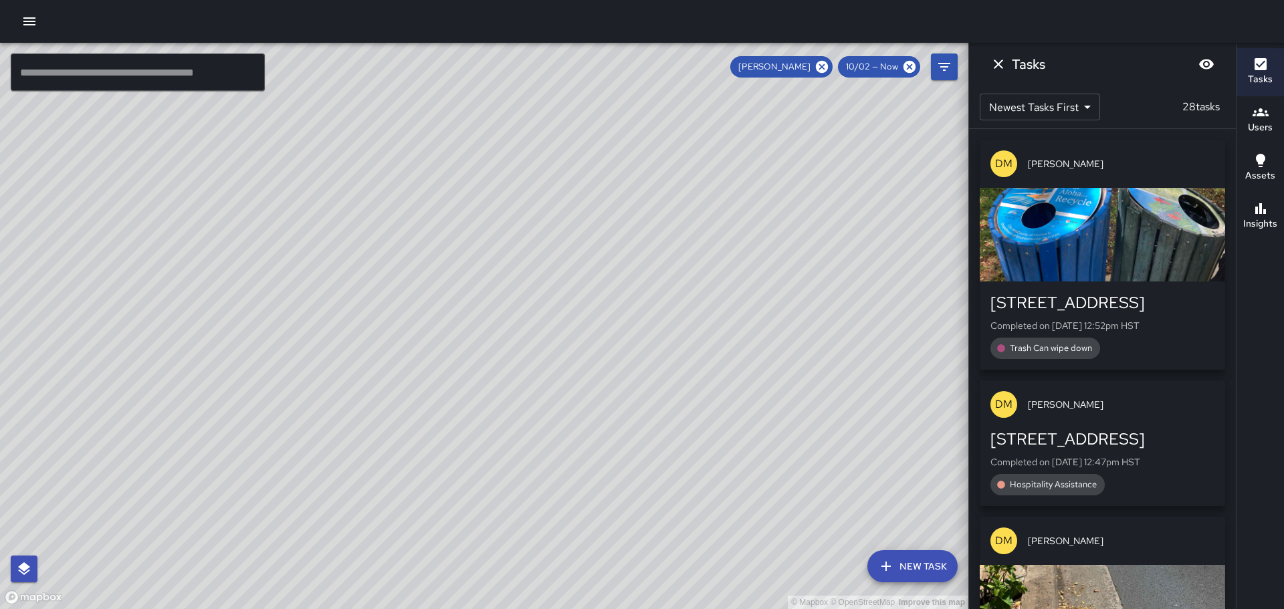
click at [721, 232] on div "© Mapbox © OpenStreetMap Improve this map" at bounding box center [484, 326] width 968 height 566
drag, startPoint x: 852, startPoint y: 436, endPoint x: 754, endPoint y: 271, distance: 191.8
click at [755, 273] on div "© Mapbox © OpenStreetMap Improve this map" at bounding box center [484, 326] width 968 height 566
drag, startPoint x: 822, startPoint y: 452, endPoint x: 763, endPoint y: 341, distance: 125.6
click at [763, 341] on div "© Mapbox © OpenStreetMap Improve this map" at bounding box center [484, 326] width 968 height 566
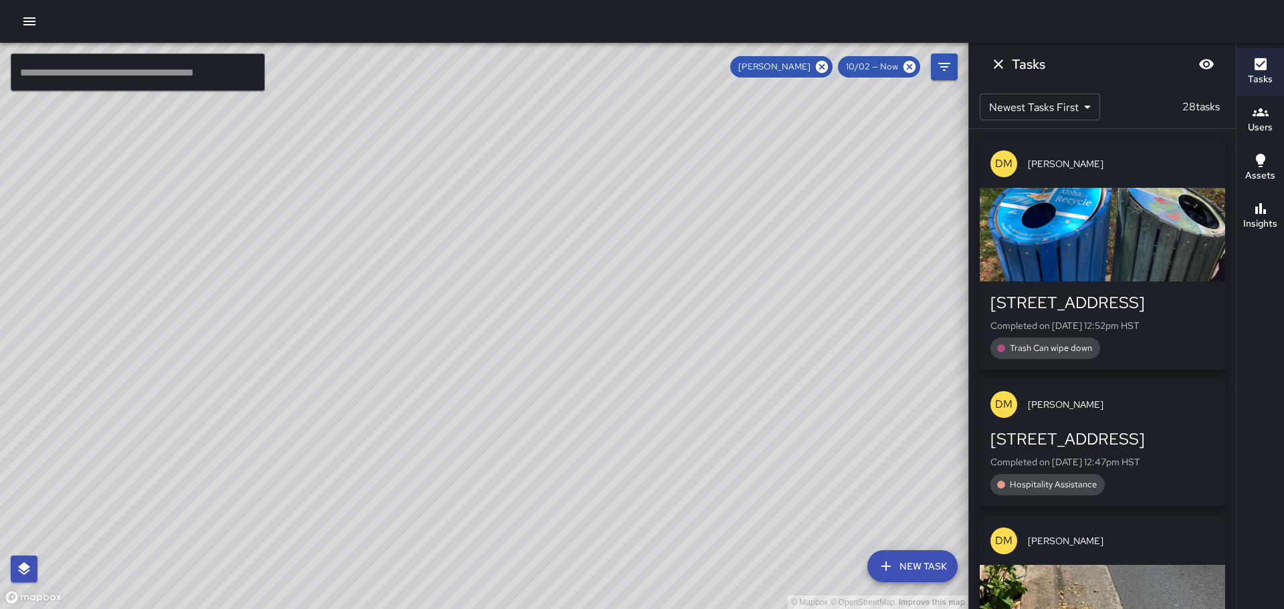
drag, startPoint x: 756, startPoint y: 231, endPoint x: 734, endPoint y: 411, distance: 181.8
click at [734, 417] on div "© Mapbox © OpenStreetMap Improve this map" at bounding box center [484, 326] width 968 height 566
drag, startPoint x: 833, startPoint y: 423, endPoint x: 794, endPoint y: 339, distance: 93.0
click at [794, 342] on div "© Mapbox © OpenStreetMap Improve this map" at bounding box center [484, 326] width 968 height 566
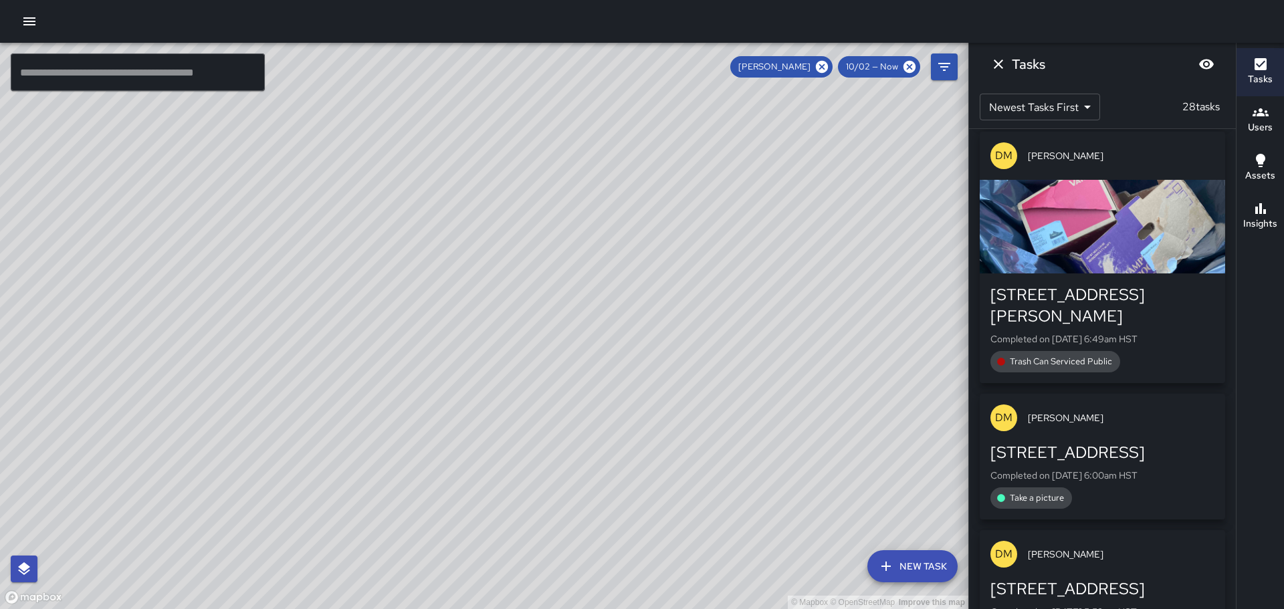
scroll to position [5749, 0]
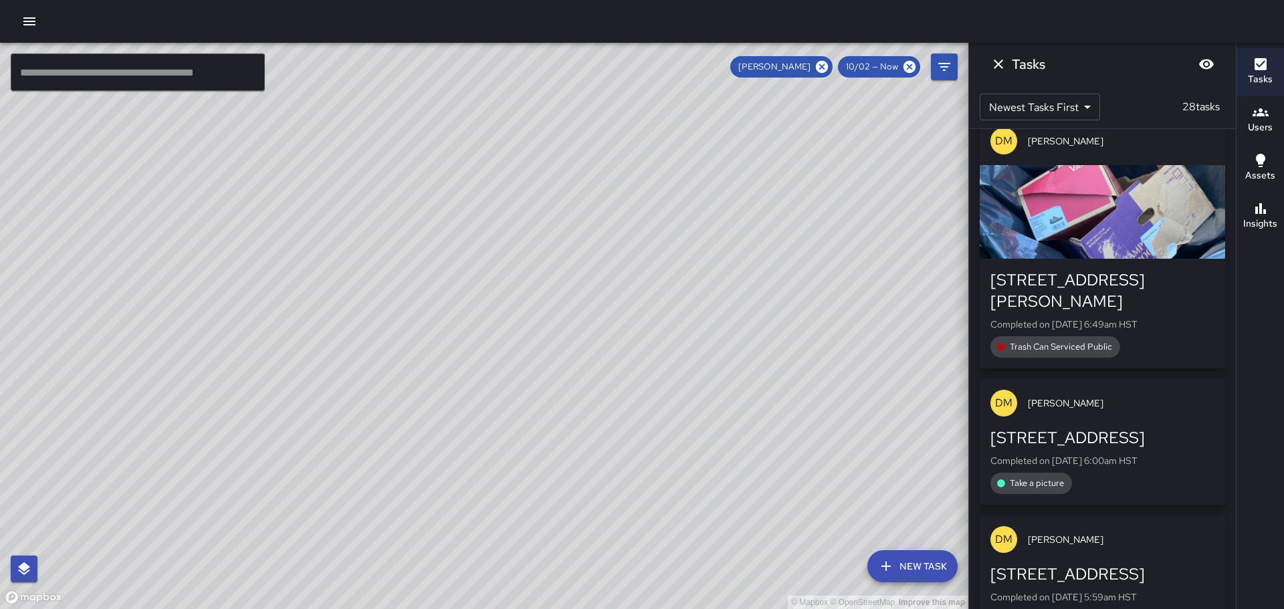
drag, startPoint x: 721, startPoint y: 522, endPoint x: 677, endPoint y: 325, distance: 202.1
click at [681, 326] on div "© Mapbox © OpenStreetMap Improve this map" at bounding box center [484, 326] width 968 height 566
drag, startPoint x: 671, startPoint y: 243, endPoint x: 624, endPoint y: 342, distance: 108.6
click at [625, 348] on div "© Mapbox © OpenStreetMap Improve this map" at bounding box center [484, 326] width 968 height 566
drag, startPoint x: 690, startPoint y: 304, endPoint x: 696, endPoint y: 407, distance: 103.1
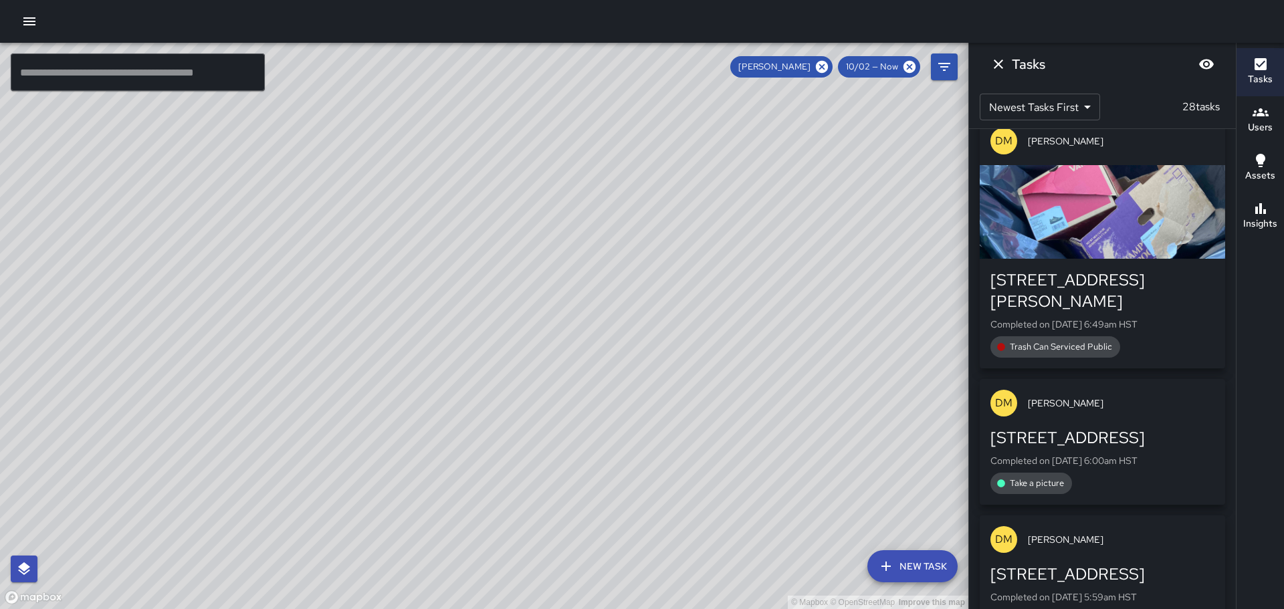
click at [695, 406] on div "© Mapbox © OpenStreetMap Improve this map" at bounding box center [484, 326] width 968 height 566
click at [998, 64] on icon "Dismiss" at bounding box center [997, 63] width 9 height 9
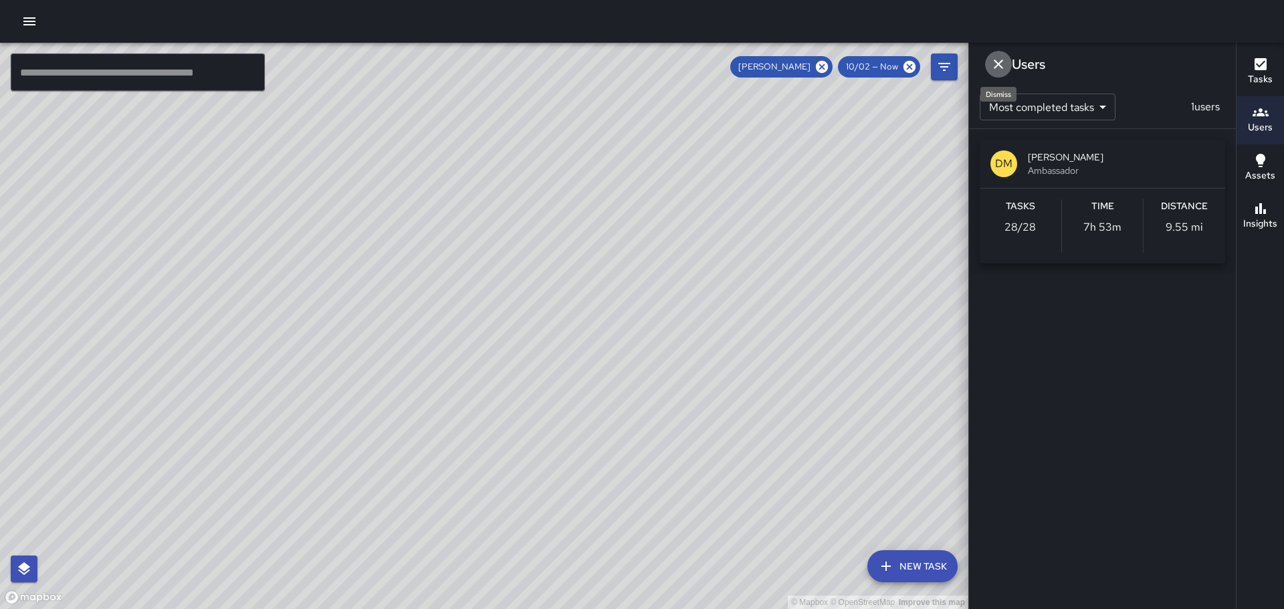
click at [997, 63] on icon "Dismiss" at bounding box center [997, 63] width 9 height 9
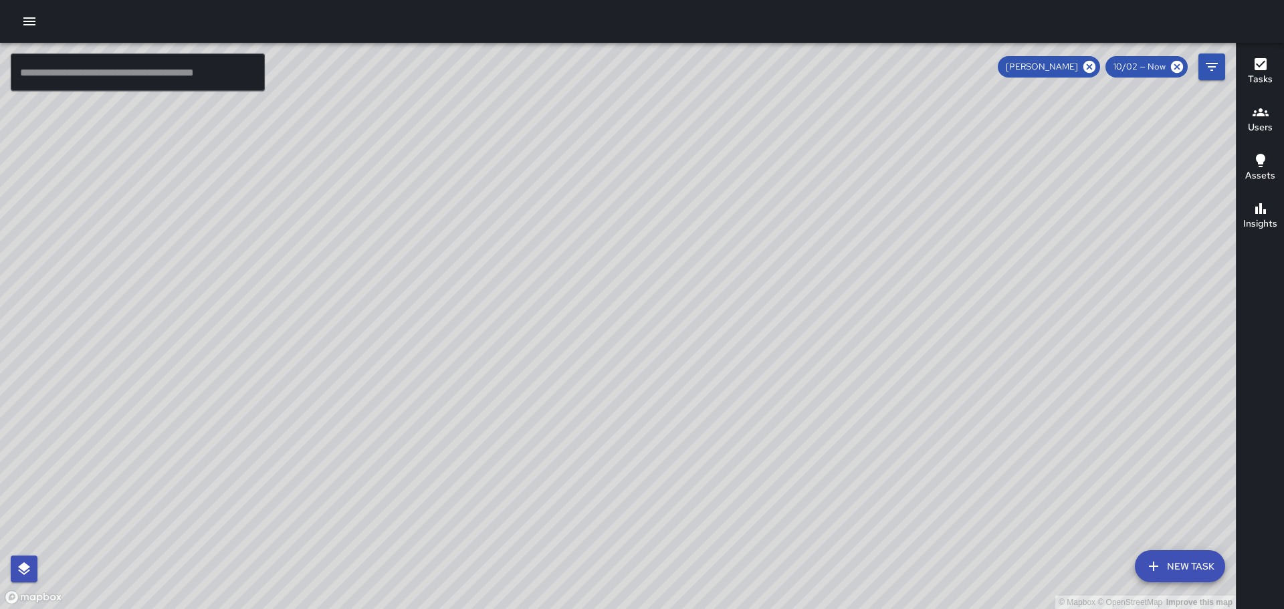
click at [1263, 119] on icon "button" at bounding box center [1260, 112] width 16 height 16
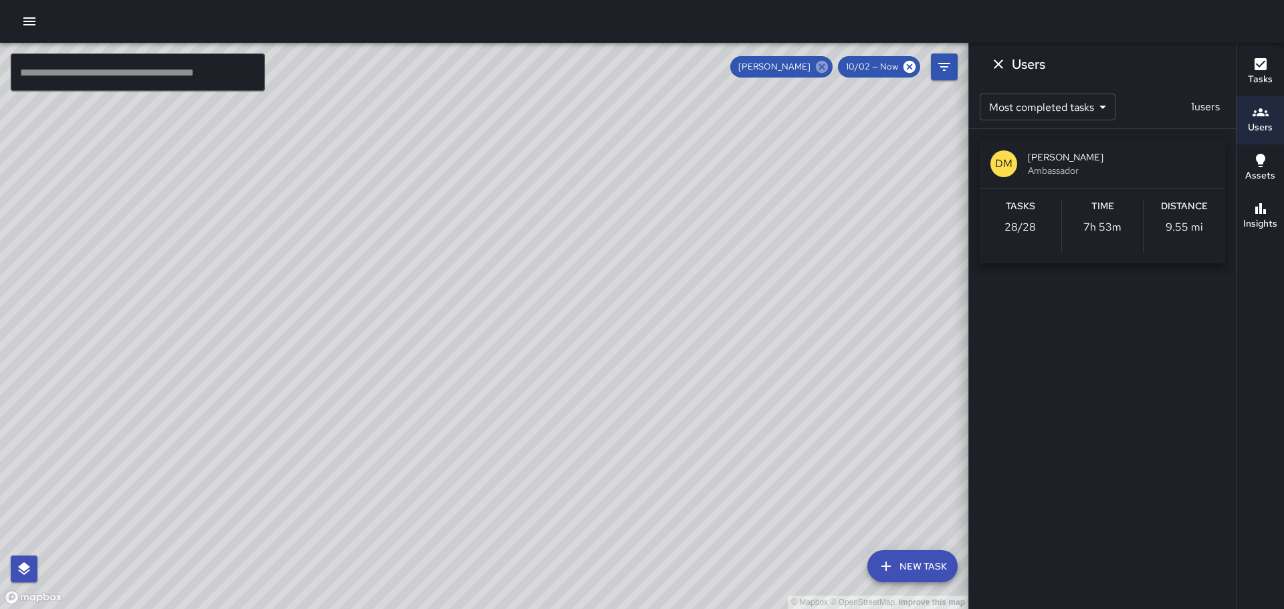
click at [825, 66] on icon at bounding box center [821, 66] width 15 height 15
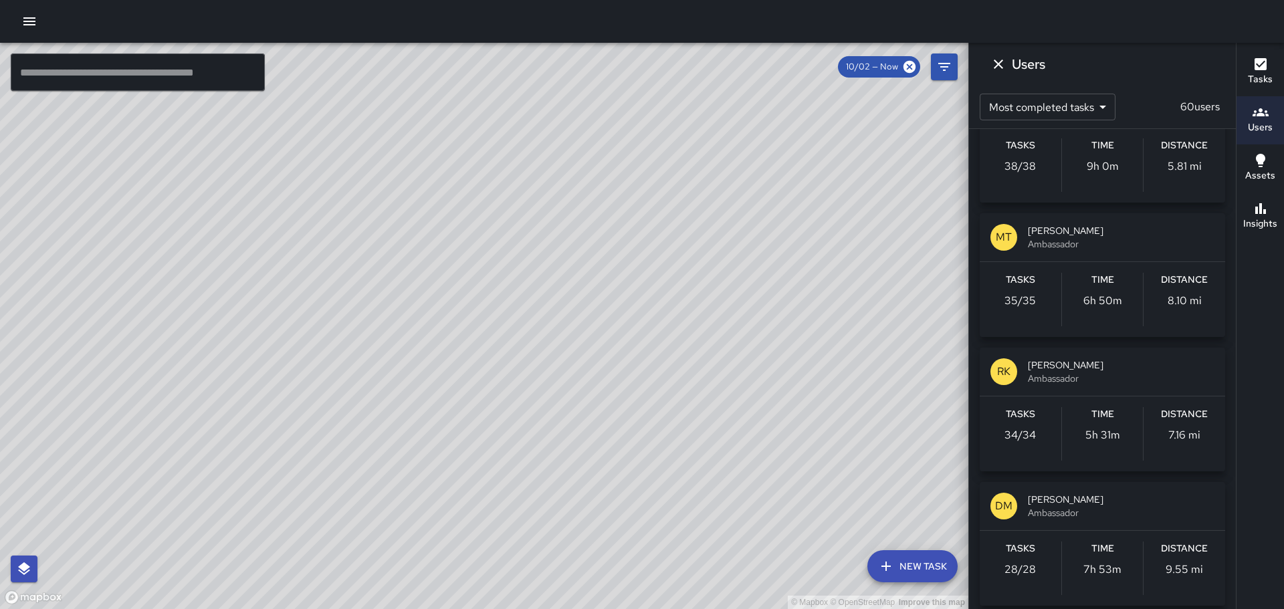
scroll to position [1337, 0]
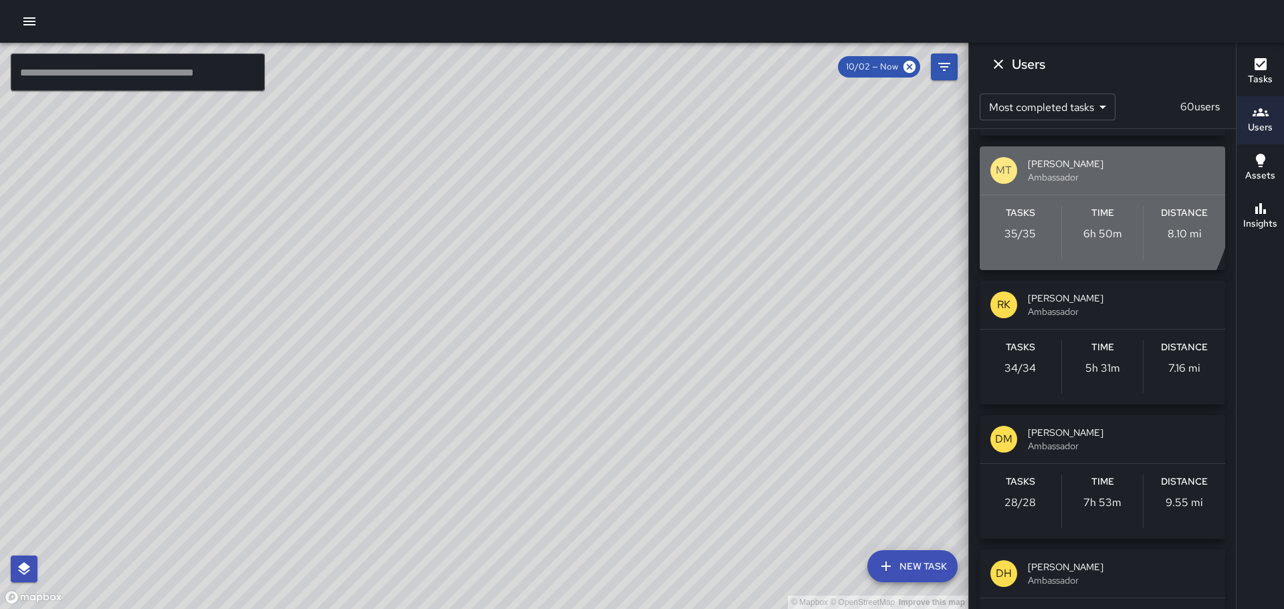
click at [997, 170] on p "MT" at bounding box center [1003, 170] width 16 height 16
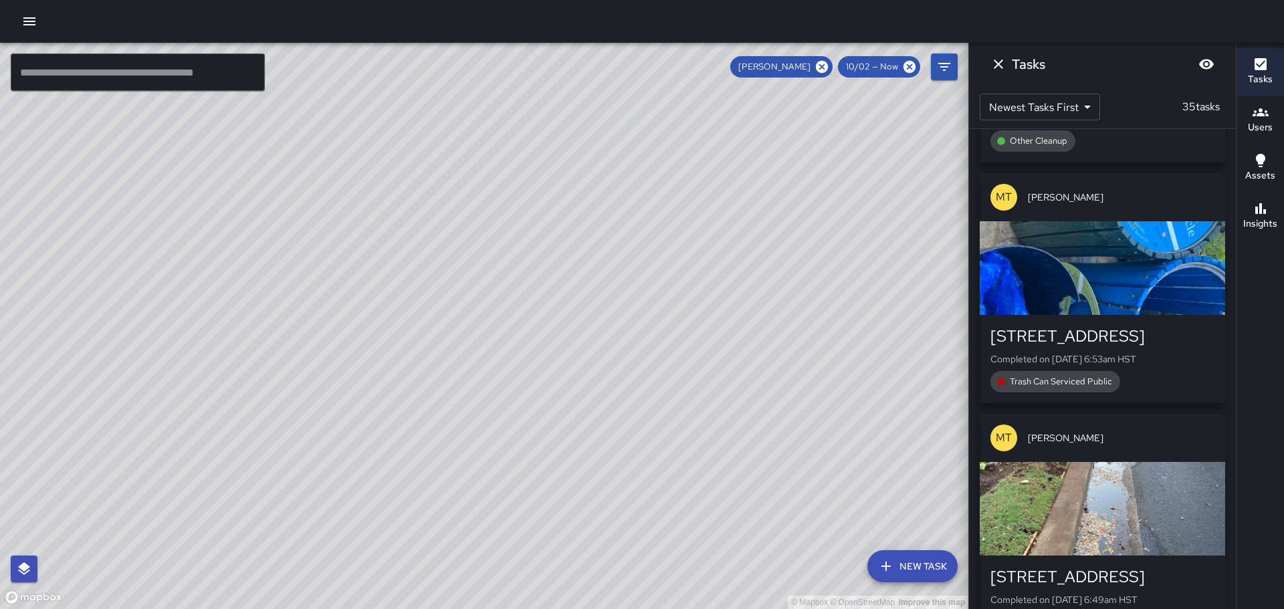
scroll to position [0, 0]
drag, startPoint x: 773, startPoint y: 374, endPoint x: 661, endPoint y: 234, distance: 179.3
click at [661, 236] on div "© Mapbox © OpenStreetMap Improve this map" at bounding box center [484, 326] width 968 height 566
drag, startPoint x: 719, startPoint y: 304, endPoint x: 692, endPoint y: 257, distance: 54.5
click at [692, 257] on div "© Mapbox © OpenStreetMap Improve this map" at bounding box center [484, 326] width 968 height 566
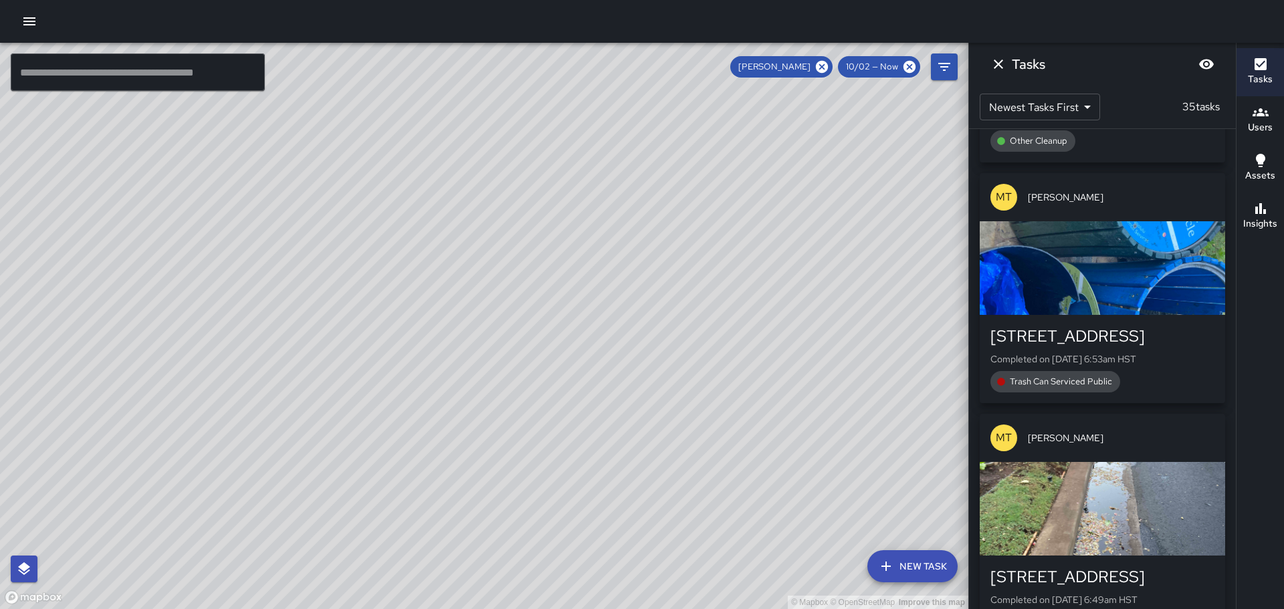
drag, startPoint x: 763, startPoint y: 323, endPoint x: 723, endPoint y: 248, distance: 84.9
click at [723, 248] on div "© Mapbox © OpenStreetMap Improve this map" at bounding box center [484, 326] width 968 height 566
drag, startPoint x: 524, startPoint y: 259, endPoint x: 626, endPoint y: 316, distance: 116.8
click at [626, 316] on div "© Mapbox © OpenStreetMap Improve this map" at bounding box center [484, 326] width 968 height 566
drag, startPoint x: 291, startPoint y: 302, endPoint x: 490, endPoint y: 353, distance: 205.6
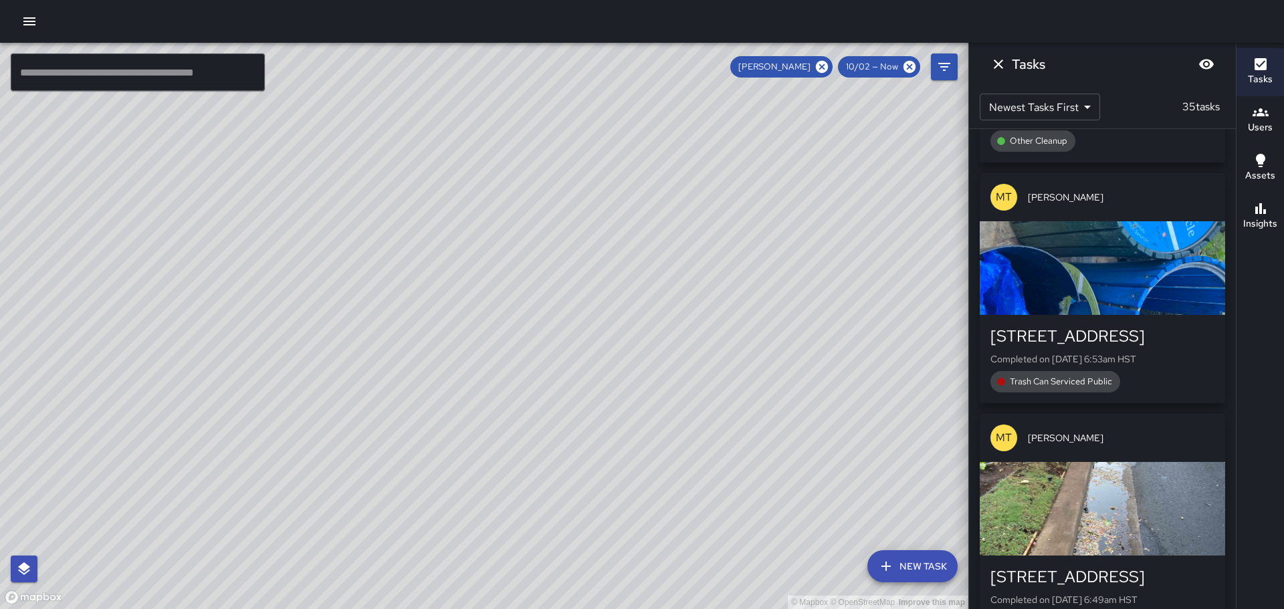
click at [489, 353] on div "© Mapbox © OpenStreetMap Improve this map" at bounding box center [484, 326] width 968 height 566
click at [828, 68] on icon at bounding box center [822, 67] width 12 height 12
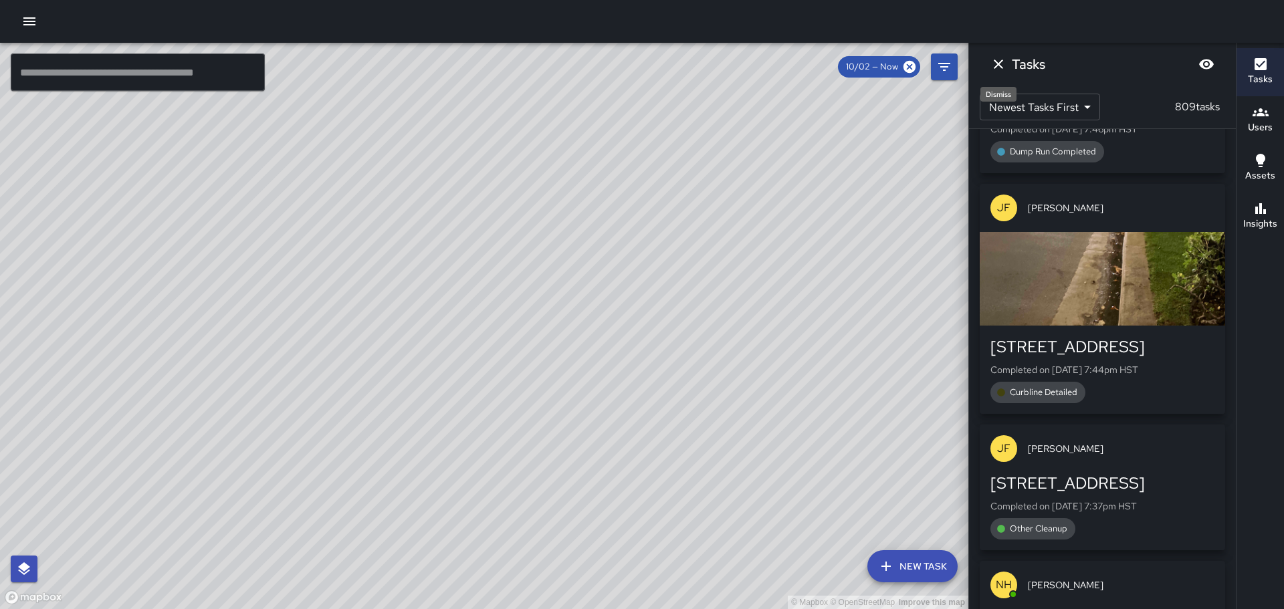
click at [998, 59] on icon "Dismiss" at bounding box center [998, 64] width 16 height 16
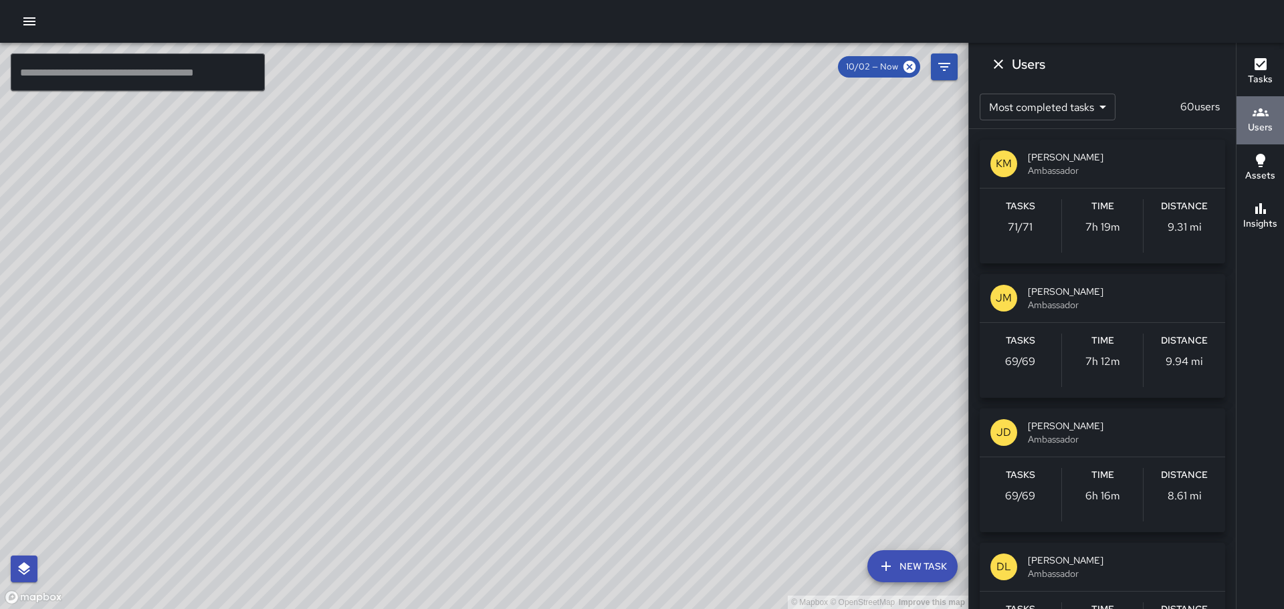
click at [1265, 112] on icon "button" at bounding box center [1260, 112] width 16 height 8
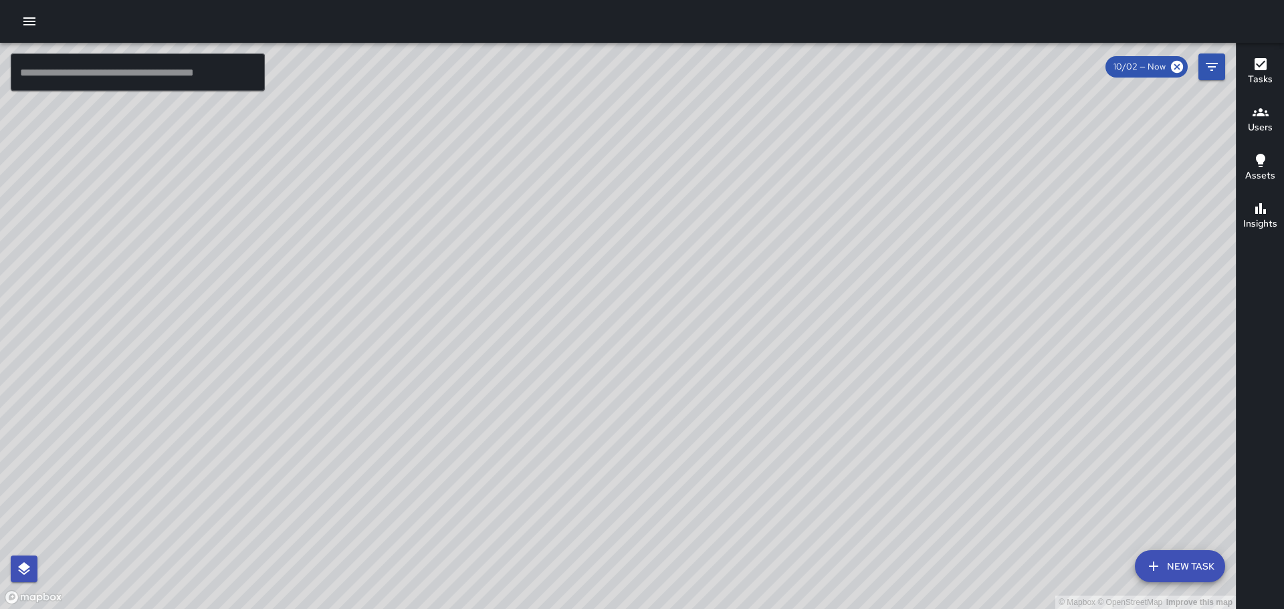
click at [1259, 123] on h6 "Users" at bounding box center [1259, 127] width 25 height 15
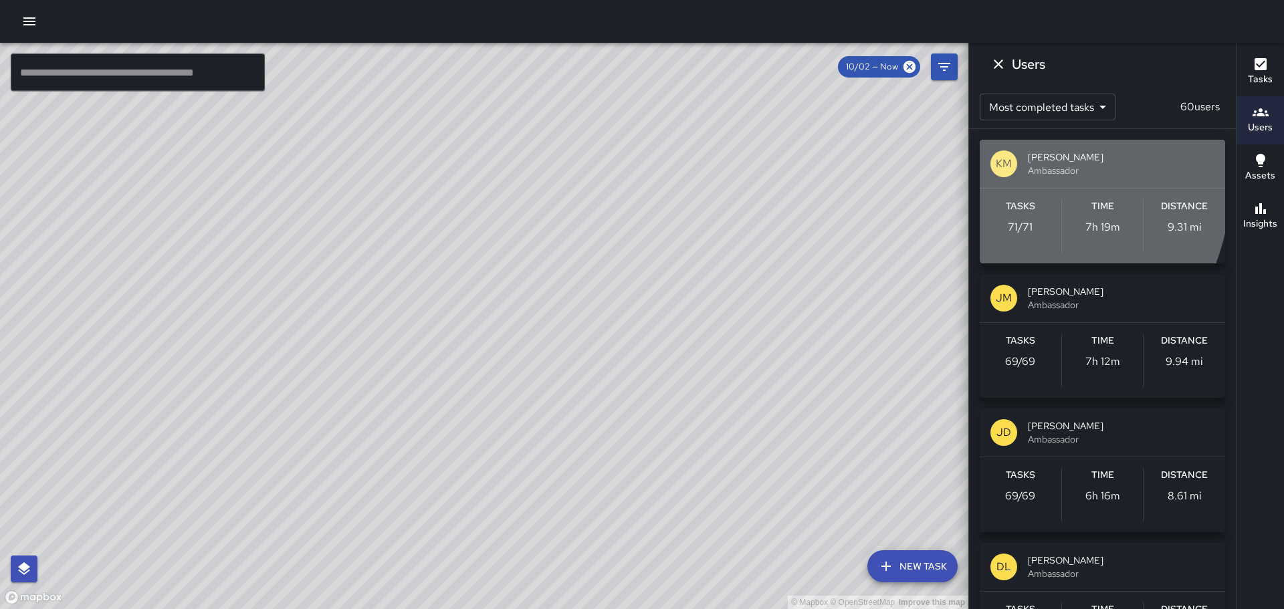
click at [997, 181] on div "KM [PERSON_NAME] Ambassador" at bounding box center [1101, 164] width 245 height 48
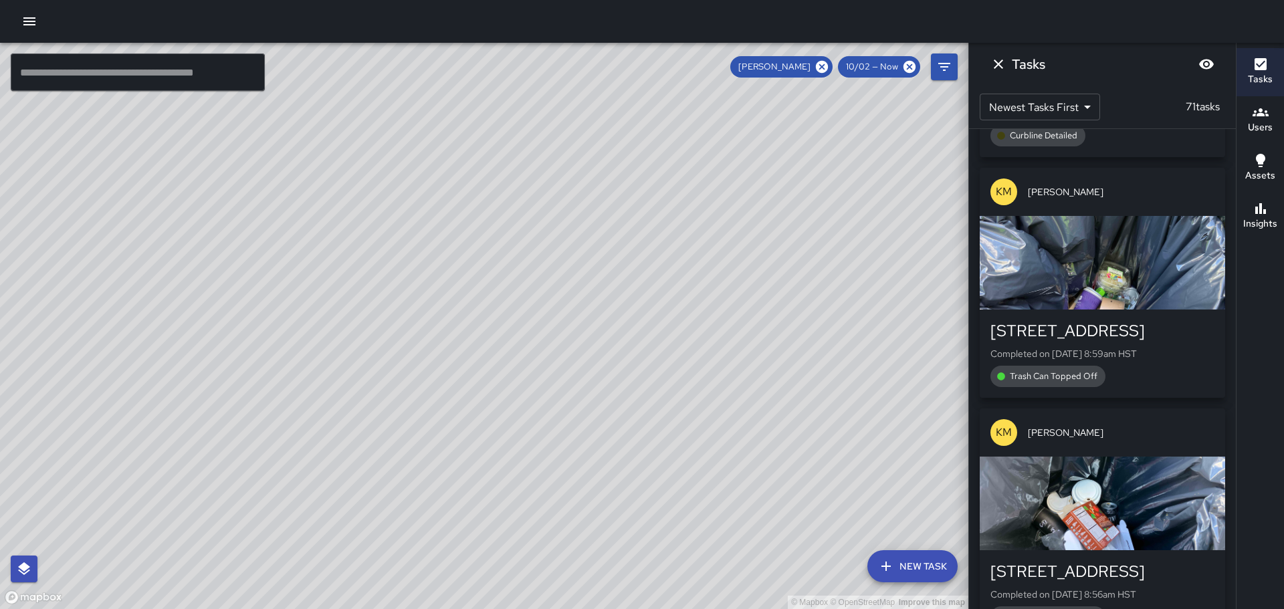
drag, startPoint x: 715, startPoint y: 420, endPoint x: 664, endPoint y: 336, distance: 97.8
click at [664, 336] on div "© Mapbox © OpenStreetMap Improve this map" at bounding box center [484, 326] width 968 height 566
drag, startPoint x: 753, startPoint y: 427, endPoint x: 604, endPoint y: 241, distance: 237.8
click at [595, 236] on div "© Mapbox © OpenStreetMap Improve this map" at bounding box center [484, 326] width 968 height 566
drag, startPoint x: 373, startPoint y: 247, endPoint x: 404, endPoint y: 309, distance: 69.7
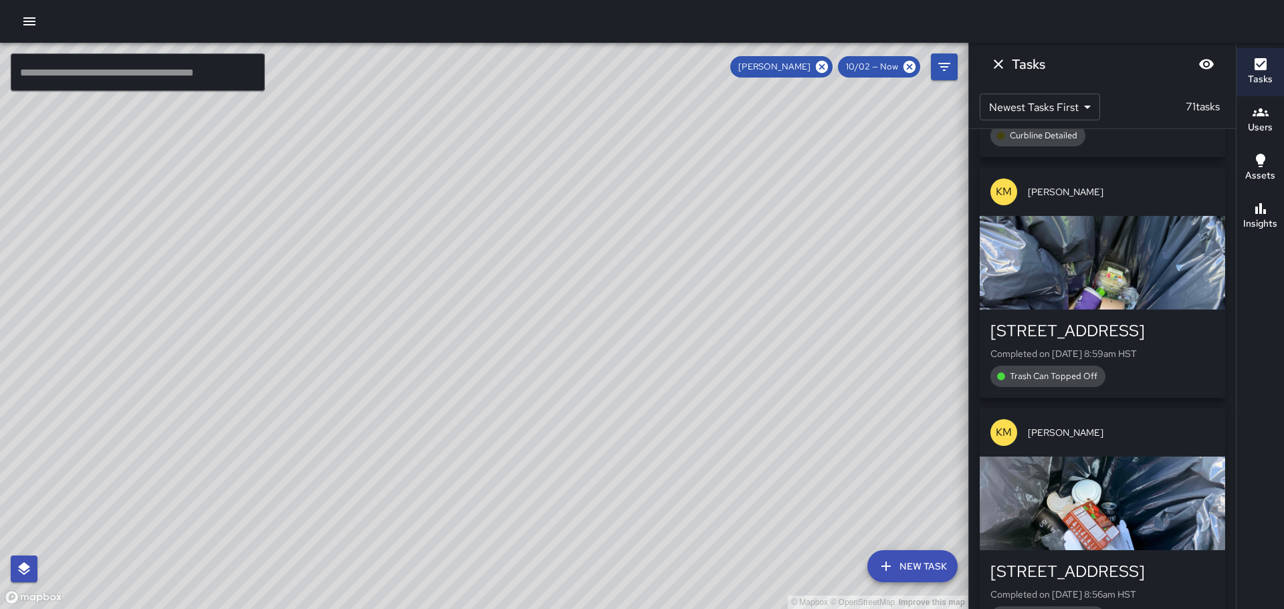
click at [384, 314] on div "© Mapbox © OpenStreetMap Improve this map" at bounding box center [484, 326] width 968 height 566
drag, startPoint x: 734, startPoint y: 403, endPoint x: 650, endPoint y: 263, distance: 163.7
click at [650, 263] on div "© Mapbox © OpenStreetMap Improve this map" at bounding box center [484, 326] width 968 height 566
click at [790, 314] on div "© Mapbox © OpenStreetMap Improve this map" at bounding box center [484, 326] width 968 height 566
drag, startPoint x: 759, startPoint y: 326, endPoint x: 721, endPoint y: 281, distance: 58.9
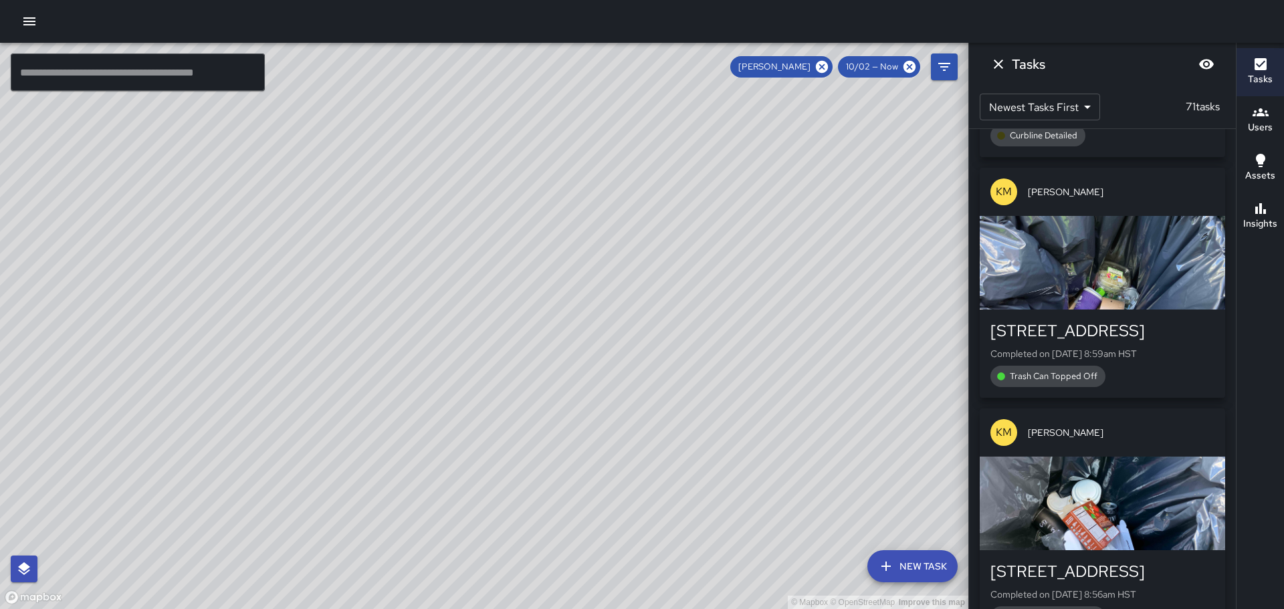
click at [721, 281] on div "© Mapbox © OpenStreetMap Improve this map" at bounding box center [484, 326] width 968 height 566
drag, startPoint x: 433, startPoint y: 265, endPoint x: 601, endPoint y: 314, distance: 175.6
click at [601, 314] on div "© Mapbox © OpenStreetMap Improve this map" at bounding box center [484, 326] width 968 height 566
click at [995, 68] on icon "Dismiss" at bounding box center [997, 63] width 9 height 9
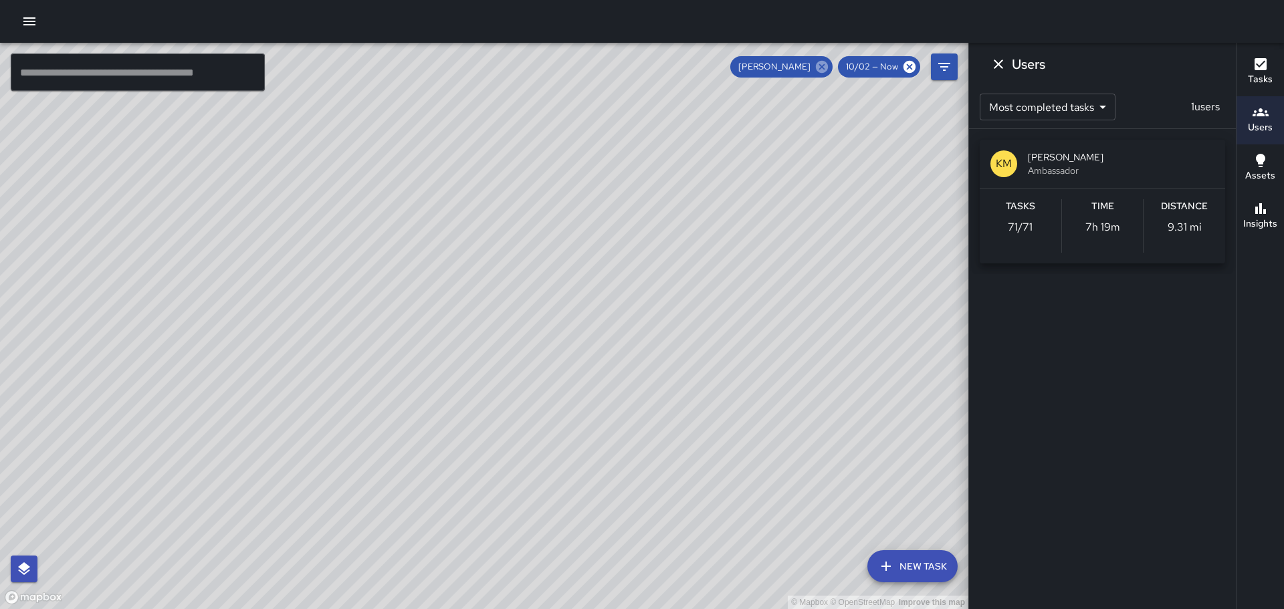
click at [822, 64] on icon at bounding box center [822, 67] width 12 height 12
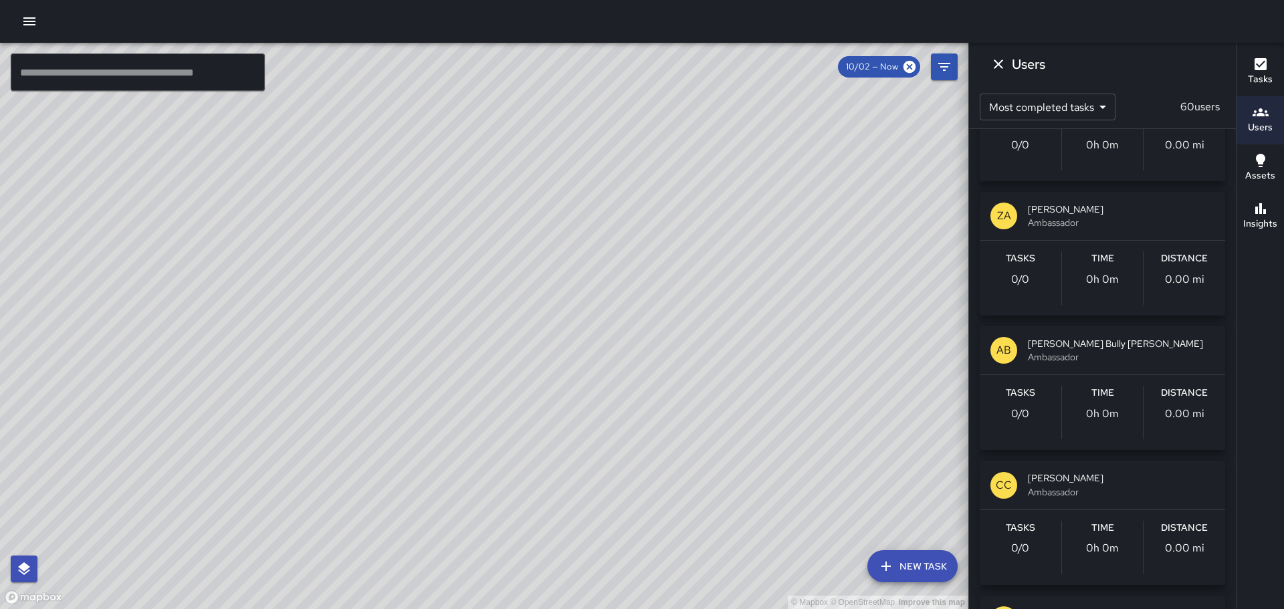
scroll to position [6017, 0]
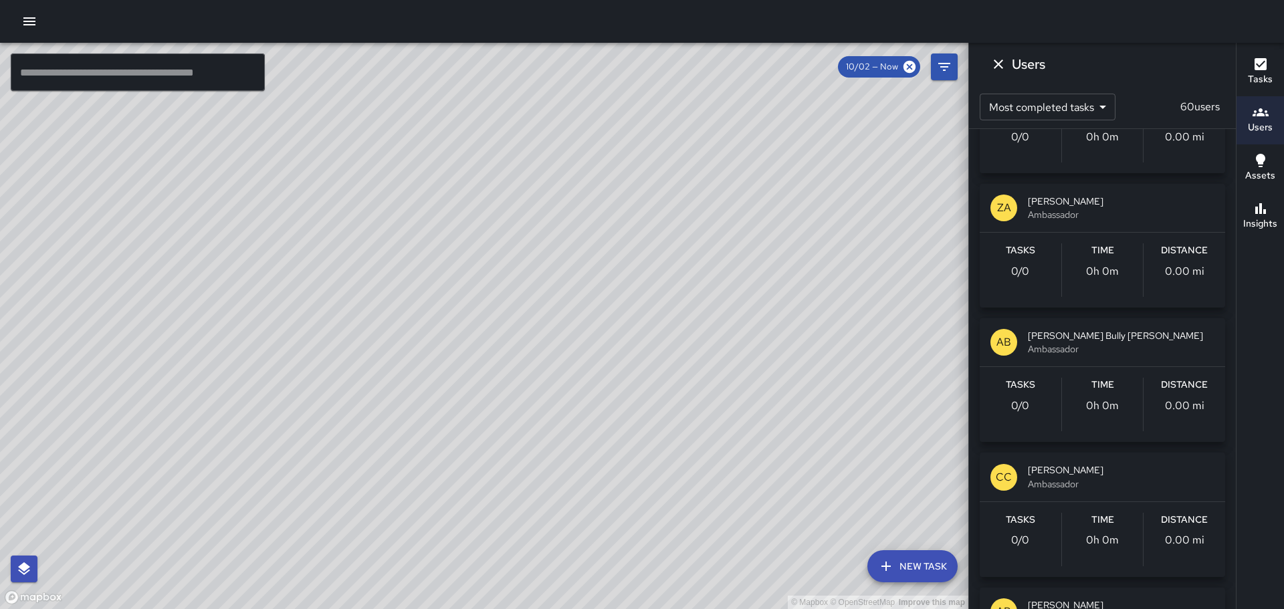
click at [1000, 334] on p "AB" at bounding box center [1003, 342] width 15 height 16
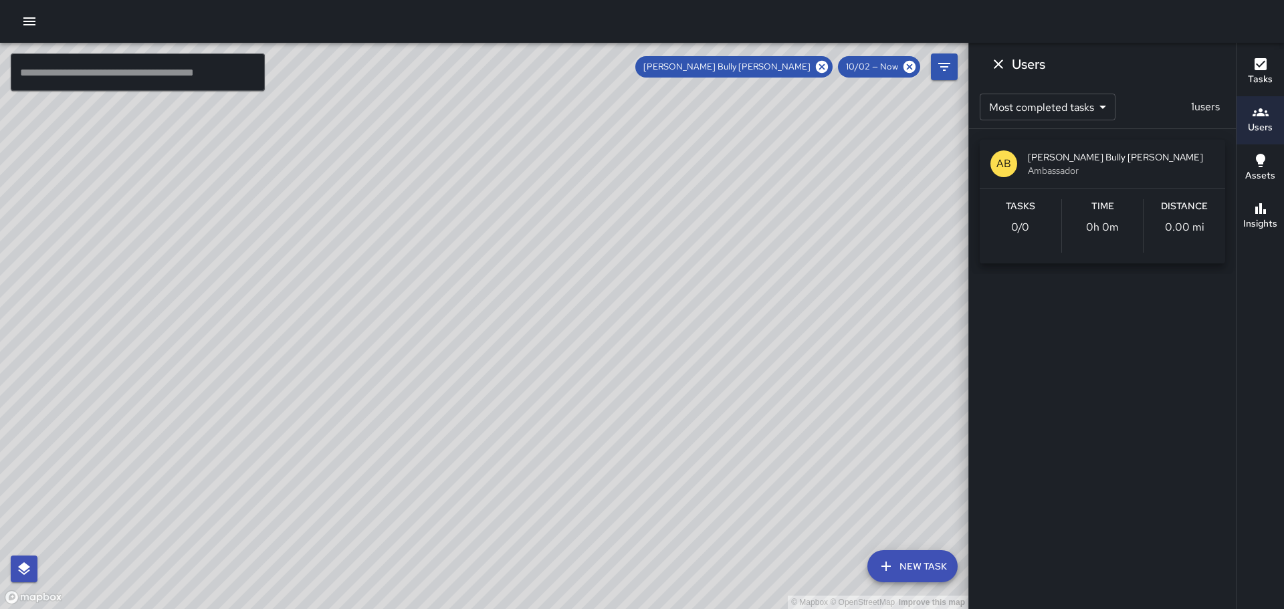
scroll to position [0, 0]
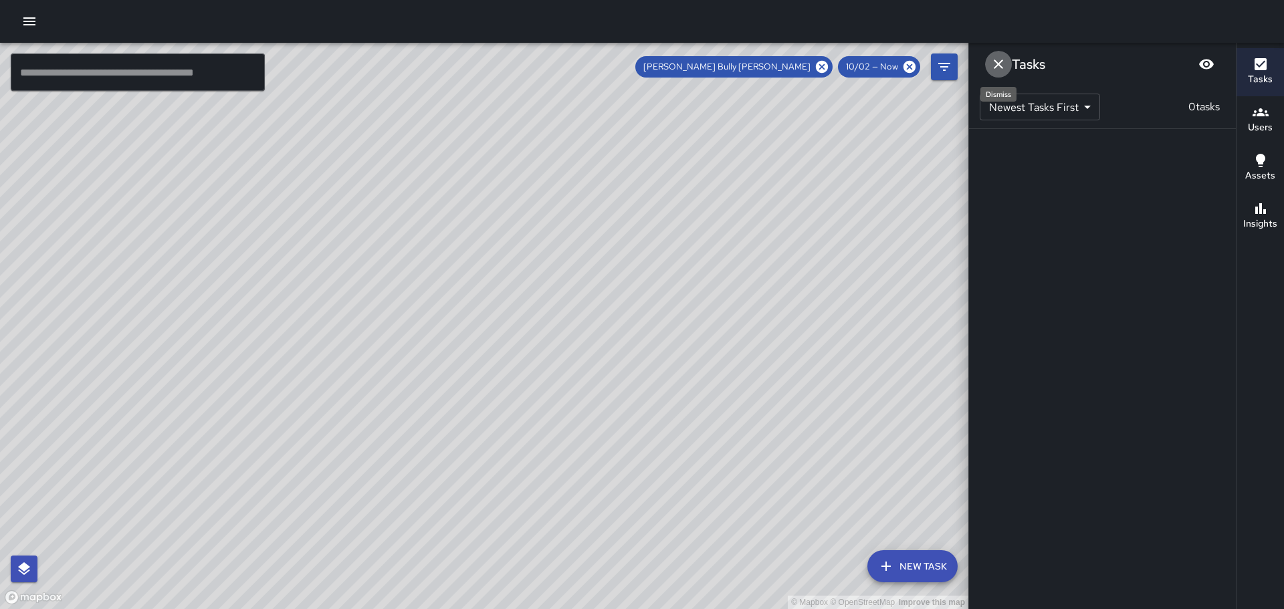
click at [996, 61] on icon "Dismiss" at bounding box center [998, 64] width 16 height 16
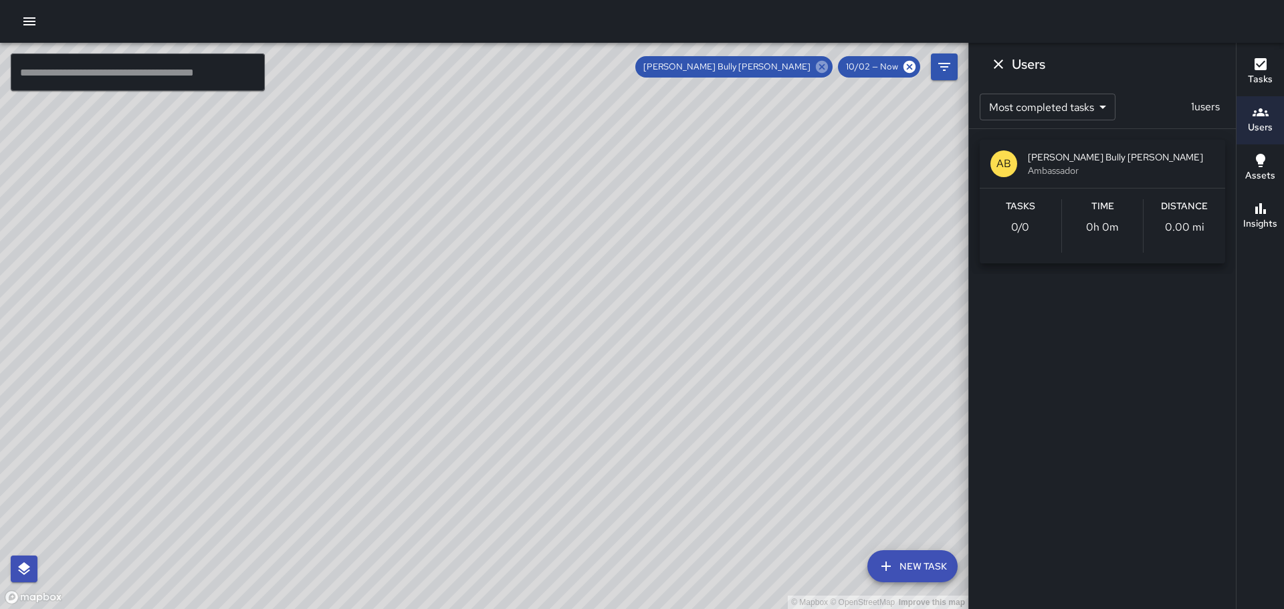
click at [824, 66] on icon at bounding box center [821, 66] width 15 height 15
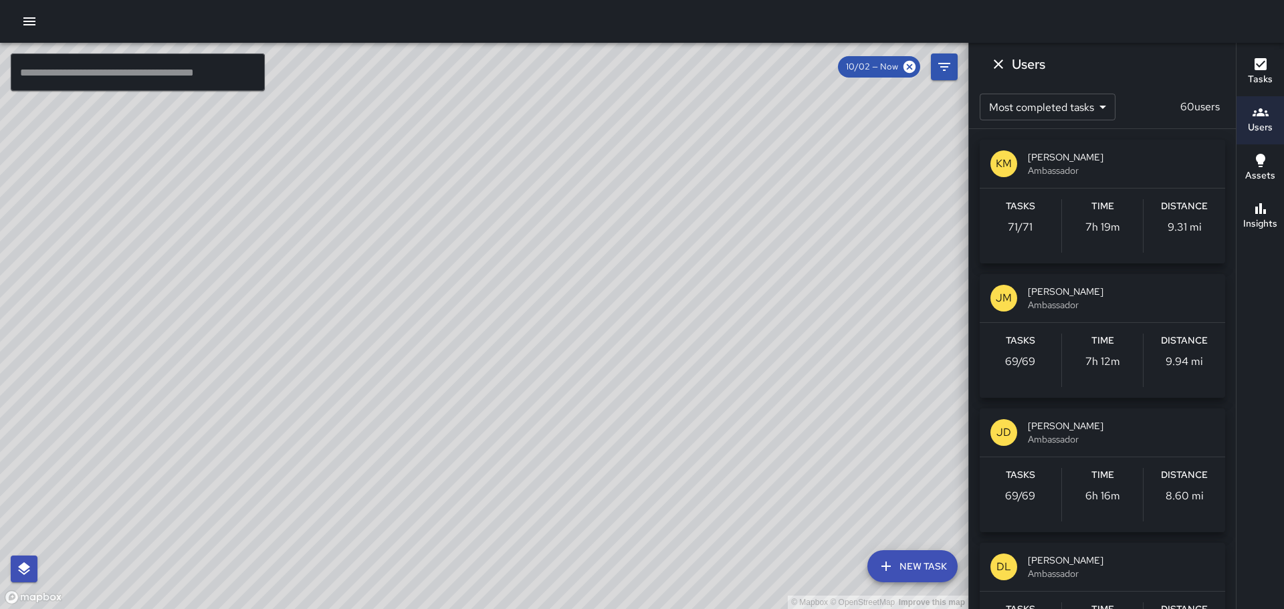
drag, startPoint x: 614, startPoint y: 266, endPoint x: 538, endPoint y: 375, distance: 132.6
click at [527, 392] on div "© Mapbox © OpenStreetMap Improve this map AM [PERSON_NAME] [STREET_ADDRESS] Com…" at bounding box center [484, 326] width 968 height 566
drag, startPoint x: 331, startPoint y: 332, endPoint x: 555, endPoint y: 288, distance: 228.3
click at [531, 293] on div "© Mapbox © OpenStreetMap Improve this map" at bounding box center [484, 326] width 968 height 566
drag, startPoint x: 231, startPoint y: 281, endPoint x: 622, endPoint y: 330, distance: 394.0
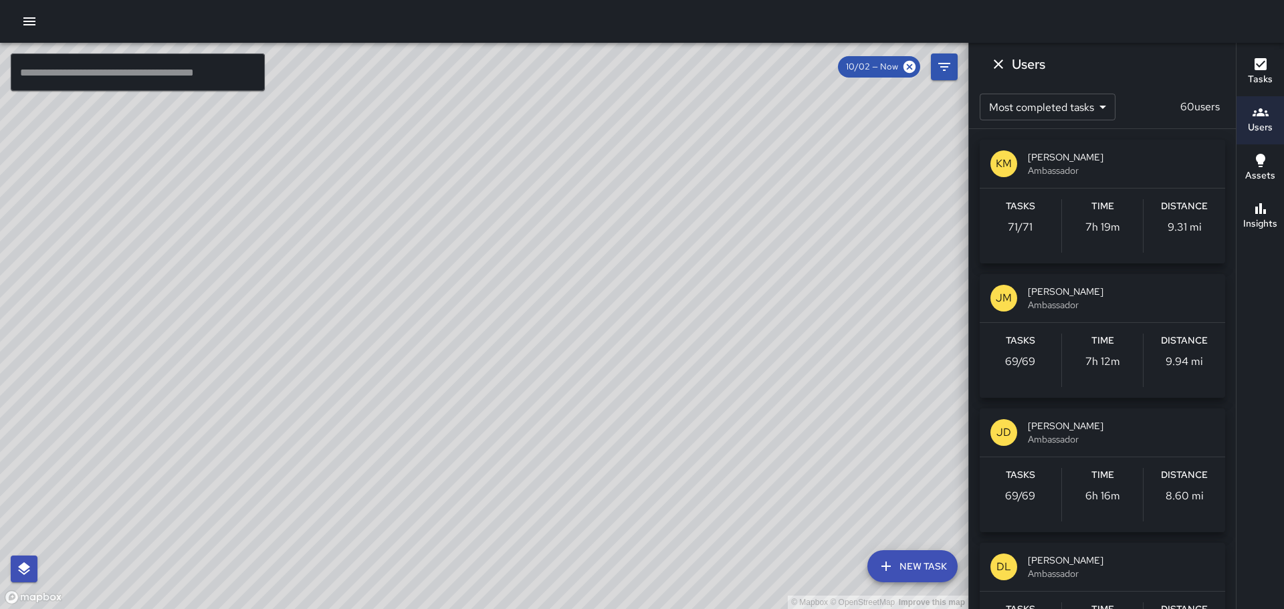
click at [614, 330] on div "© Mapbox © OpenStreetMap Improve this map" at bounding box center [484, 326] width 968 height 566
drag, startPoint x: 352, startPoint y: 269, endPoint x: 530, endPoint y: 332, distance: 189.2
click at [508, 362] on div "© Mapbox © OpenStreetMap Improve this map" at bounding box center [484, 326] width 968 height 566
drag, startPoint x: 128, startPoint y: 237, endPoint x: 695, endPoint y: 425, distance: 597.2
click at [693, 429] on div "© Mapbox © OpenStreetMap Improve this map" at bounding box center [484, 326] width 968 height 566
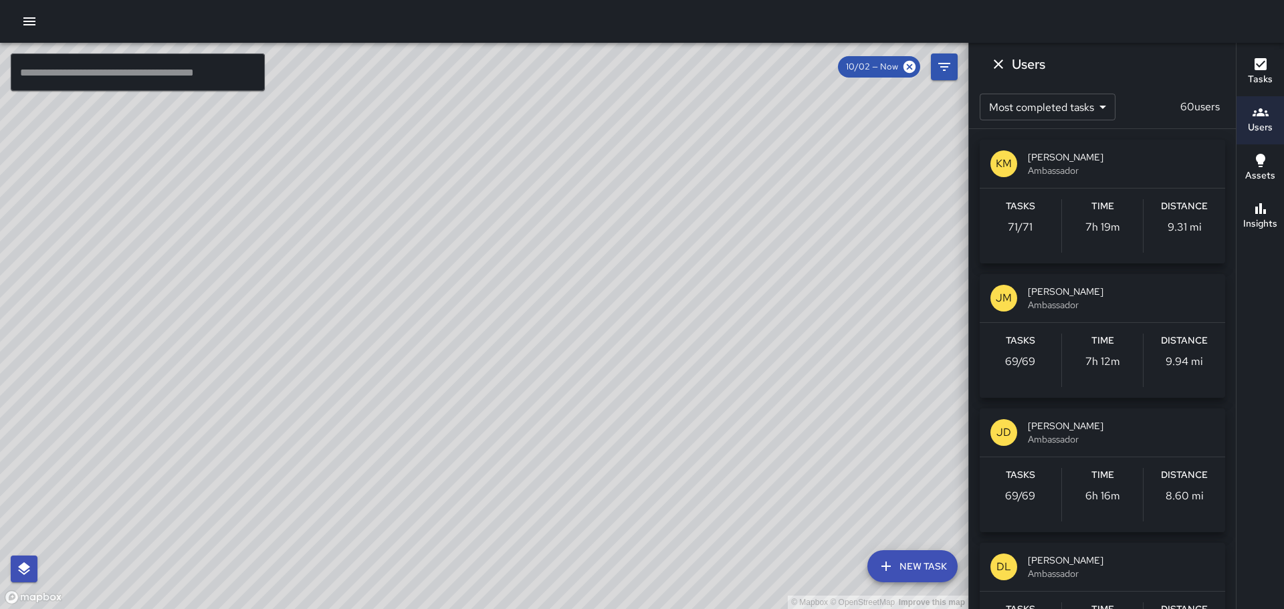
drag, startPoint x: 423, startPoint y: 311, endPoint x: 519, endPoint y: 359, distance: 107.0
click at [517, 360] on div "© Mapbox © OpenStreetMap Improve this map" at bounding box center [484, 326] width 968 height 566
drag, startPoint x: 849, startPoint y: 253, endPoint x: 560, endPoint y: 72, distance: 341.5
click at [560, 72] on div "© Mapbox © OpenStreetMap Improve this map" at bounding box center [484, 326] width 968 height 566
drag, startPoint x: 749, startPoint y: 328, endPoint x: 489, endPoint y: 100, distance: 345.9
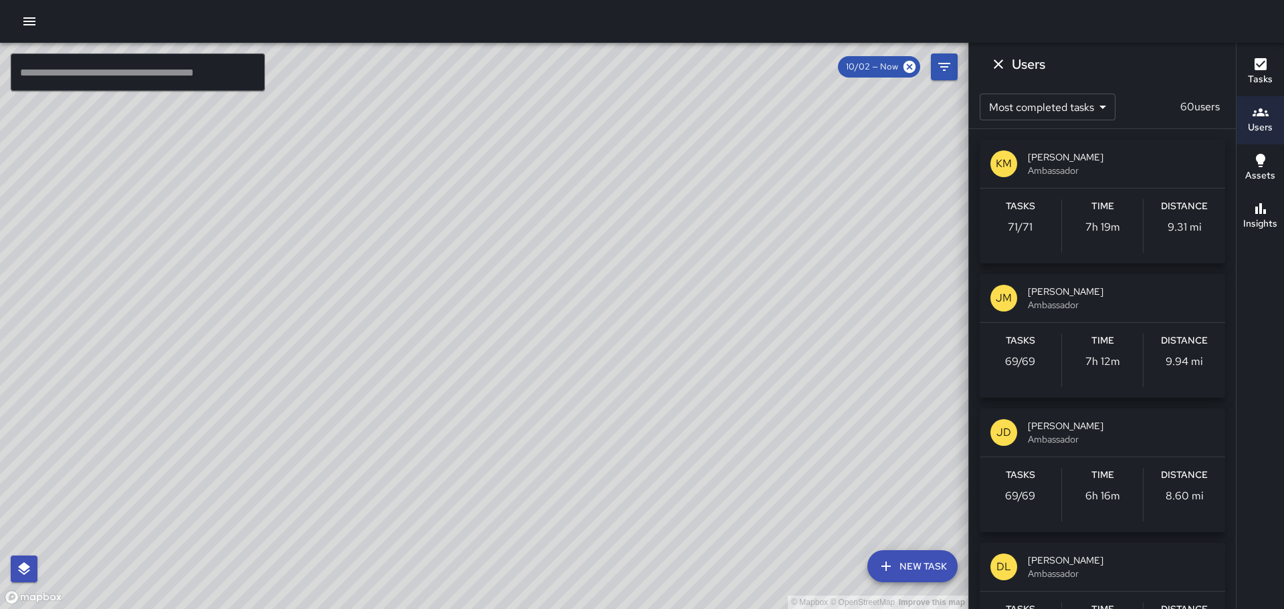
click at [498, 106] on div "© Mapbox © OpenStreetMap Improve this map" at bounding box center [484, 326] width 968 height 566
drag, startPoint x: 554, startPoint y: 220, endPoint x: 531, endPoint y: 292, distance: 75.7
click at [529, 293] on div "© Mapbox © OpenStreetMap Improve this map" at bounding box center [484, 326] width 968 height 566
drag, startPoint x: 318, startPoint y: 247, endPoint x: 557, endPoint y: 336, distance: 255.3
click at [557, 340] on div "© Mapbox © OpenStreetMap Improve this map" at bounding box center [484, 326] width 968 height 566
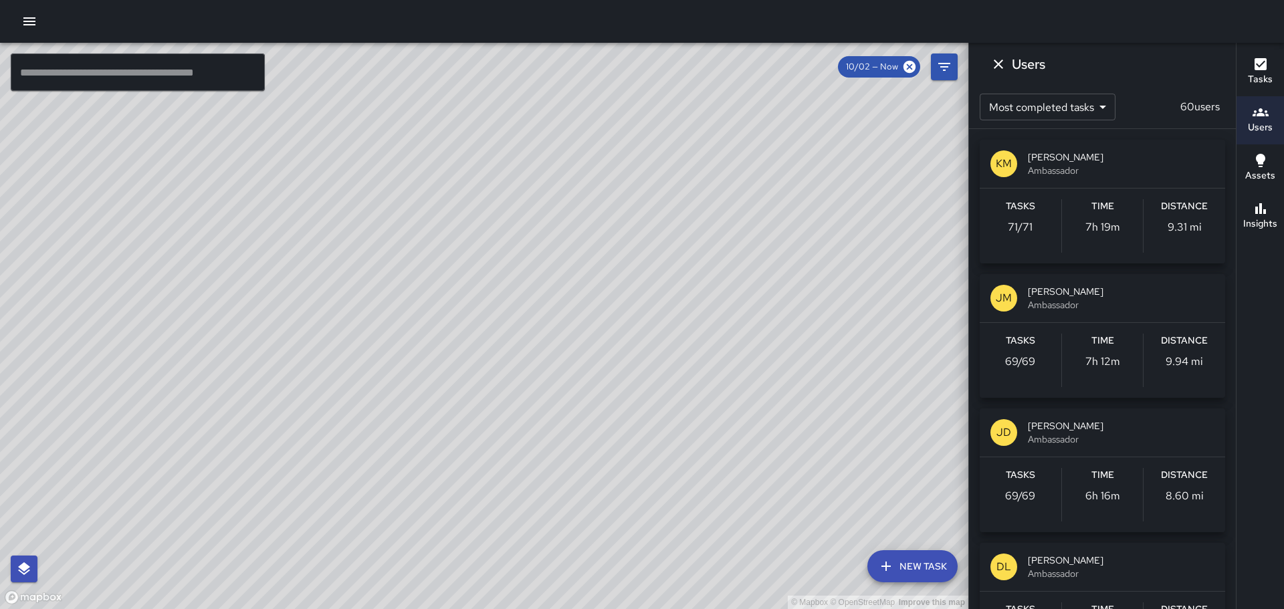
drag, startPoint x: 333, startPoint y: 252, endPoint x: 414, endPoint y: 424, distance: 189.9
click at [413, 447] on div "© Mapbox © OpenStreetMap Improve this map" at bounding box center [484, 326] width 968 height 566
drag, startPoint x: 682, startPoint y: 311, endPoint x: 934, endPoint y: 122, distance: 315.1
click at [679, 264] on div "© Mapbox © OpenStreetMap Improve this map" at bounding box center [484, 326] width 968 height 566
click at [992, 61] on icon "Dismiss" at bounding box center [998, 64] width 16 height 16
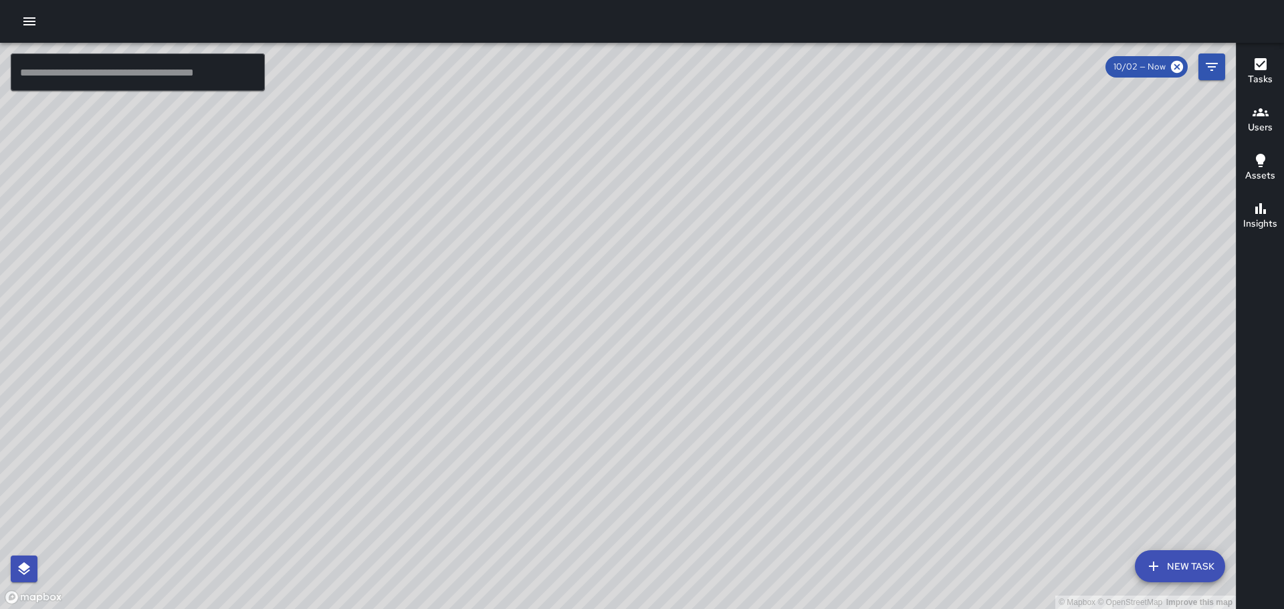
drag, startPoint x: 193, startPoint y: 261, endPoint x: 582, endPoint y: 190, distance: 396.1
click at [582, 185] on div "© Mapbox © OpenStreetMap Improve this map" at bounding box center [617, 326] width 1235 height 566
drag, startPoint x: 227, startPoint y: 286, endPoint x: 340, endPoint y: 281, distance: 113.1
click at [340, 281] on div "© Mapbox © OpenStreetMap Improve this map" at bounding box center [617, 326] width 1235 height 566
drag, startPoint x: 0, startPoint y: 316, endPoint x: 736, endPoint y: 22, distance: 792.4
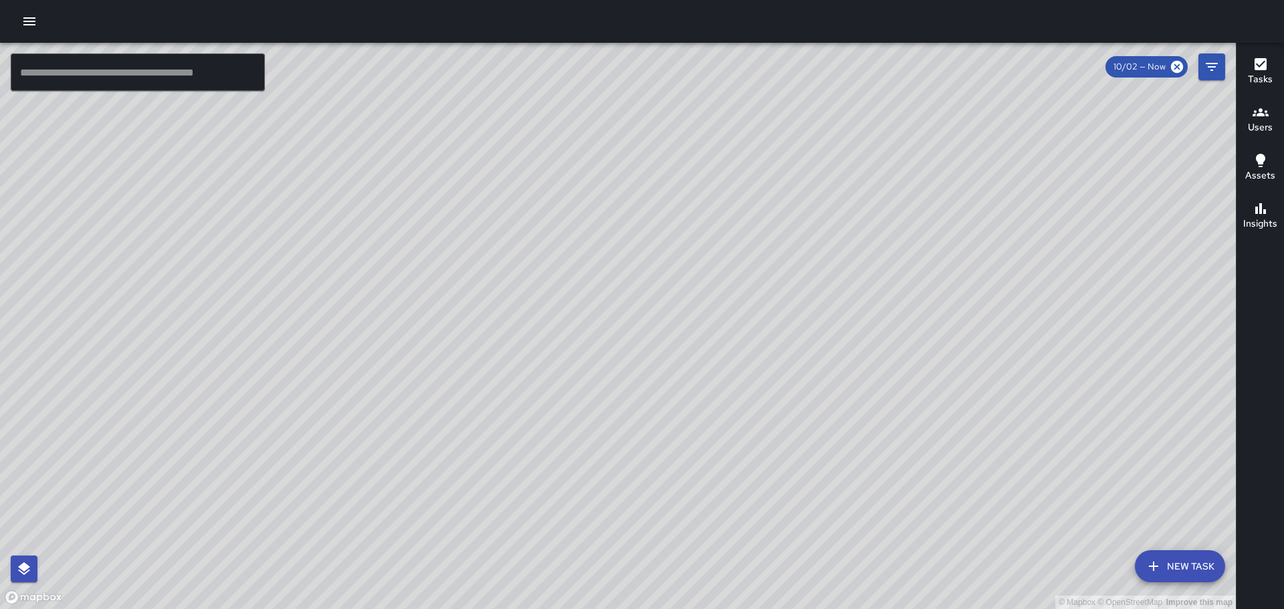
click at [721, 40] on div "© Mapbox © OpenStreetMap Improve this map ​ New Task 10/02 — Now Map Layers Tas…" at bounding box center [642, 304] width 1284 height 609
drag, startPoint x: 489, startPoint y: 355, endPoint x: 523, endPoint y: 261, distance: 99.8
click at [543, 263] on div "© Mapbox © OpenStreetMap Improve this map" at bounding box center [617, 326] width 1235 height 566
drag, startPoint x: 396, startPoint y: 202, endPoint x: 439, endPoint y: 312, distance: 118.1
click at [439, 312] on div "© Mapbox © OpenStreetMap Improve this map" at bounding box center [617, 326] width 1235 height 566
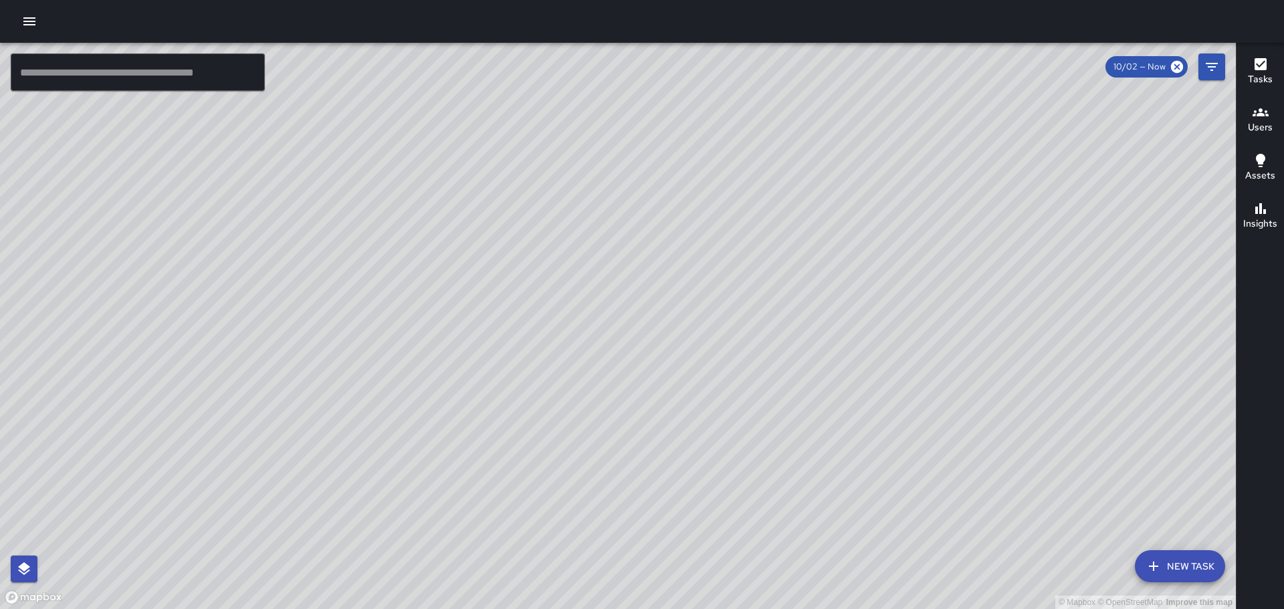
drag, startPoint x: 664, startPoint y: 325, endPoint x: 686, endPoint y: 114, distance: 211.7
click at [682, 127] on div "© Mapbox © OpenStreetMap Improve this map" at bounding box center [617, 326] width 1235 height 566
drag, startPoint x: 891, startPoint y: 237, endPoint x: 473, endPoint y: 260, distance: 419.1
click at [473, 260] on div "© Mapbox © OpenStreetMap Improve this map" at bounding box center [617, 326] width 1235 height 566
click at [1263, 207] on icon "button" at bounding box center [1260, 209] width 16 height 16
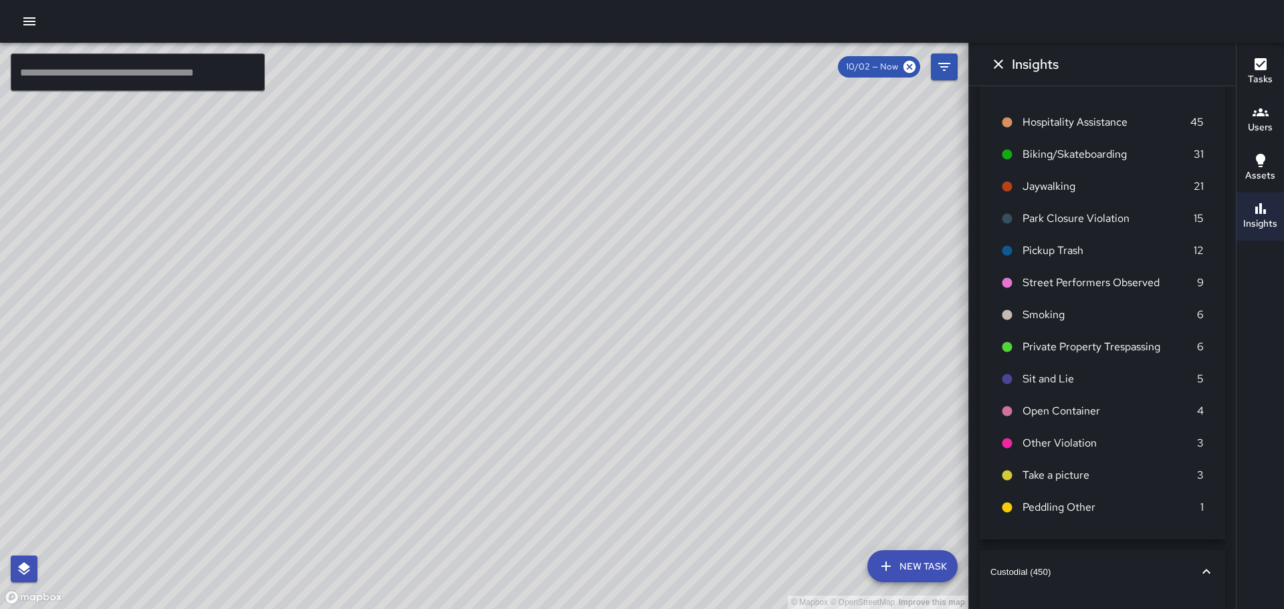
scroll to position [67, 0]
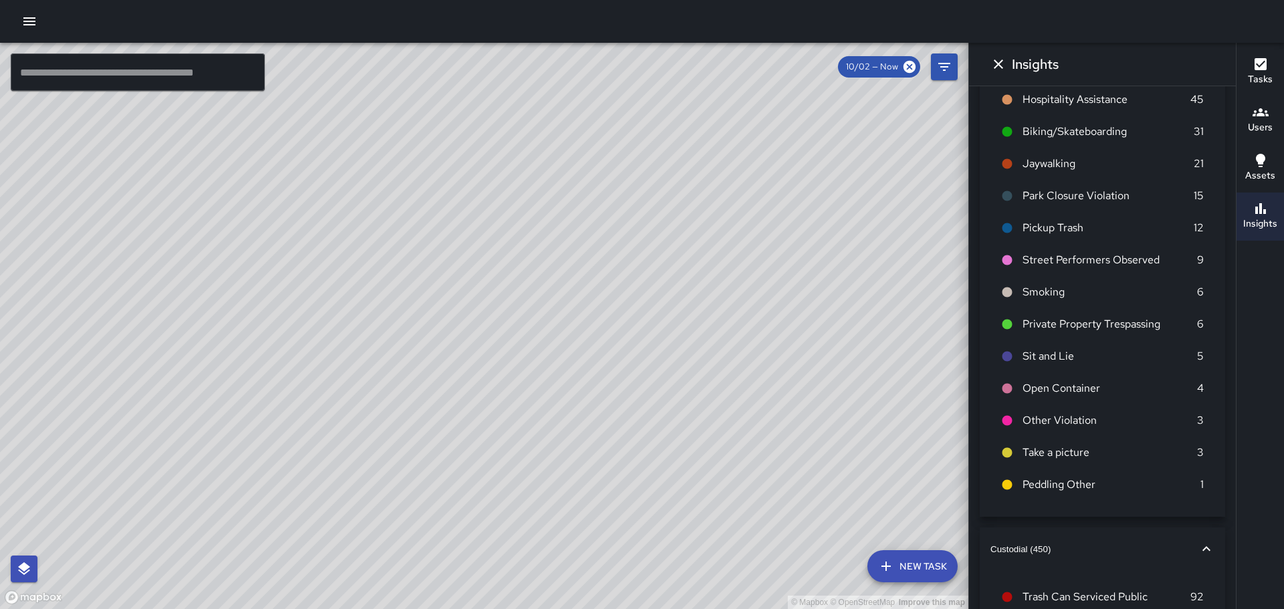
click at [1193, 354] on li "Sit and Lie 5" at bounding box center [1102, 356] width 224 height 32
click at [1005, 356] on icon at bounding box center [1007, 357] width 10 height 10
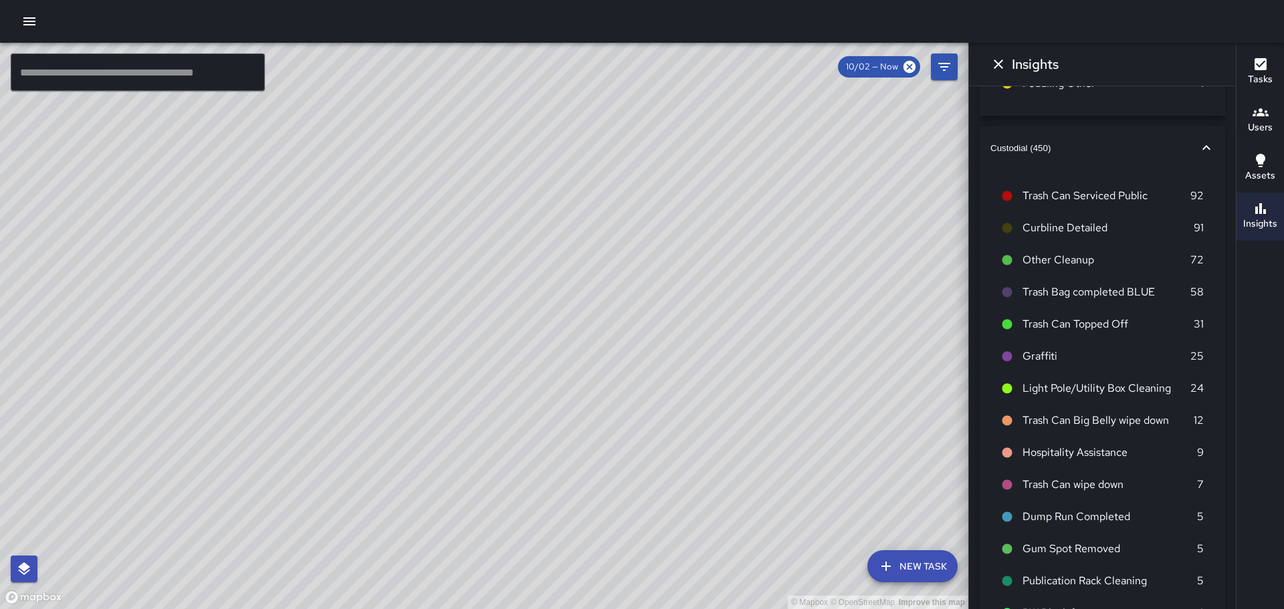
scroll to position [535, 0]
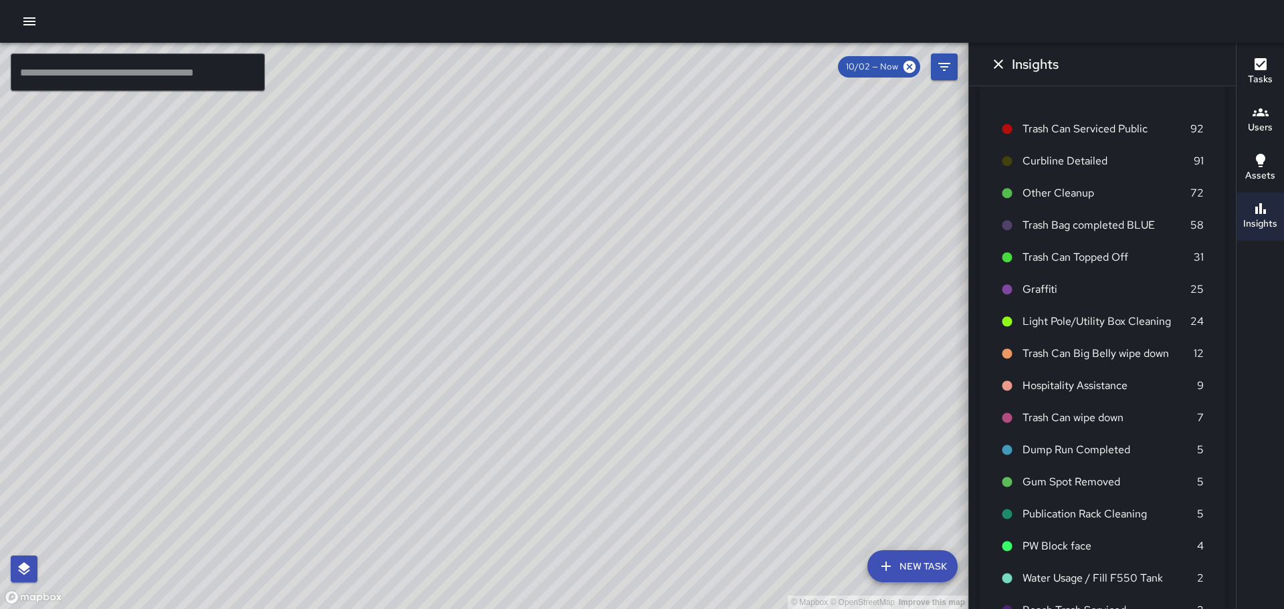
click at [1009, 288] on icon at bounding box center [1007, 290] width 10 height 10
drag, startPoint x: 790, startPoint y: 394, endPoint x: 650, endPoint y: 250, distance: 200.9
click at [650, 250] on div "© Mapbox © OpenStreetMap Improve this map" at bounding box center [484, 326] width 968 height 566
drag, startPoint x: 806, startPoint y: 418, endPoint x: 693, endPoint y: 164, distance: 278.0
click at [693, 164] on div "© Mapbox © OpenStreetMap Improve this map" at bounding box center [484, 326] width 968 height 566
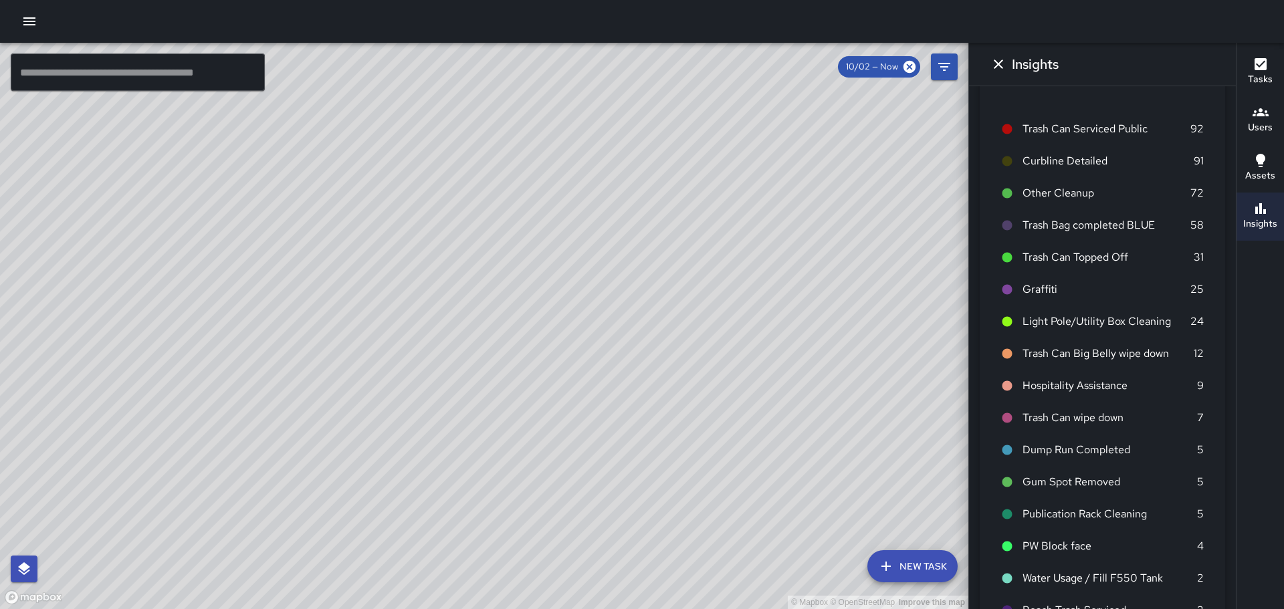
drag, startPoint x: 737, startPoint y: 410, endPoint x: 752, endPoint y: 513, distance: 104.8
click at [752, 513] on div "© Mapbox © OpenStreetMap Improve this map" at bounding box center [484, 326] width 968 height 566
drag, startPoint x: 618, startPoint y: 271, endPoint x: 649, endPoint y: 406, distance: 138.6
click at [649, 406] on div "© Mapbox © OpenStreetMap Improve this map" at bounding box center [484, 326] width 968 height 566
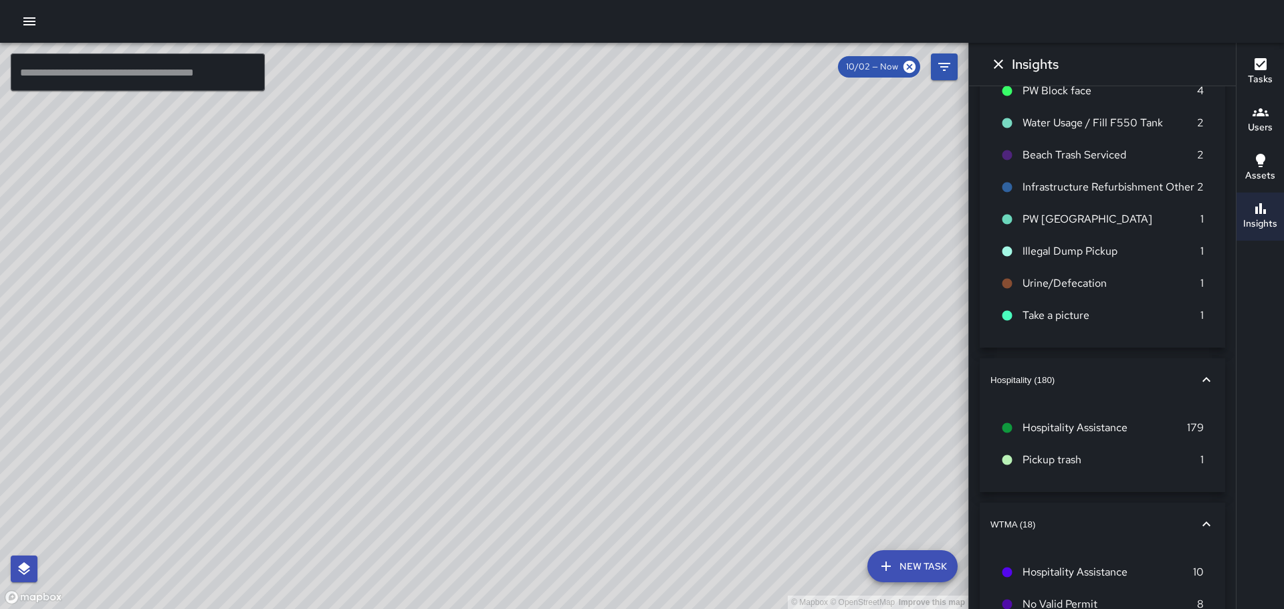
scroll to position [1044, 0]
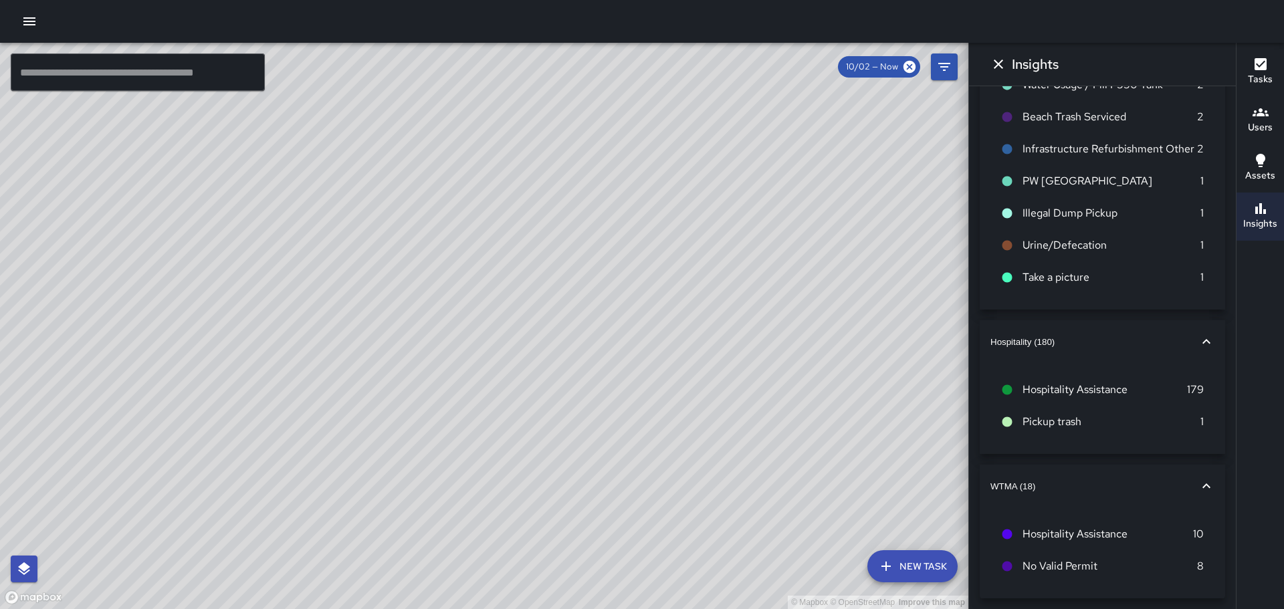
drag, startPoint x: 163, startPoint y: 235, endPoint x: 791, endPoint y: 237, distance: 627.8
click at [713, 269] on div "© Mapbox © OpenStreetMap Improve this map" at bounding box center [484, 326] width 968 height 566
drag, startPoint x: 455, startPoint y: 361, endPoint x: 639, endPoint y: 280, distance: 200.9
click at [639, 280] on div "© Mapbox © OpenStreetMap Improve this map" at bounding box center [484, 326] width 968 height 566
drag, startPoint x: 598, startPoint y: 233, endPoint x: 798, endPoint y: 186, distance: 205.4
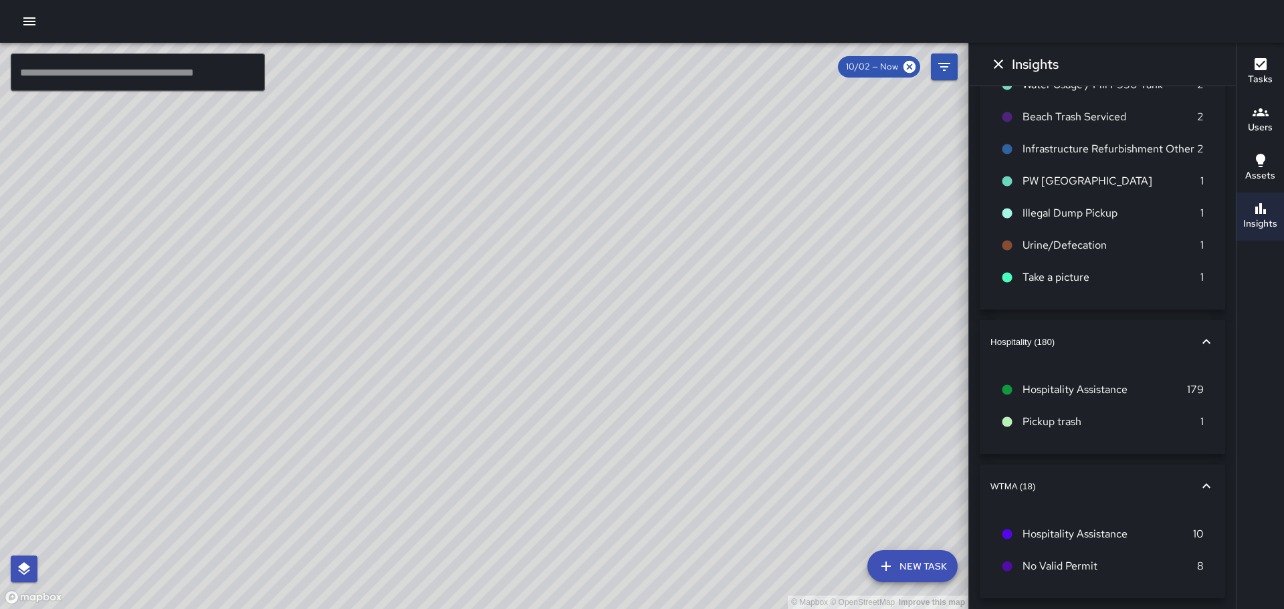
click at [788, 203] on div "© Mapbox © OpenStreetMap Improve this map" at bounding box center [484, 326] width 968 height 566
drag, startPoint x: 775, startPoint y: 366, endPoint x: 730, endPoint y: 168, distance: 203.0
click at [727, 168] on div "© Mapbox © OpenStreetMap Improve this map" at bounding box center [484, 326] width 968 height 566
drag, startPoint x: 751, startPoint y: 433, endPoint x: 982, endPoint y: 583, distance: 275.9
click at [986, 588] on div "© Mapbox © OpenStreetMap Improve this map ​ New Task 10/02 — Now Map Layers Tas…" at bounding box center [642, 326] width 1284 height 566
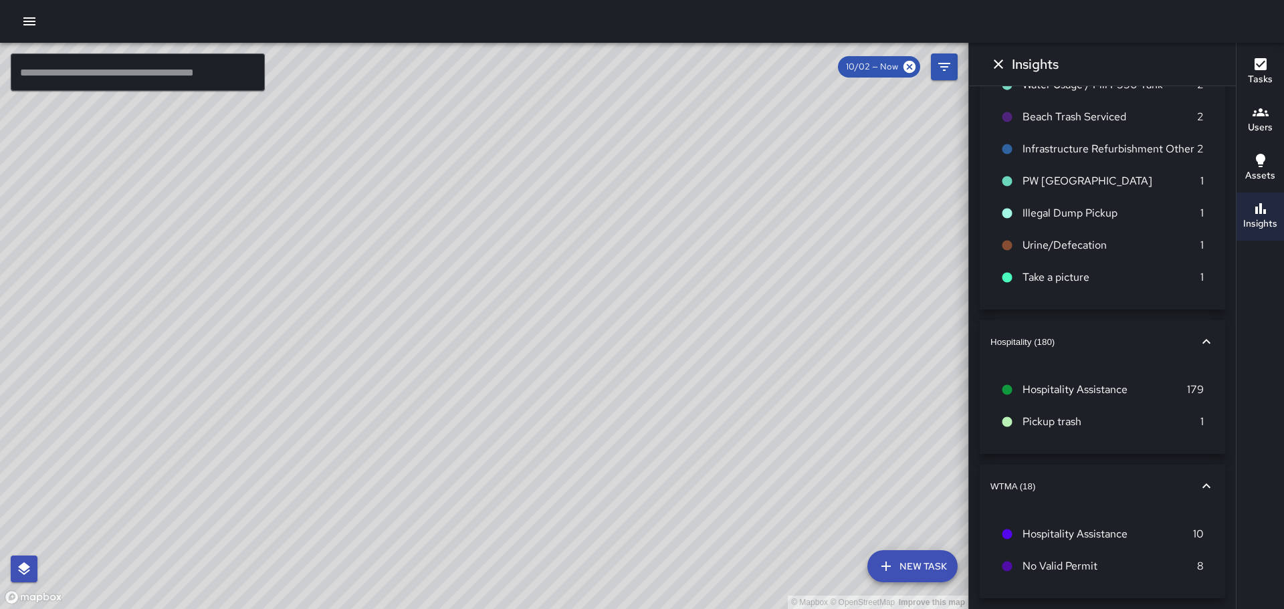
drag, startPoint x: 620, startPoint y: 235, endPoint x: 558, endPoint y: 204, distance: 70.3
click at [766, 490] on div "© Mapbox © OpenStreetMap Improve this map" at bounding box center [484, 326] width 968 height 566
drag, startPoint x: 554, startPoint y: 215, endPoint x: 515, endPoint y: 378, distance: 168.2
click at [757, 543] on div "© Mapbox © OpenStreetMap Improve this map" at bounding box center [484, 326] width 968 height 566
drag, startPoint x: 518, startPoint y: 335, endPoint x: 493, endPoint y: 207, distance: 130.2
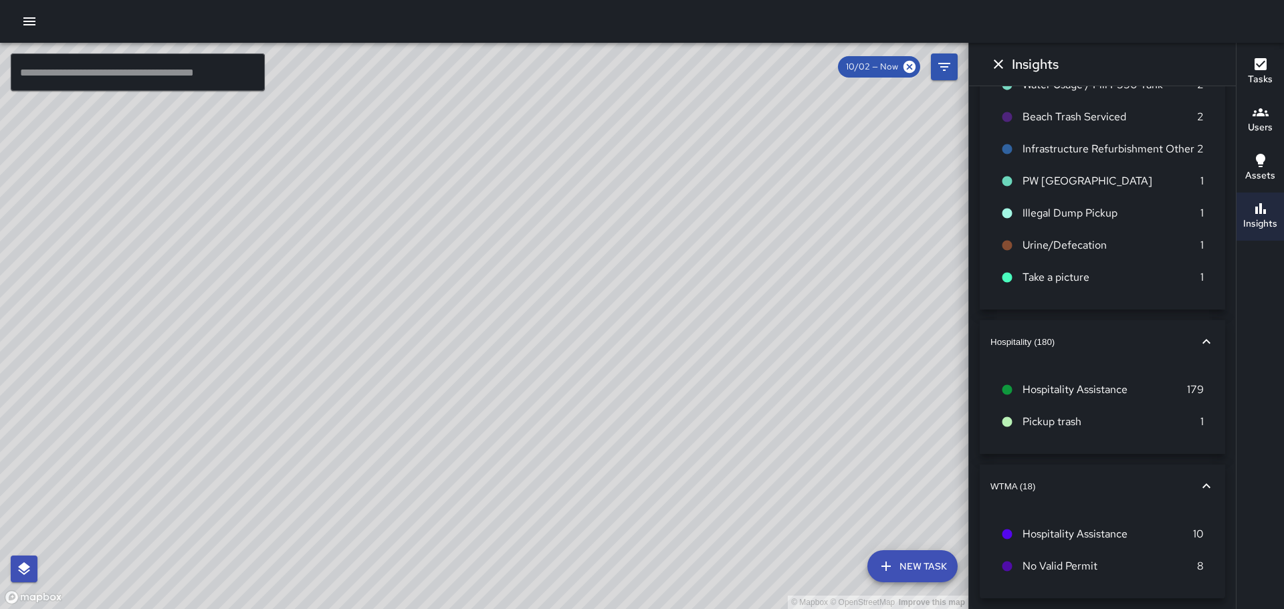
click at [478, 120] on div "© Mapbox © OpenStreetMap Improve this map" at bounding box center [484, 326] width 968 height 566
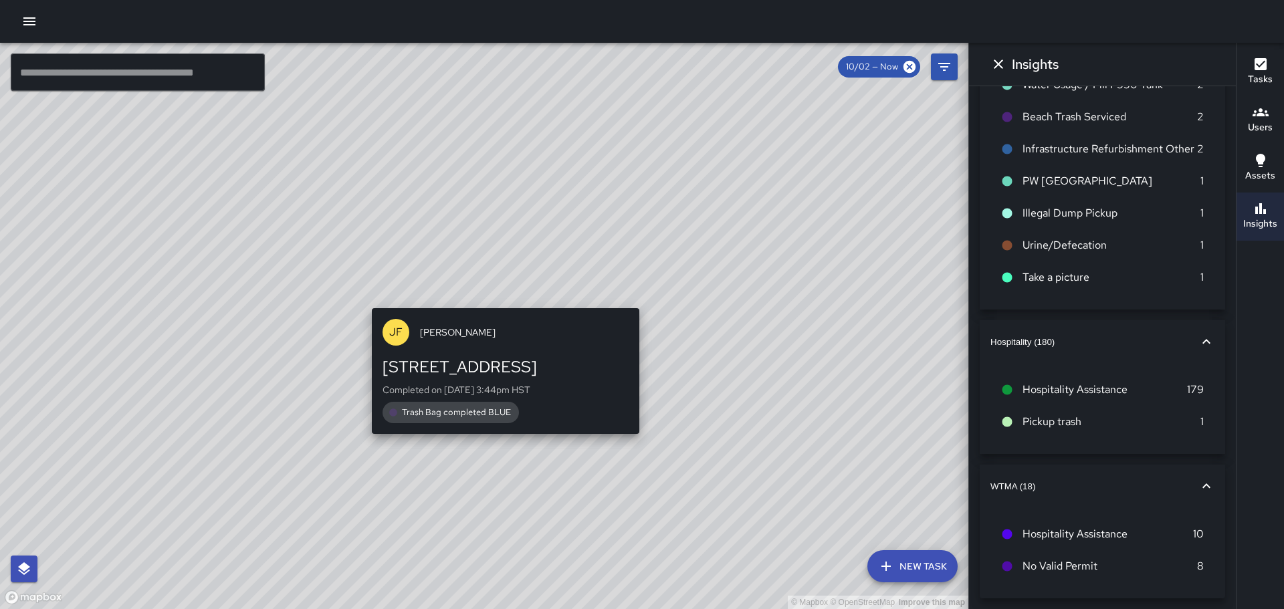
drag, startPoint x: 610, startPoint y: 514, endPoint x: 663, endPoint y: 356, distance: 166.6
click at [521, 312] on div "© Mapbox © OpenStreetMap Improve this map [PERSON_NAME] [STREET_ADDRESS] Comple…" at bounding box center [484, 326] width 968 height 566
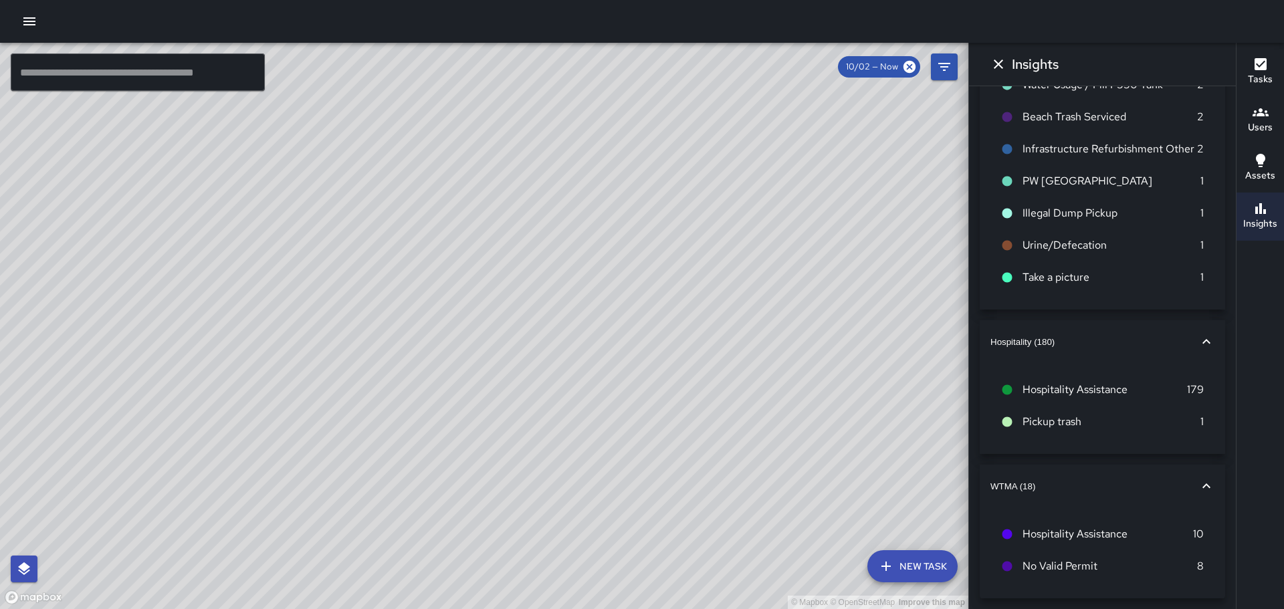
drag, startPoint x: 361, startPoint y: 368, endPoint x: 572, endPoint y: 354, distance: 211.0
click at [531, 477] on div "© Mapbox © OpenStreetMap Improve this map" at bounding box center [484, 326] width 968 height 566
drag, startPoint x: 466, startPoint y: 448, endPoint x: 617, endPoint y: 264, distance: 238.0
click at [587, 302] on div "© Mapbox © OpenStreetMap Improve this map" at bounding box center [484, 326] width 968 height 566
drag, startPoint x: 362, startPoint y: 306, endPoint x: 413, endPoint y: 273, distance: 61.0
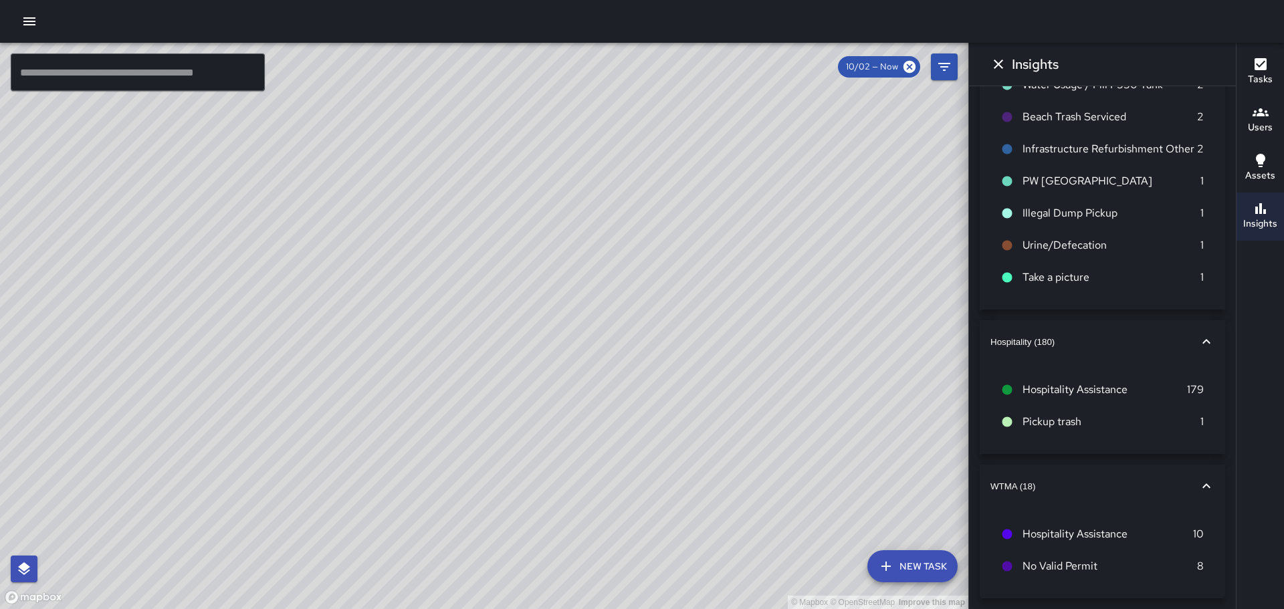
click at [404, 410] on div "© Mapbox © OpenStreetMap Improve this map" at bounding box center [484, 326] width 968 height 566
